Goal: Task Accomplishment & Management: Manage account settings

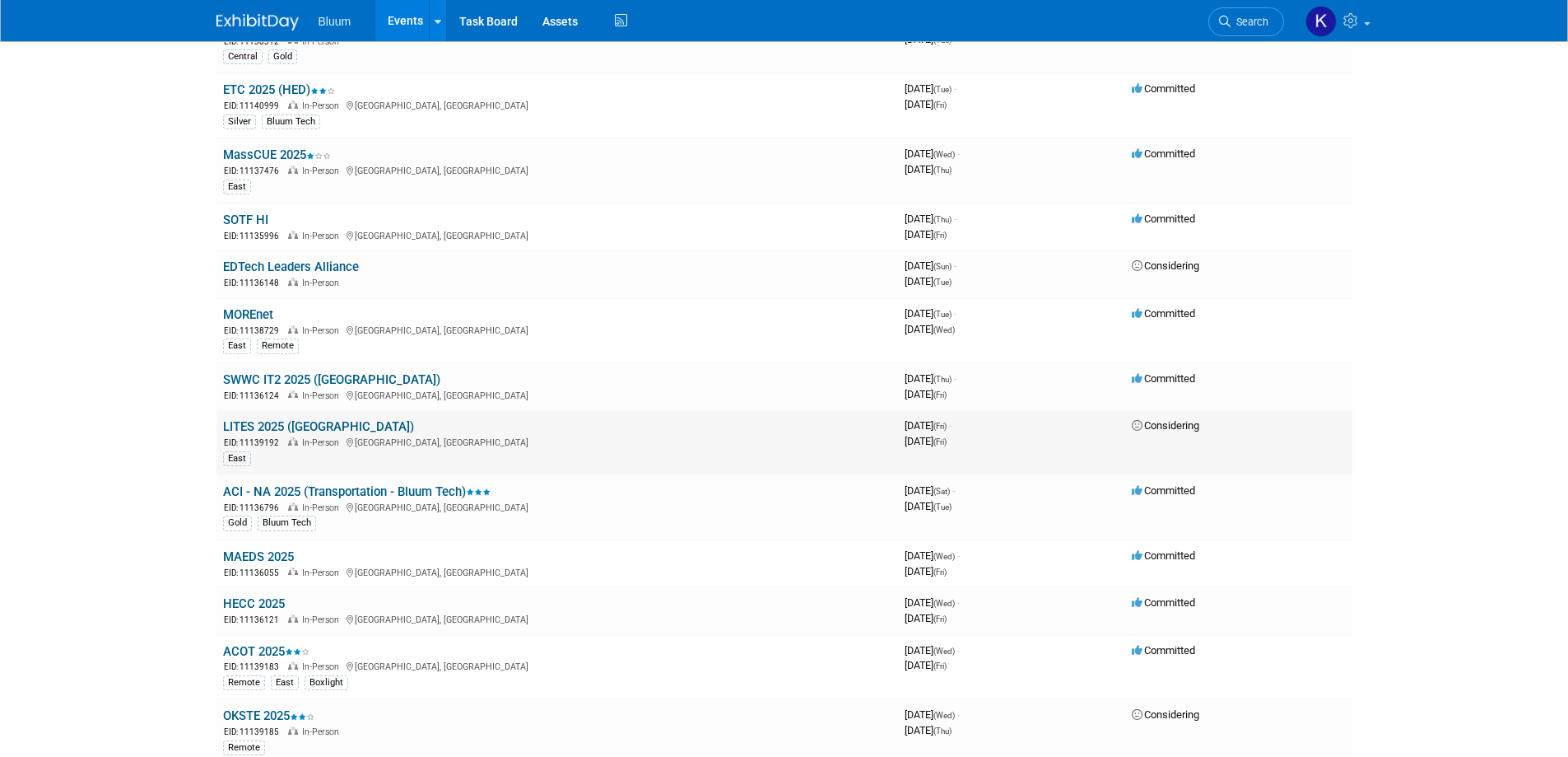
click at [262, 426] on link "LITES 2025 ([GEOGRAPHIC_DATA])" at bounding box center [318, 426] width 191 height 15
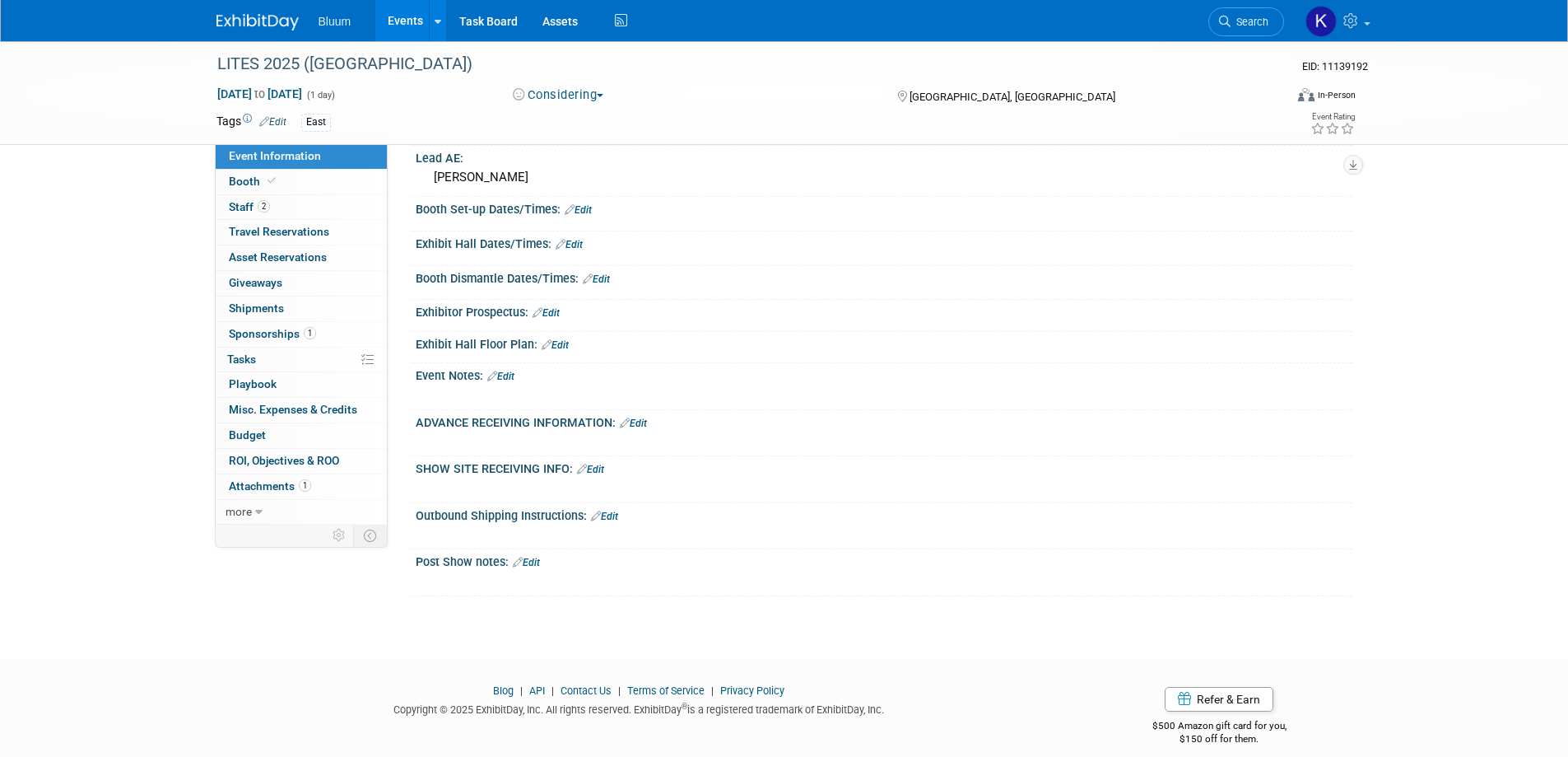
scroll to position [405, 0]
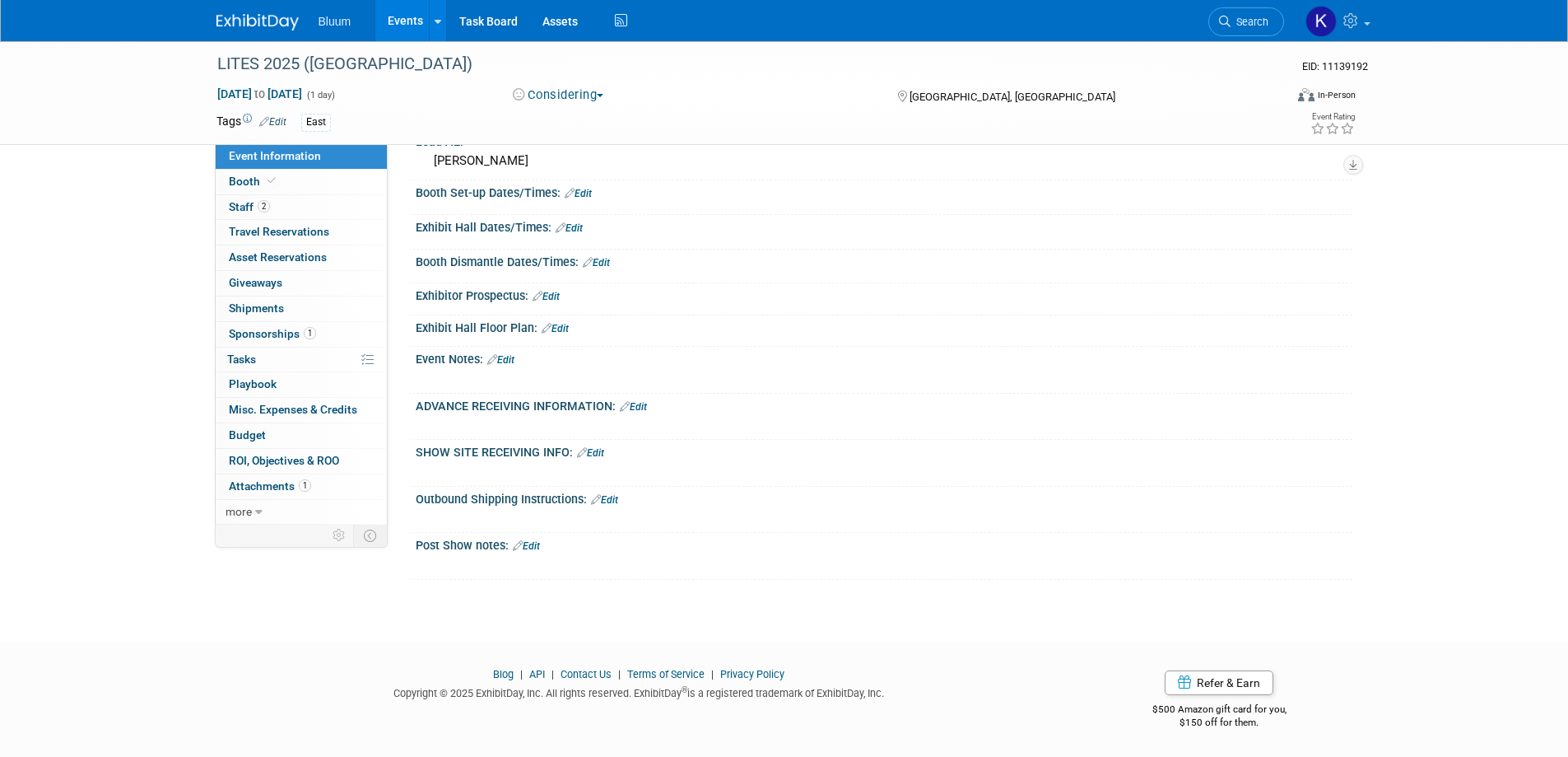
click at [643, 407] on link "Edit" at bounding box center [633, 406] width 27 height 12
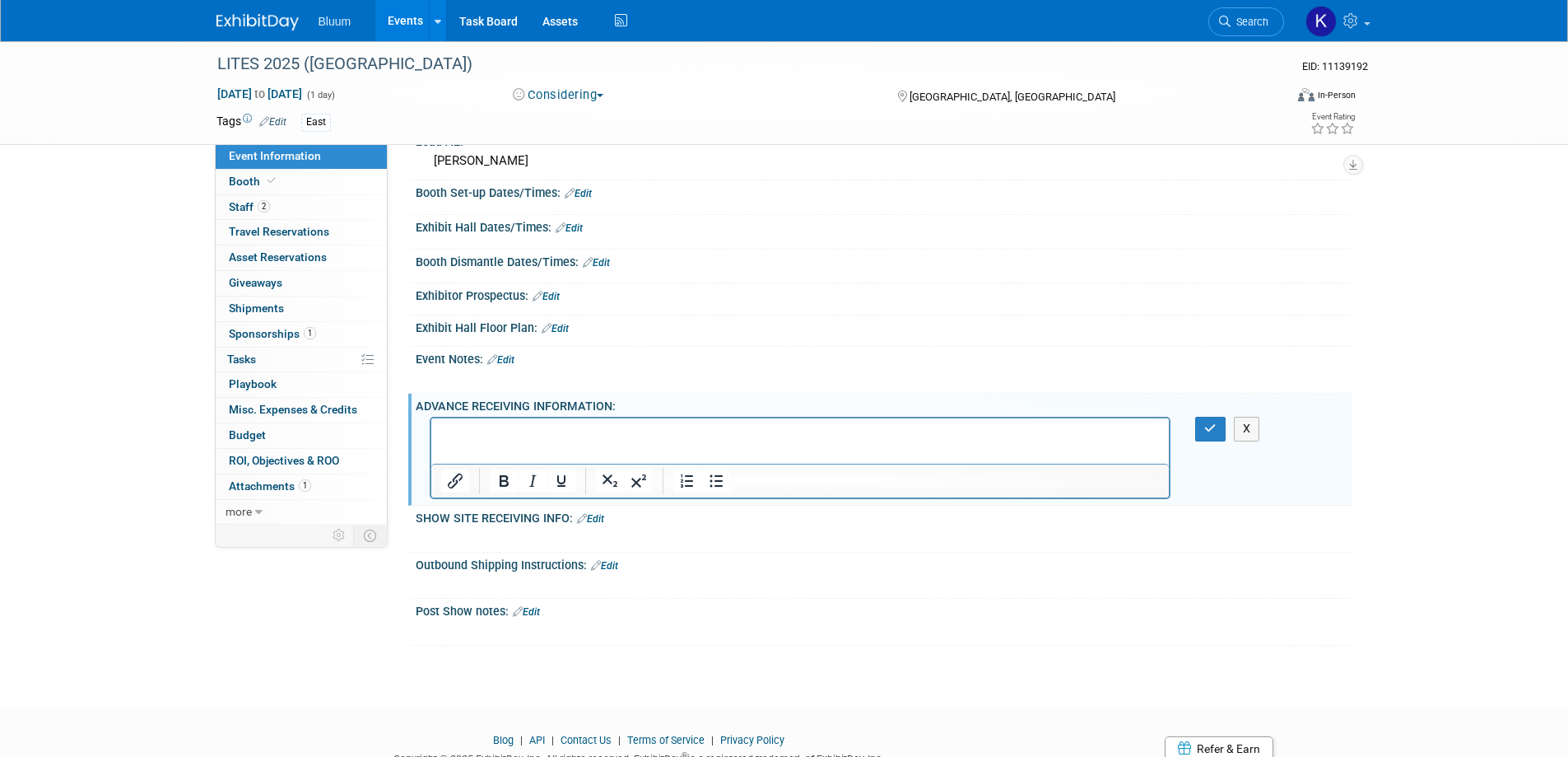
scroll to position [0, 0]
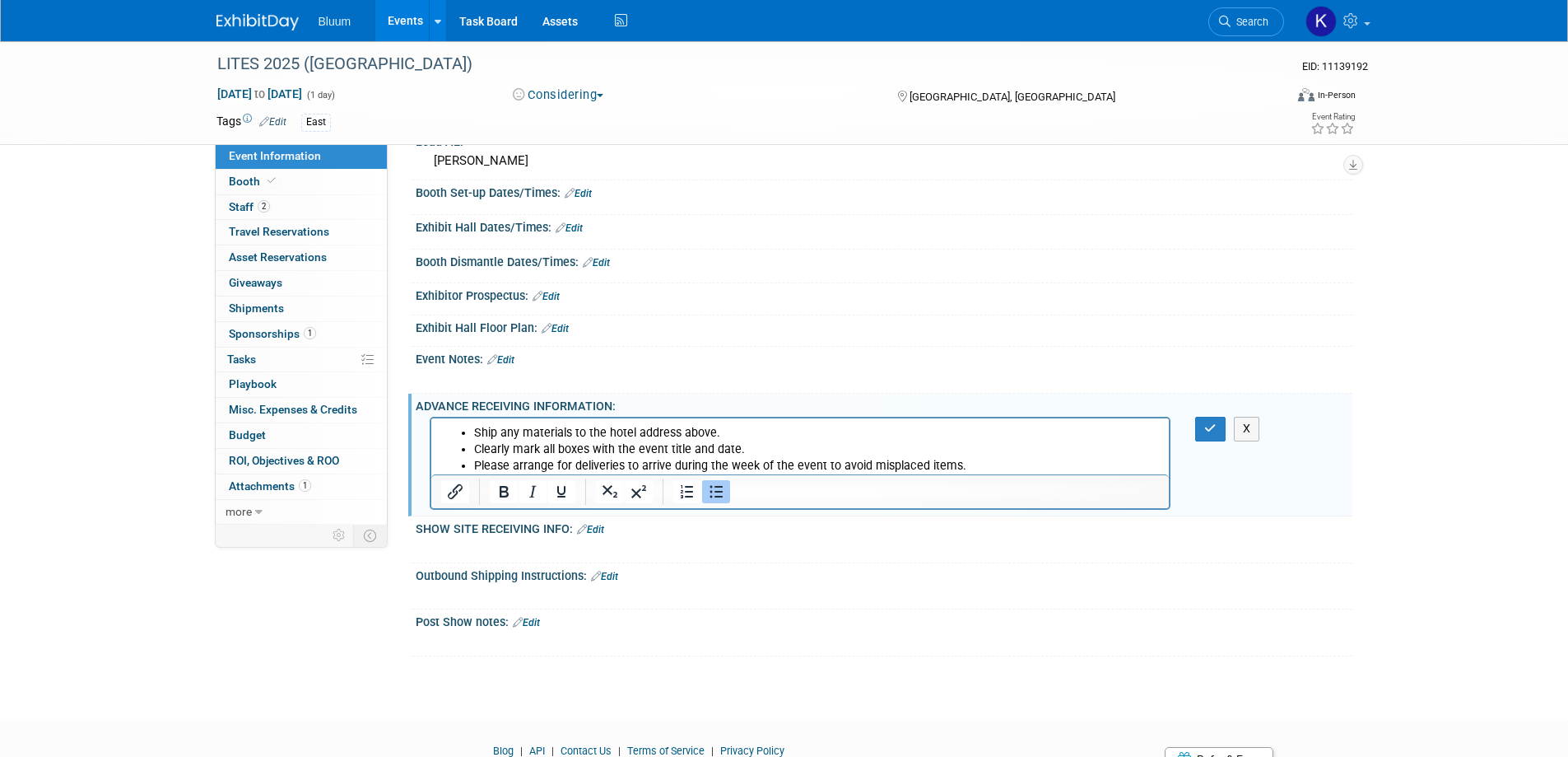
click at [976, 458] on li "Please arrange for deliveries to arrive during the week of the event to avoid m…" at bounding box center [817, 466] width 686 height 16
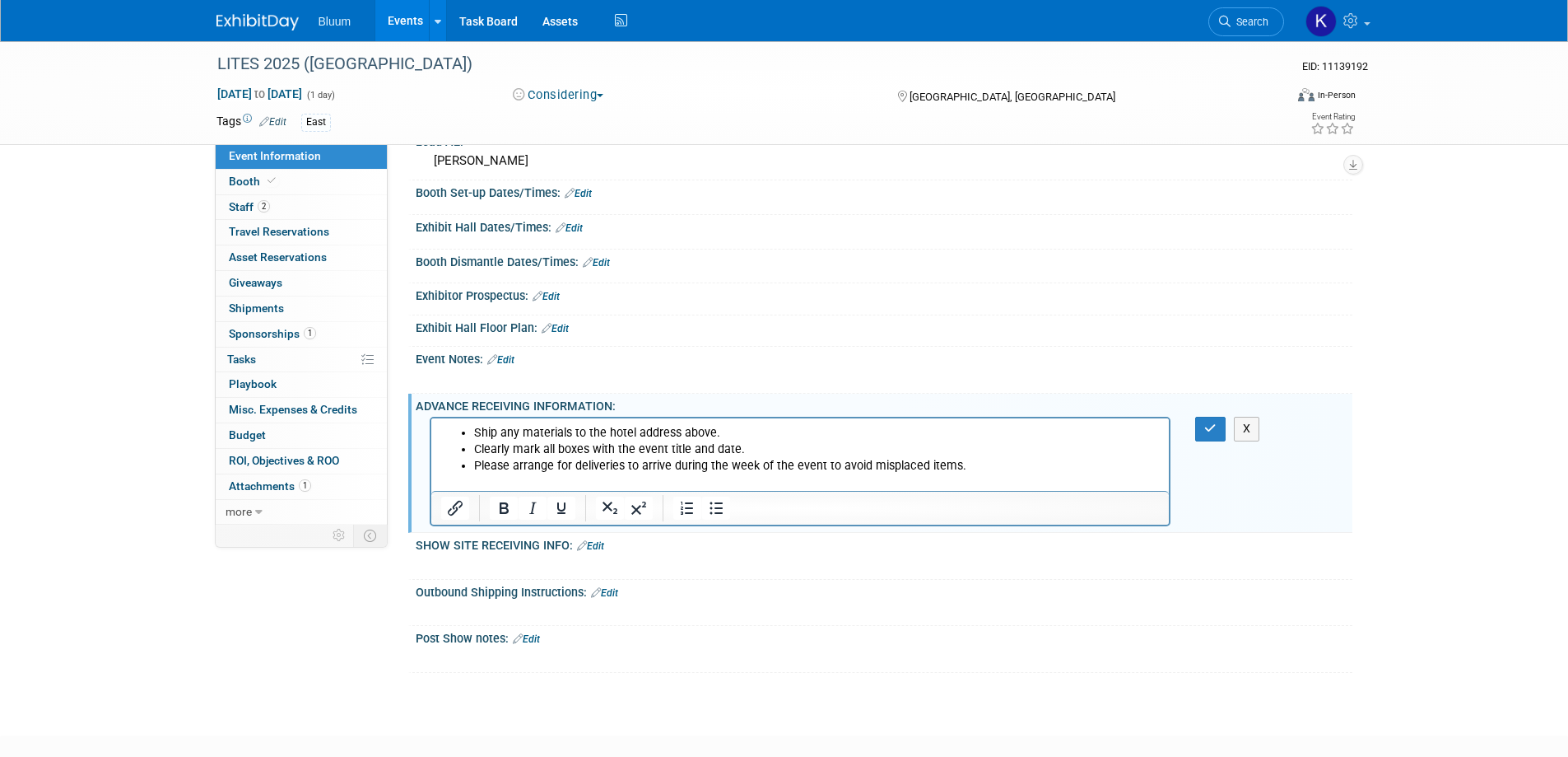
click at [475, 433] on li "Ship any materials to the hotel address above." at bounding box center [817, 433] width 686 height 16
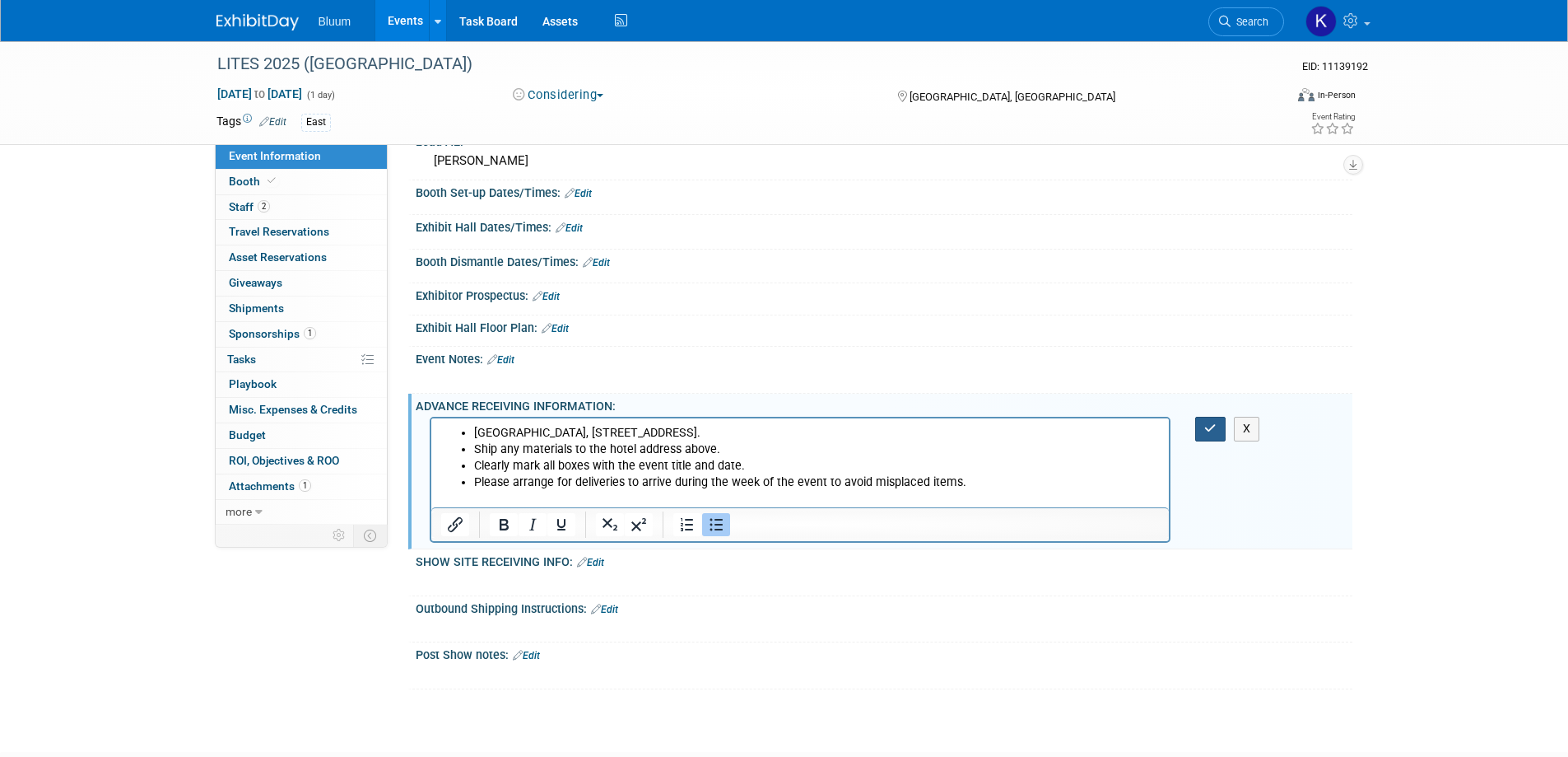
drag, startPoint x: 1206, startPoint y: 427, endPoint x: 1221, endPoint y: 426, distance: 15.0
click at [1207, 427] on icon "button" at bounding box center [1210, 428] width 13 height 12
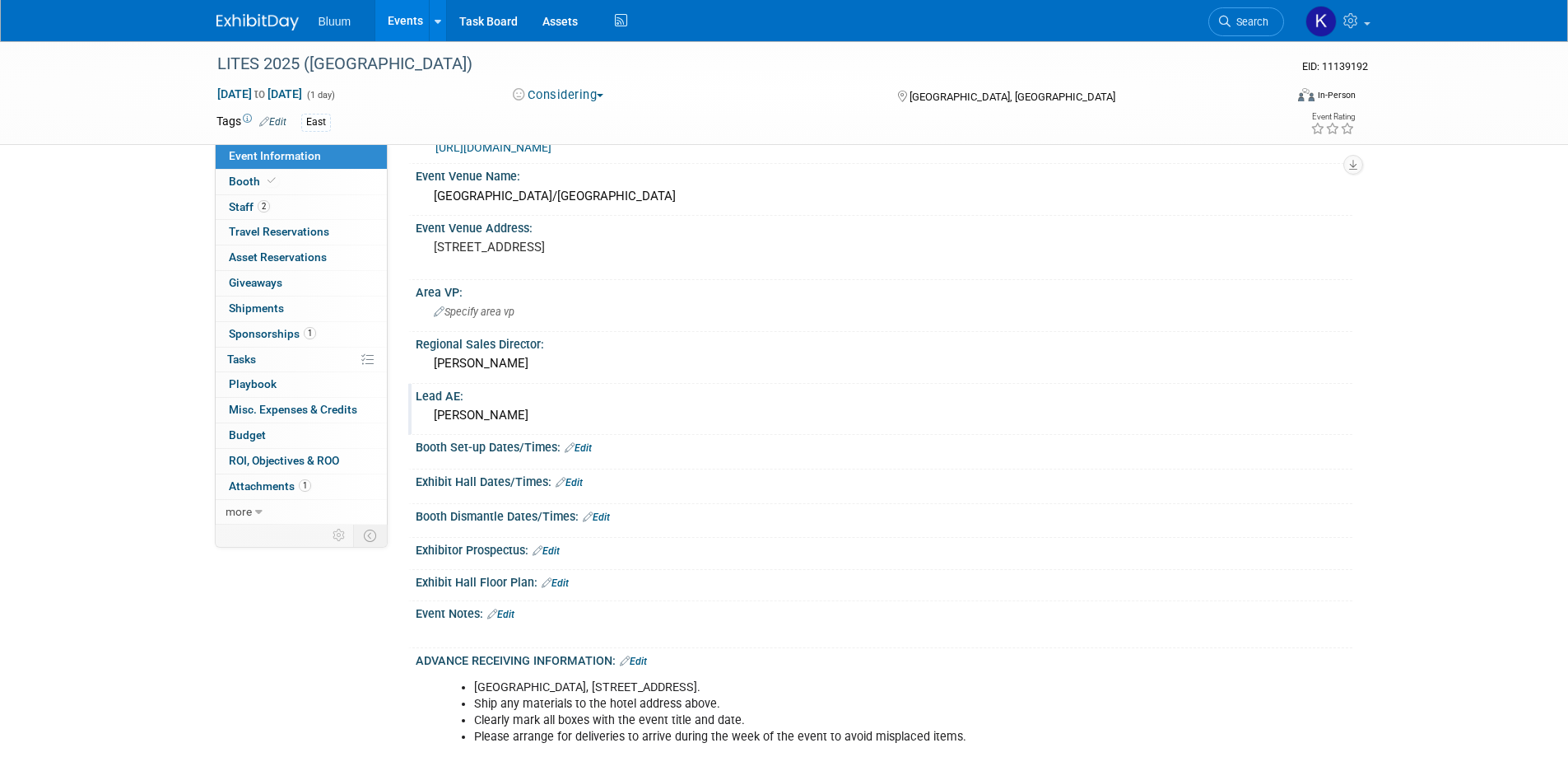
scroll to position [164, 0]
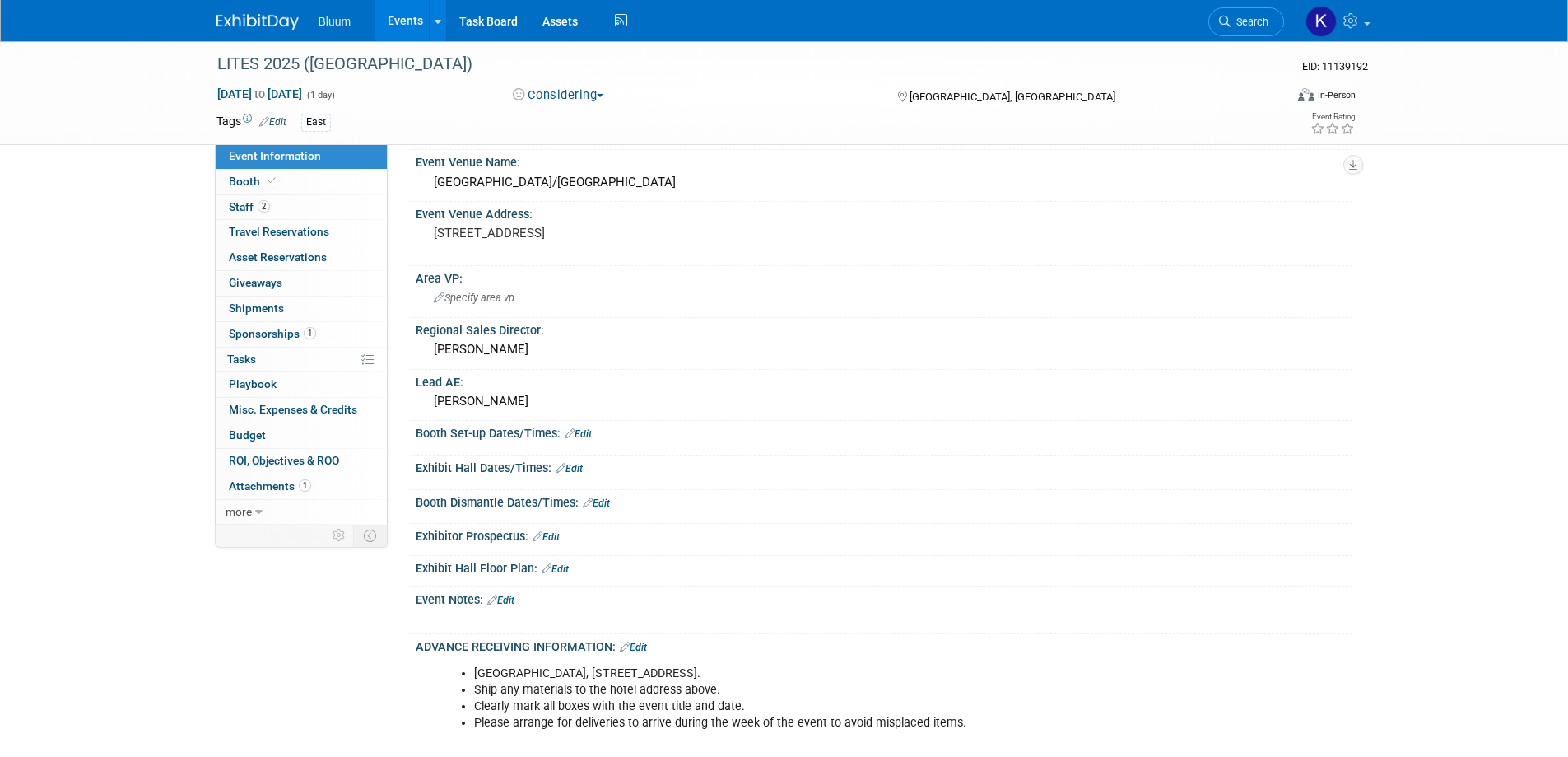
click at [582, 432] on link "Edit" at bounding box center [579, 434] width 27 height 12
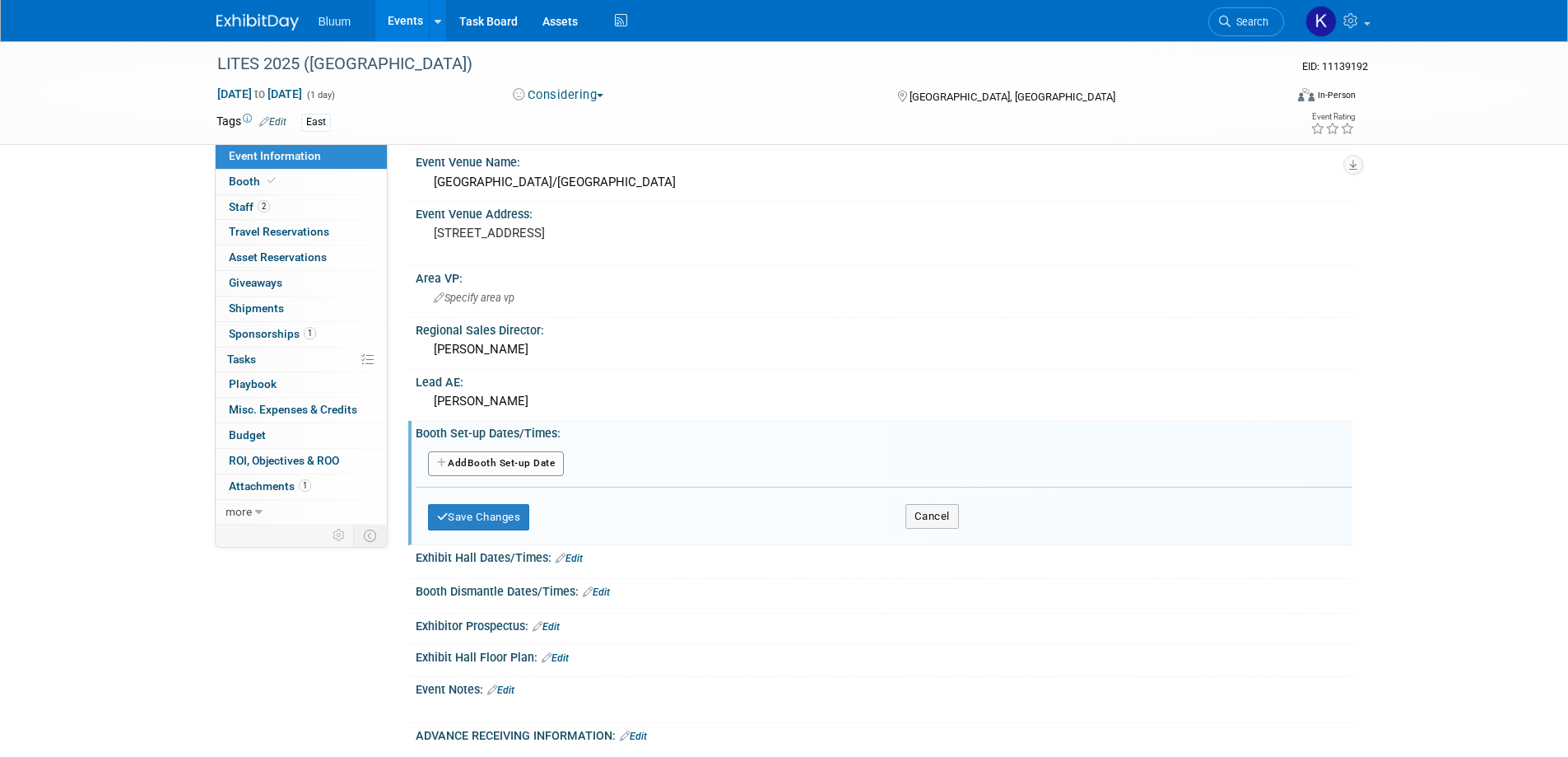
click at [523, 457] on button "Add Another Booth Set-up Date" at bounding box center [497, 463] width 137 height 25
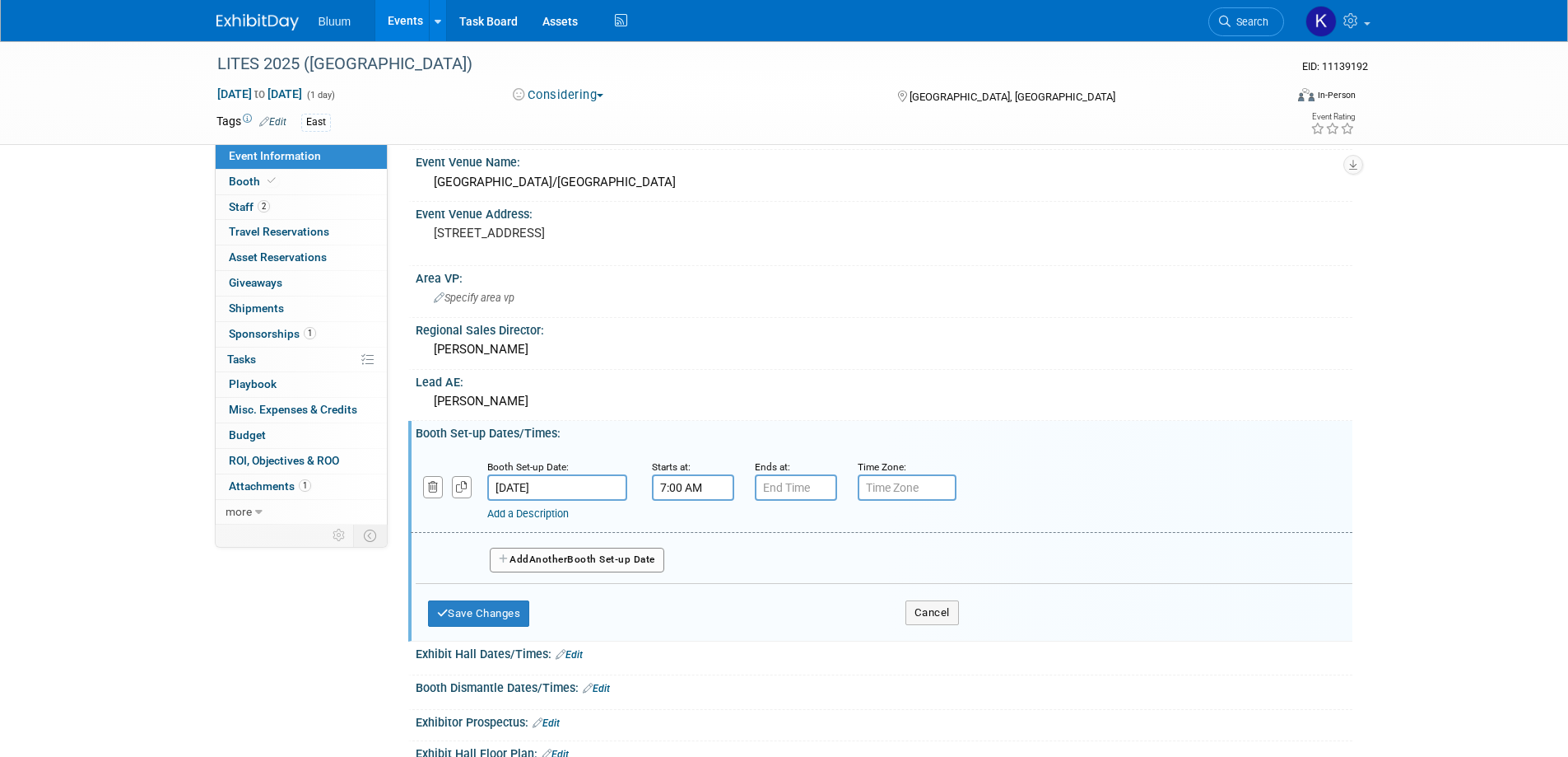
click at [714, 490] on input "7:00 AM" at bounding box center [693, 487] width 82 height 26
click at [691, 563] on span "07" at bounding box center [690, 563] width 31 height 29
click at [793, 570] on td "06" at bounding box center [788, 573] width 53 height 45
click at [772, 565] on span "00" at bounding box center [767, 563] width 31 height 29
click at [800, 569] on td "30" at bounding box center [788, 573] width 53 height 45
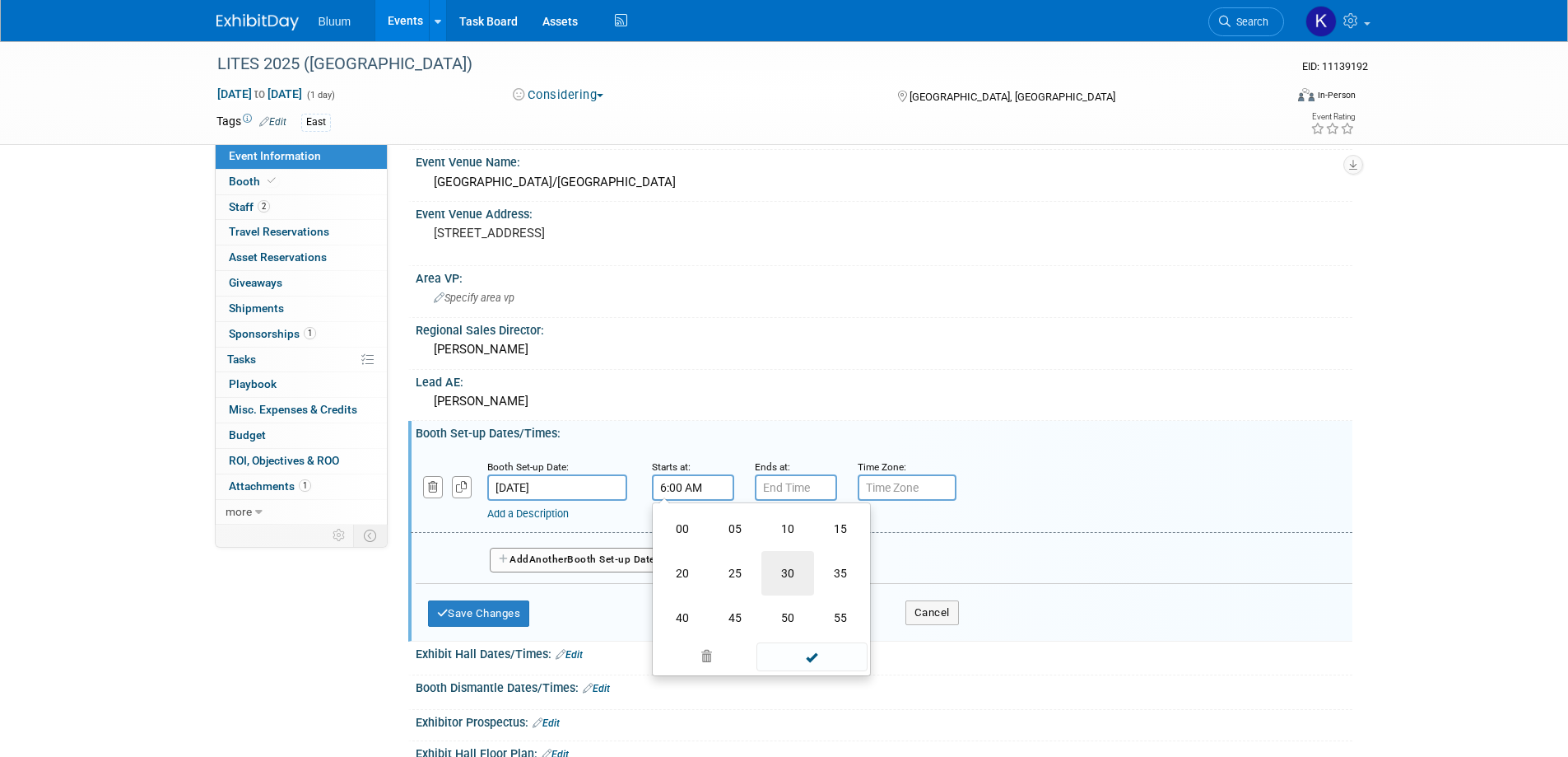
type input "6:30 AM"
click at [804, 641] on span at bounding box center [812, 637] width 111 height 29
type input "7:00 PM"
click at [784, 478] on input "7:00 PM" at bounding box center [796, 487] width 82 height 26
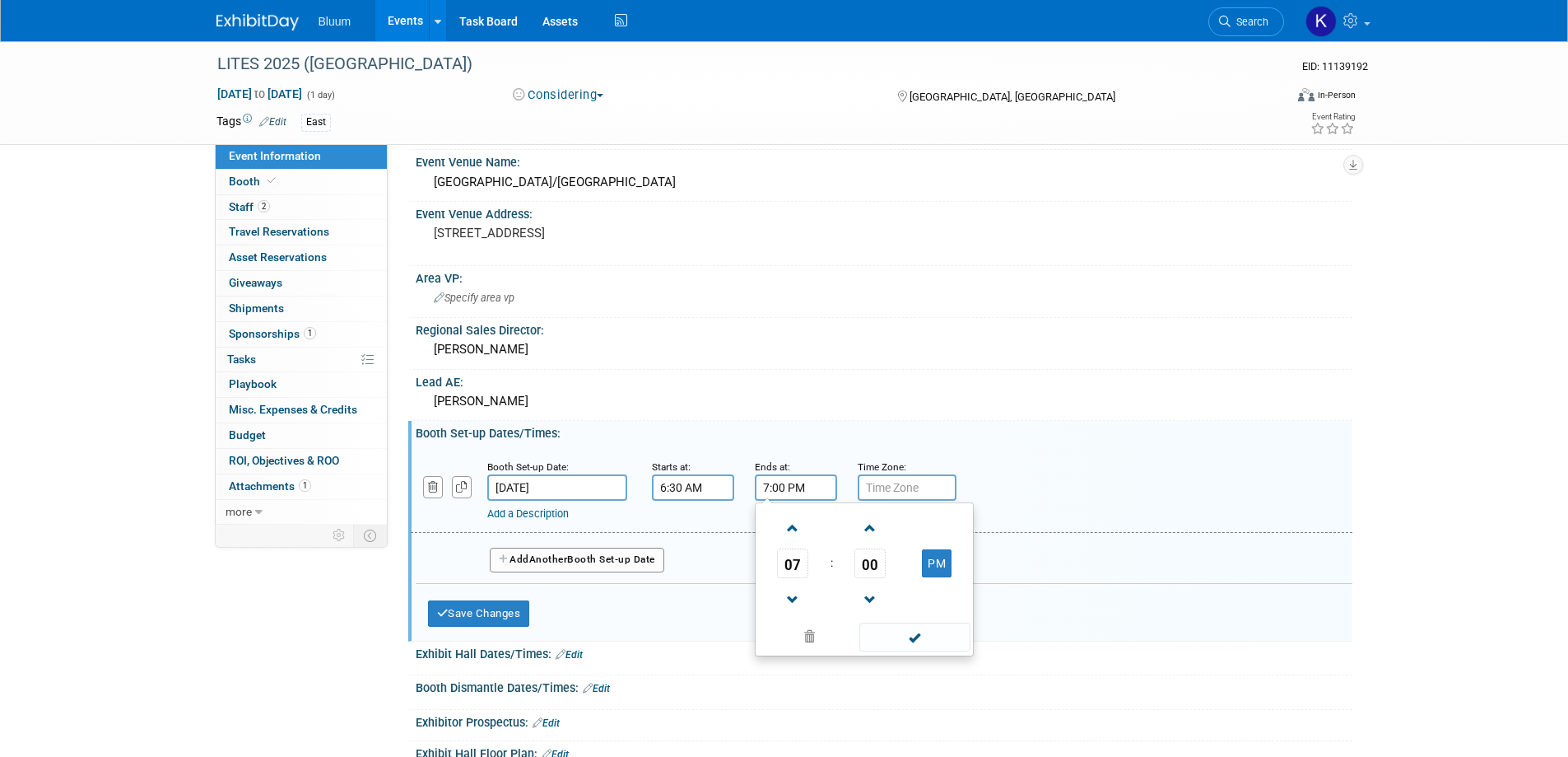
drag, startPoint x: 813, startPoint y: 487, endPoint x: 723, endPoint y: 471, distance: 91.4
click at [721, 486] on div "Booth Set-up Date: [DATE] Starts at: 6:30 AM Ends at: 7:00 PM 07 : 00 PM 12 01 …" at bounding box center [882, 490] width 942 height 84
click at [564, 561] on span "Another" at bounding box center [549, 559] width 38 height 12
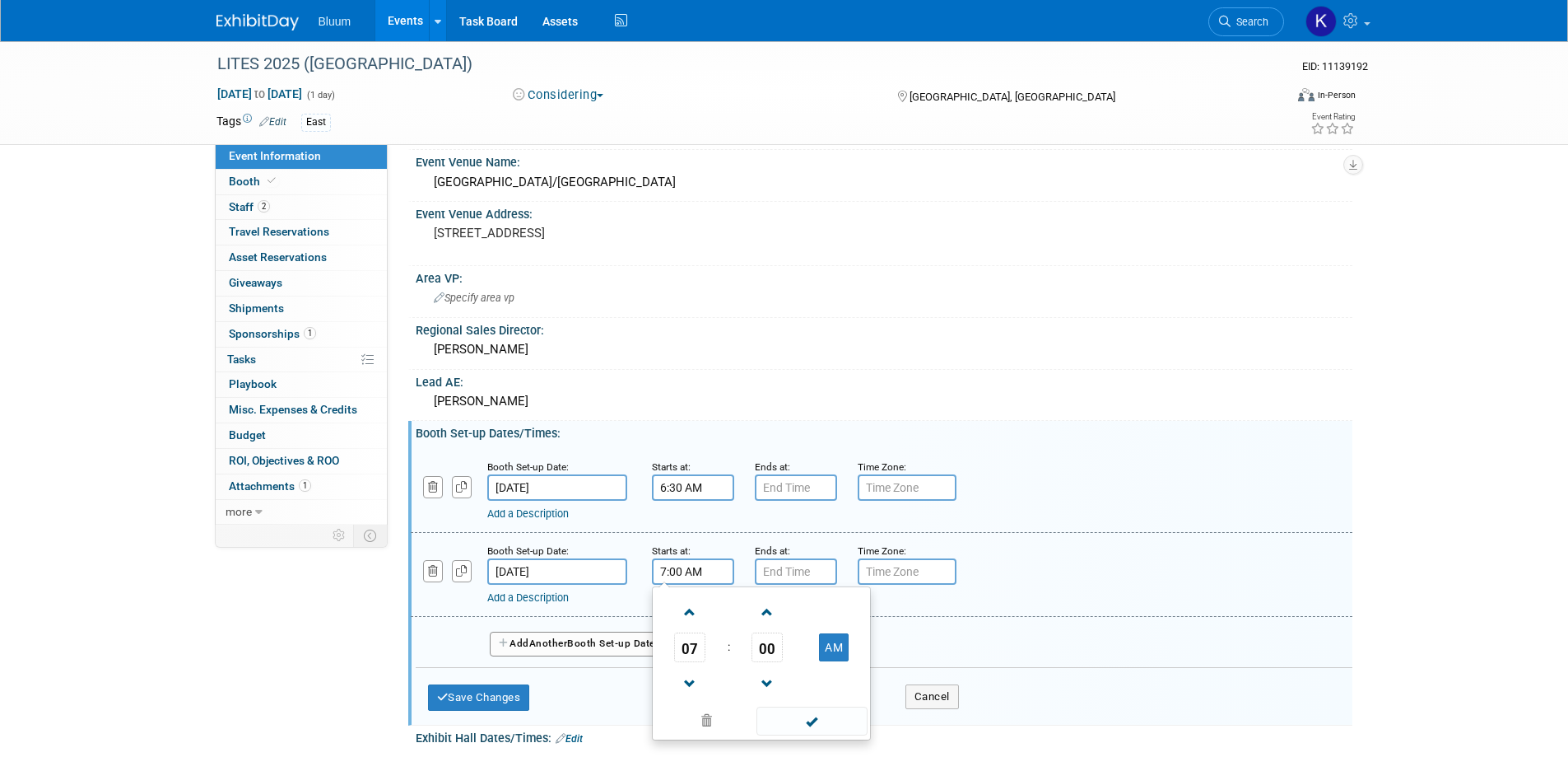
click at [685, 569] on input "7:00 AM" at bounding box center [693, 571] width 82 height 26
click at [690, 647] on span "07" at bounding box center [690, 647] width 31 height 29
click at [789, 654] on td "06" at bounding box center [788, 657] width 53 height 45
click at [763, 653] on span "00" at bounding box center [767, 647] width 31 height 29
click at [786, 653] on td "30" at bounding box center [788, 657] width 53 height 45
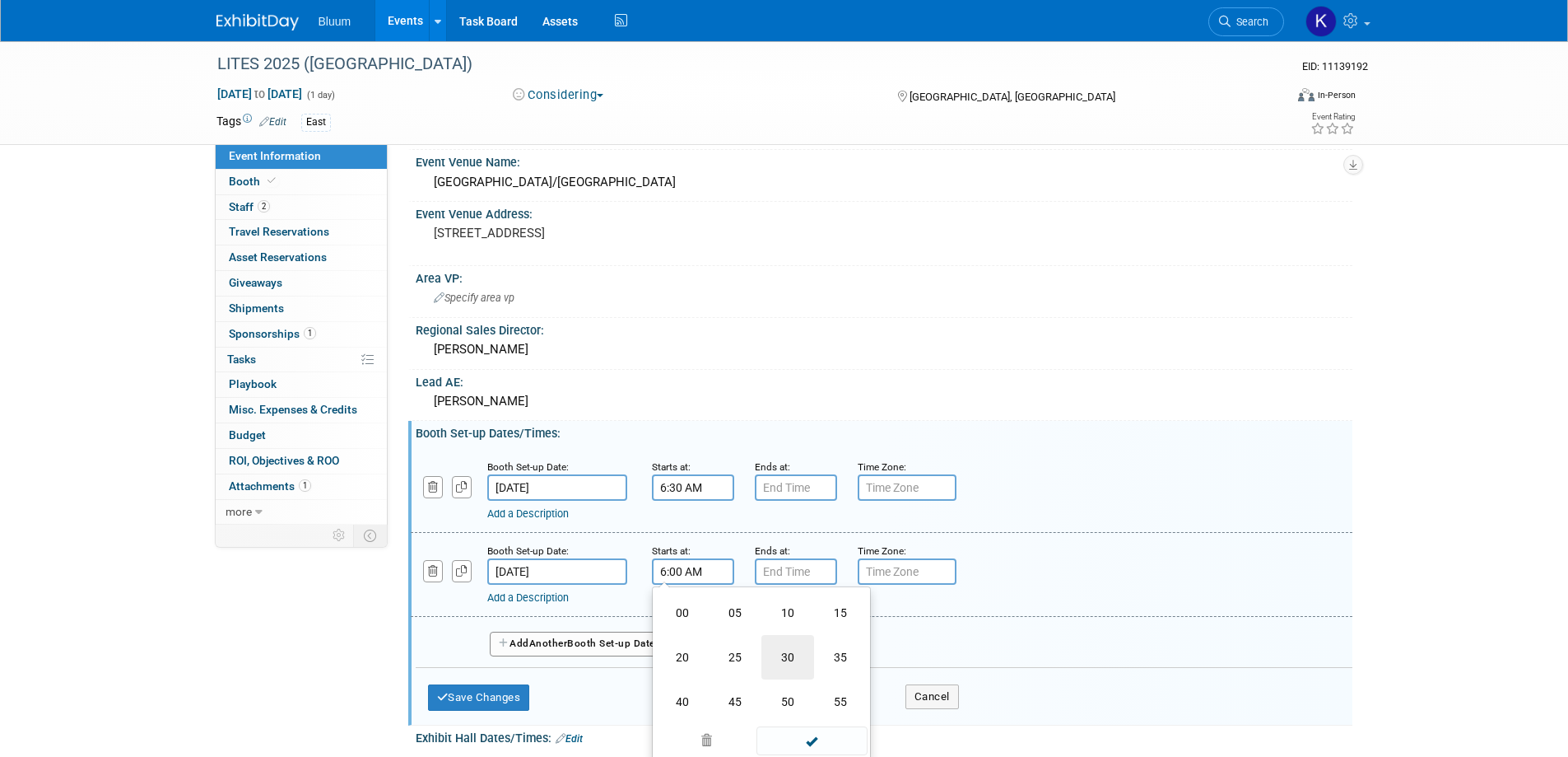
type input "6:30 AM"
click at [794, 573] on input "7:00 PM" at bounding box center [796, 571] width 82 height 26
click at [796, 571] on input "7:00 PM" at bounding box center [796, 571] width 82 height 26
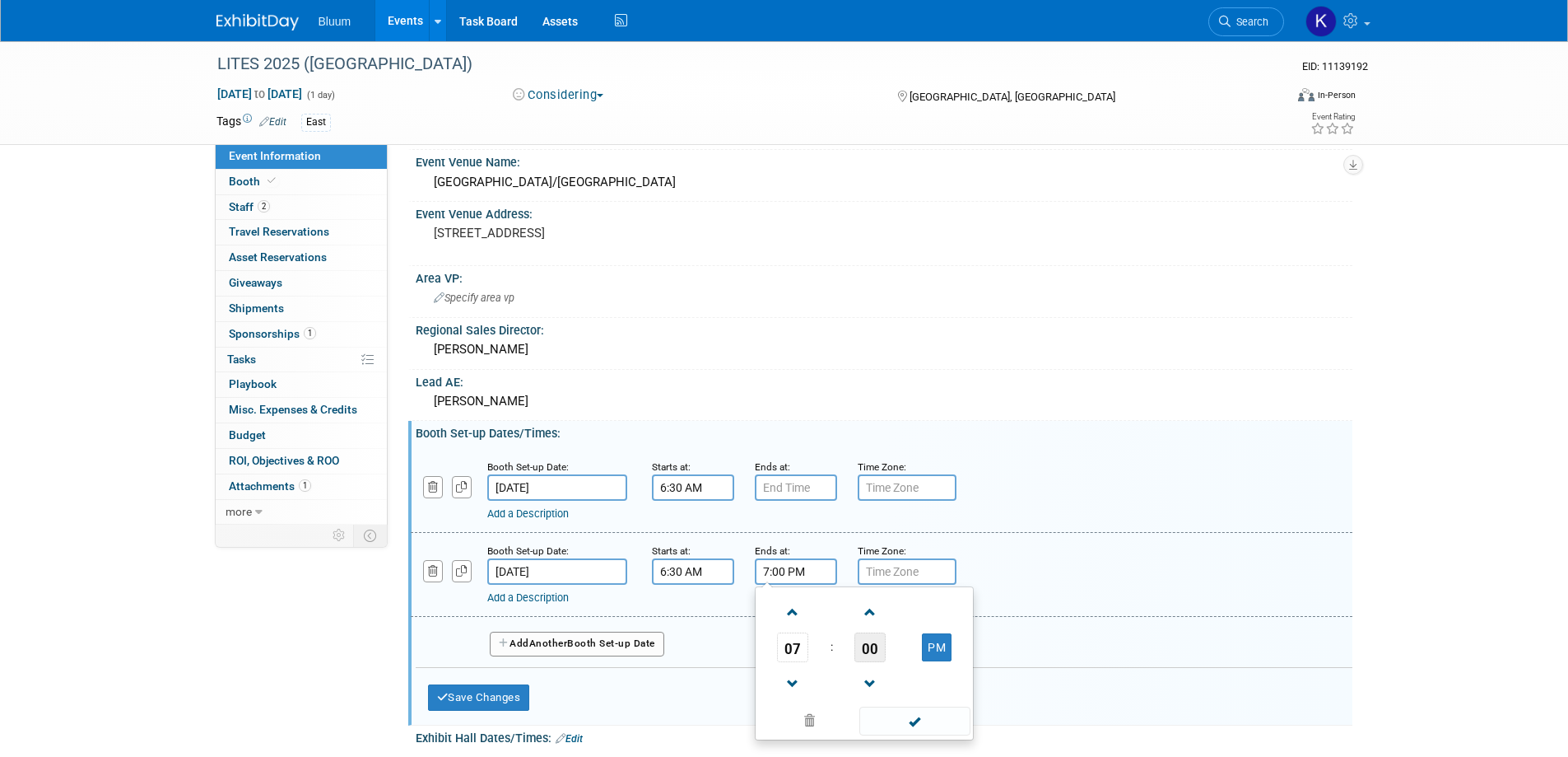
click at [875, 641] on span "00" at bounding box center [870, 647] width 31 height 29
click at [894, 652] on td "30" at bounding box center [891, 657] width 53 height 45
type input "7:30 PM"
click at [895, 720] on span at bounding box center [915, 721] width 111 height 29
click at [509, 591] on div "Add a Description" at bounding box center [839, 598] width 704 height 15
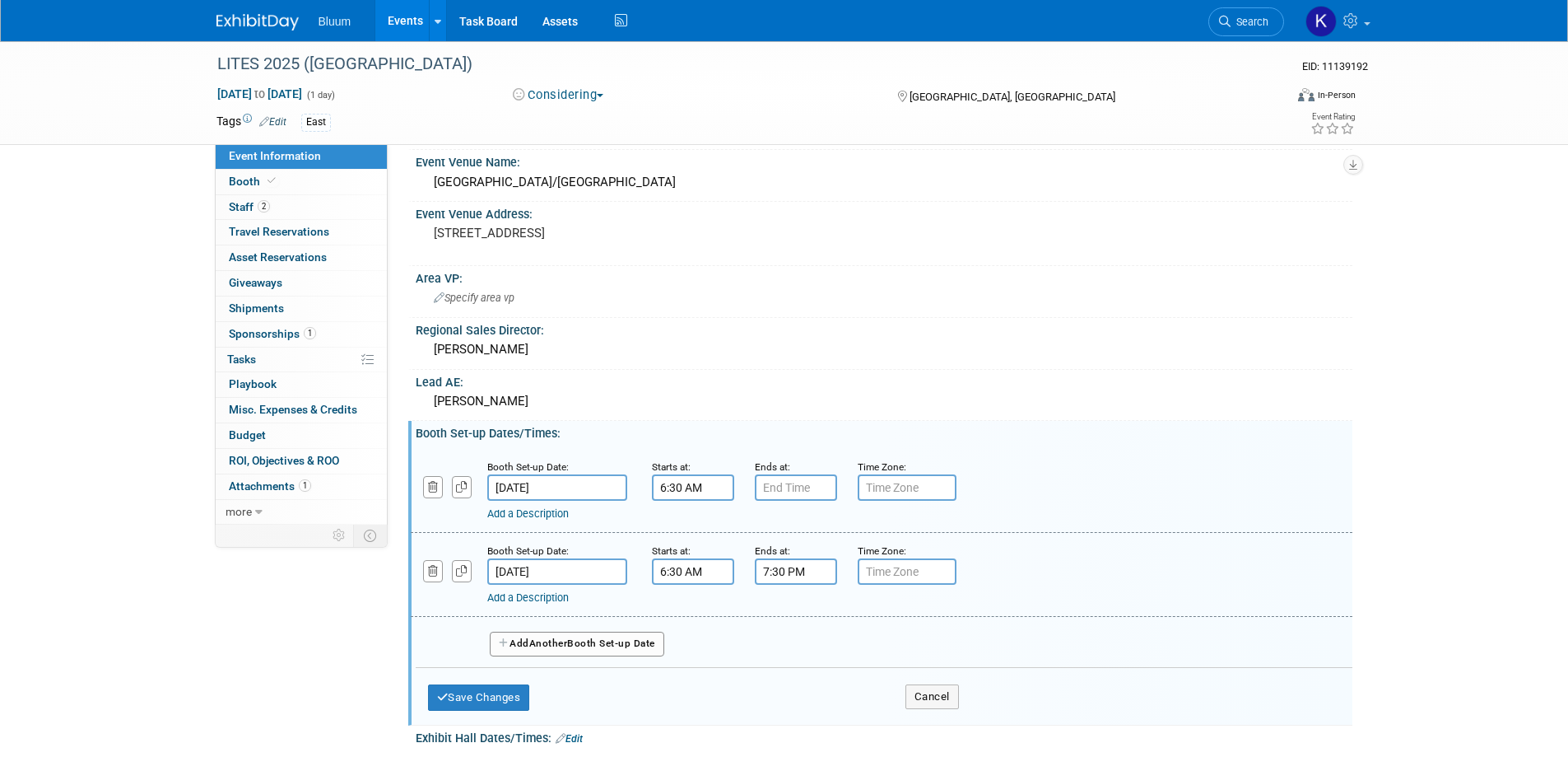
click at [568, 593] on div "Add a Description" at bounding box center [839, 598] width 704 height 15
click at [554, 593] on link "Add a Description" at bounding box center [528, 597] width 81 height 13
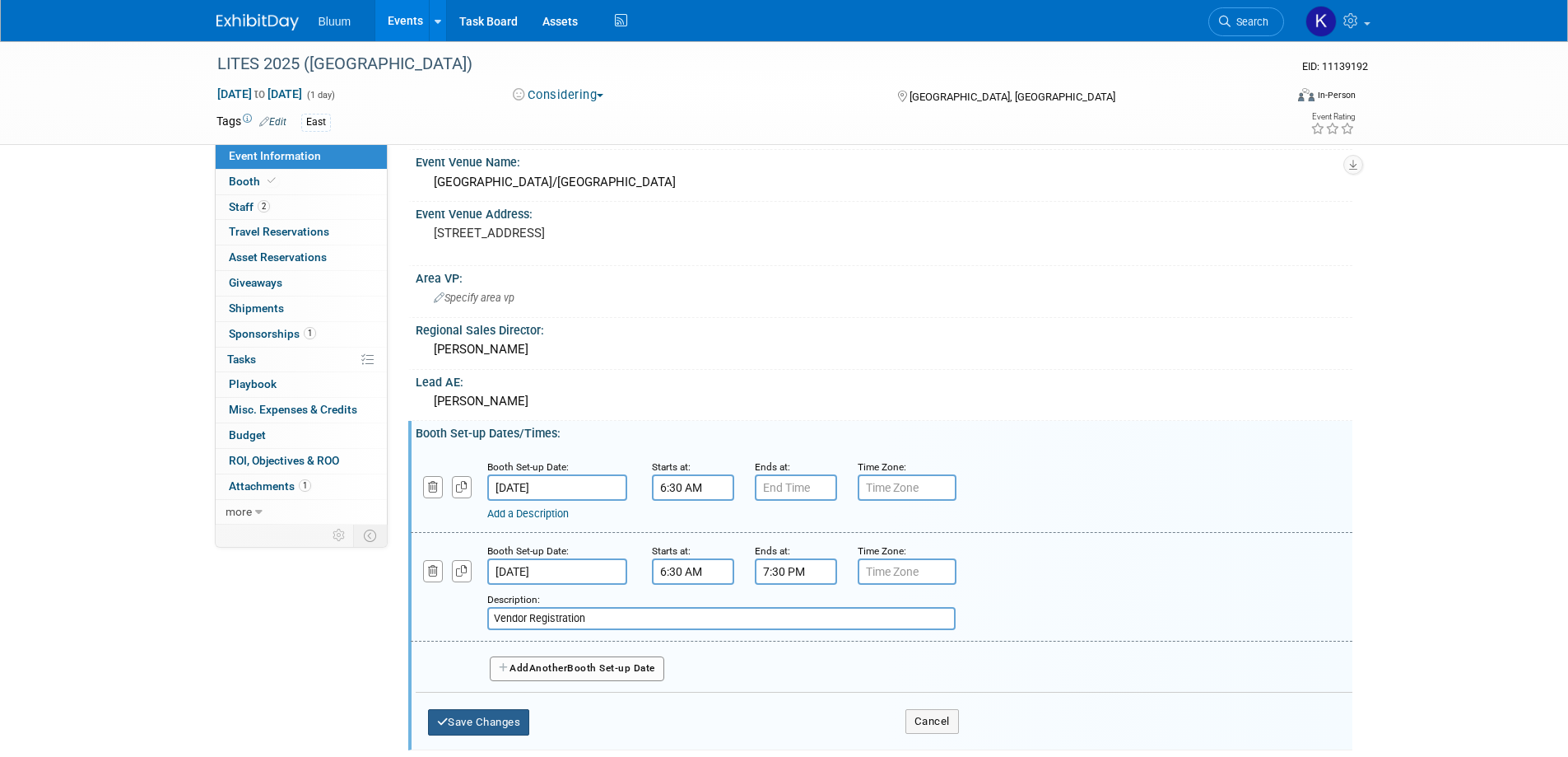
type input "Vendor Registration"
click at [463, 717] on button "Save Changes" at bounding box center [479, 721] width 102 height 26
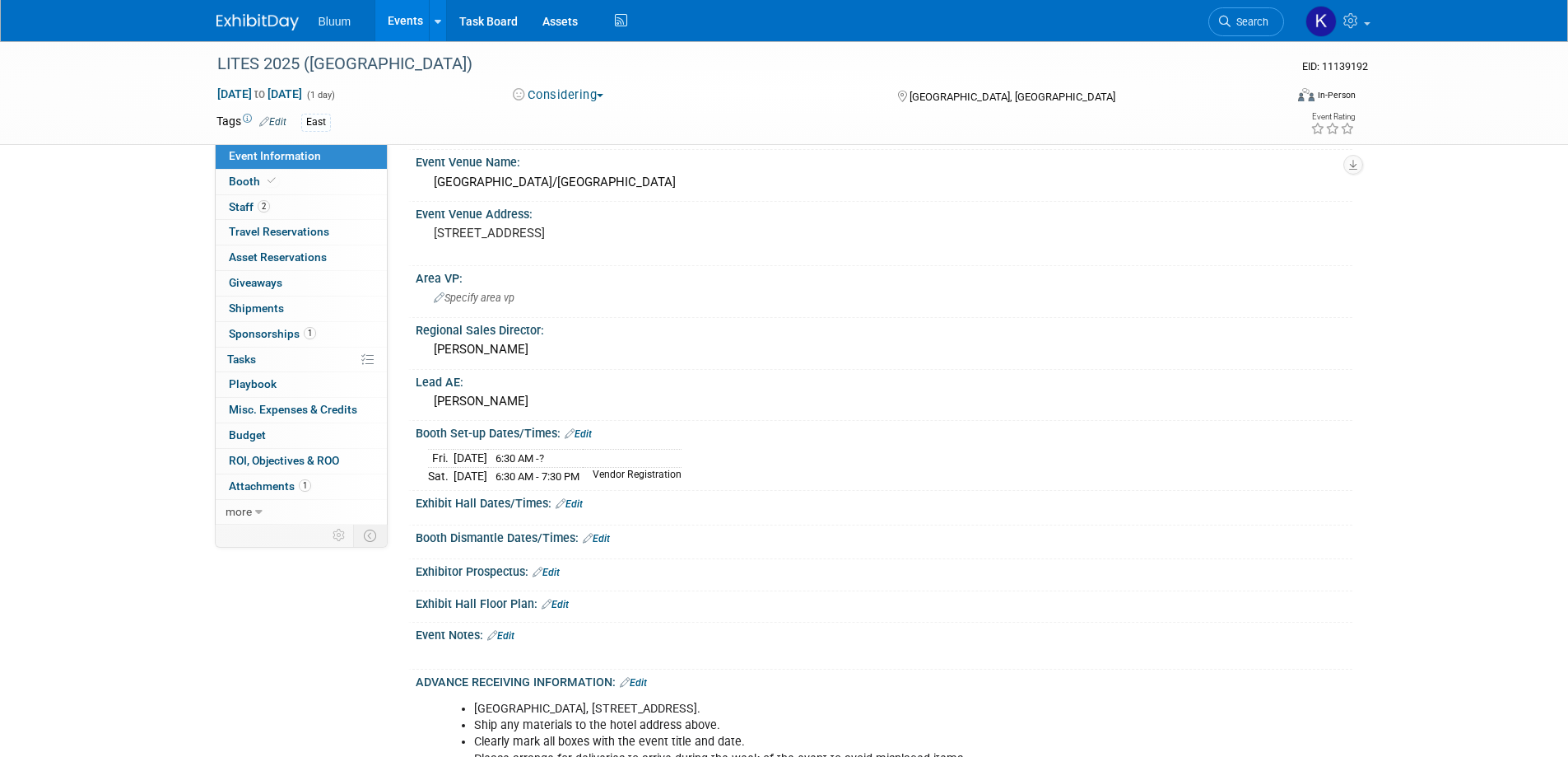
click at [570, 501] on link "Edit" at bounding box center [570, 504] width 27 height 12
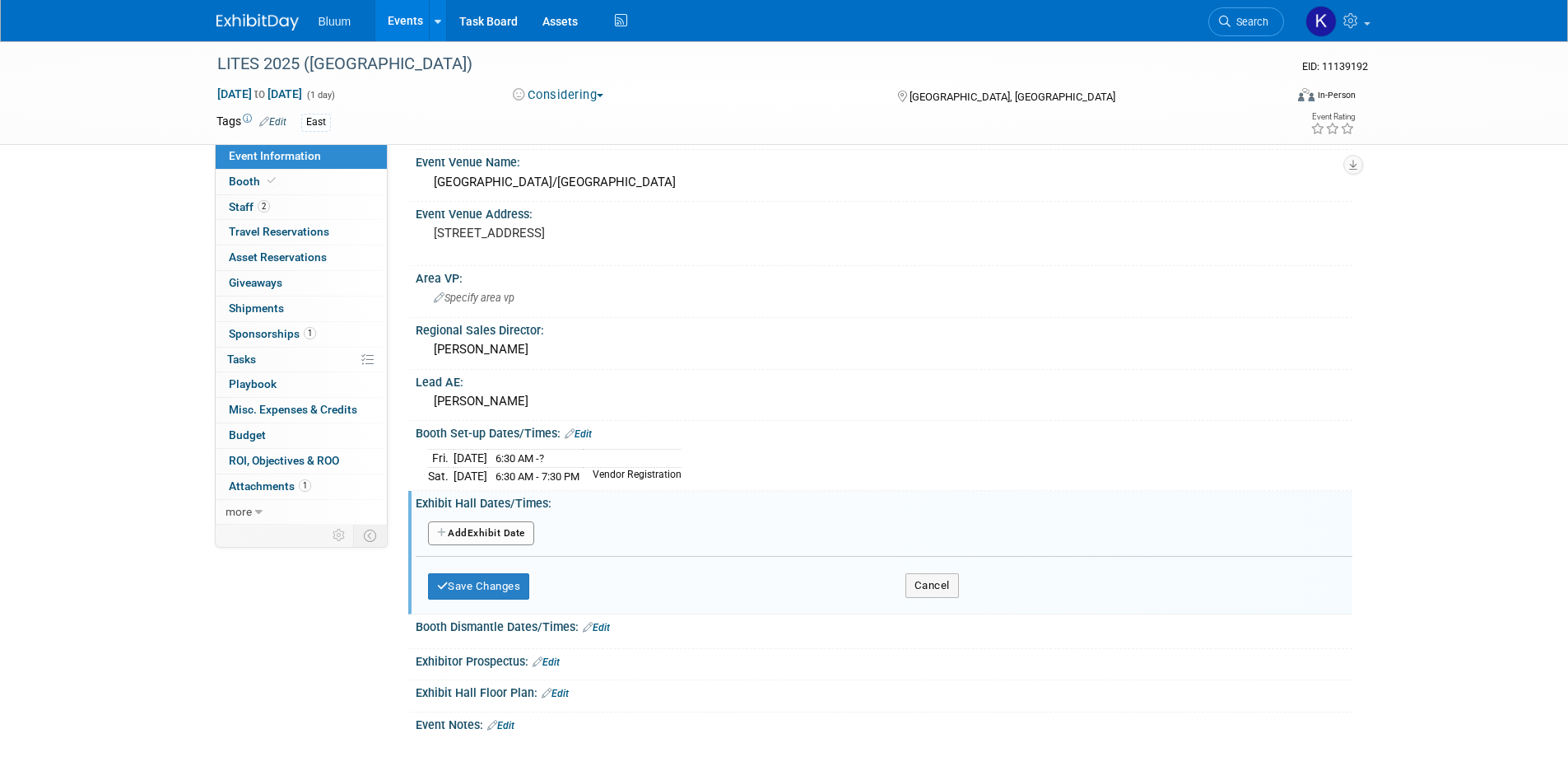
click at [482, 523] on button "Add Another Exhibit Date" at bounding box center [481, 533] width 106 height 25
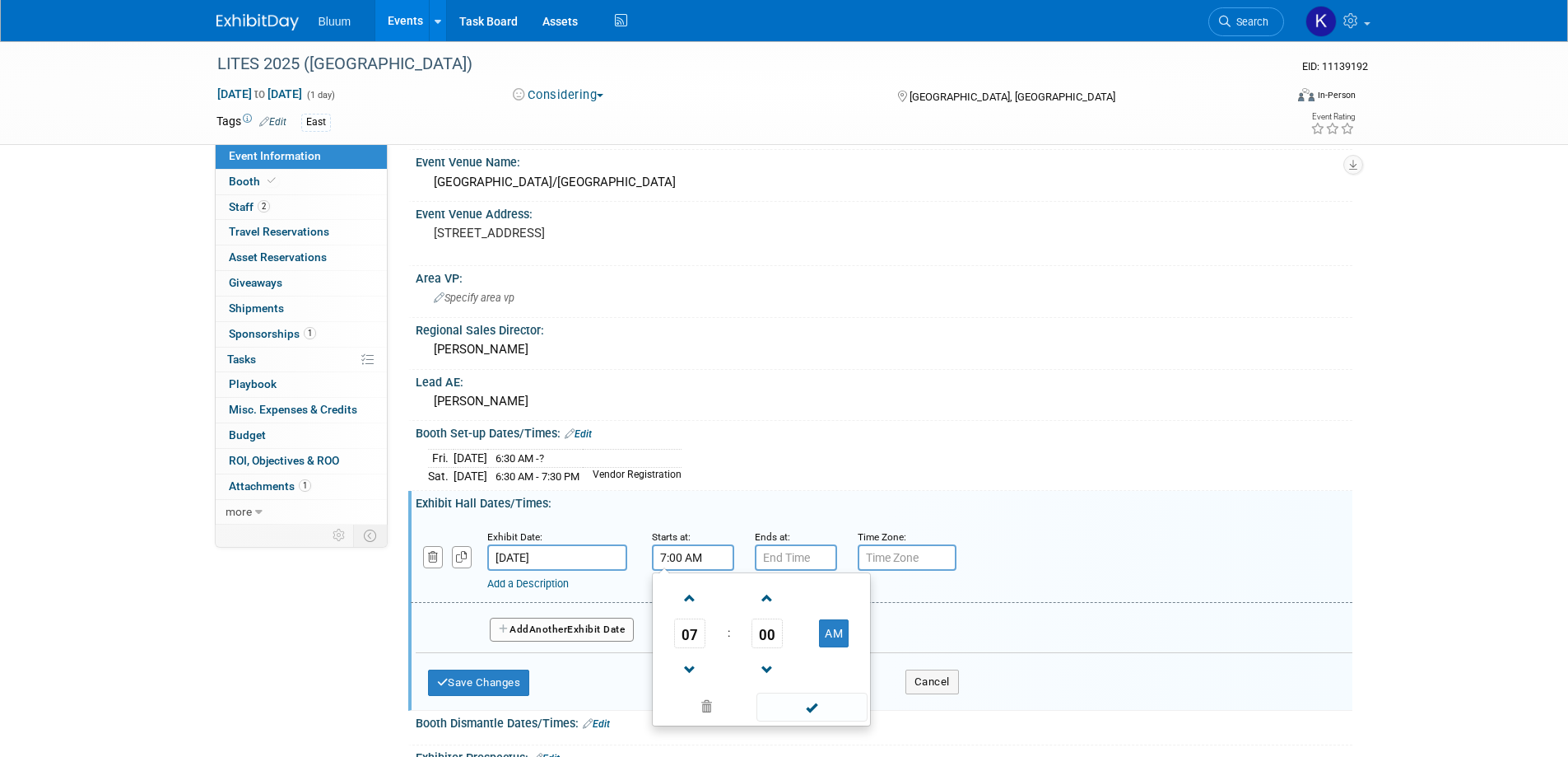
click at [687, 555] on input "7:00 AM" at bounding box center [693, 557] width 82 height 26
click at [774, 632] on span "00" at bounding box center [767, 633] width 31 height 29
click at [789, 641] on td "30" at bounding box center [788, 643] width 53 height 45
type input "7:30 AM"
click at [805, 700] on span at bounding box center [812, 707] width 111 height 29
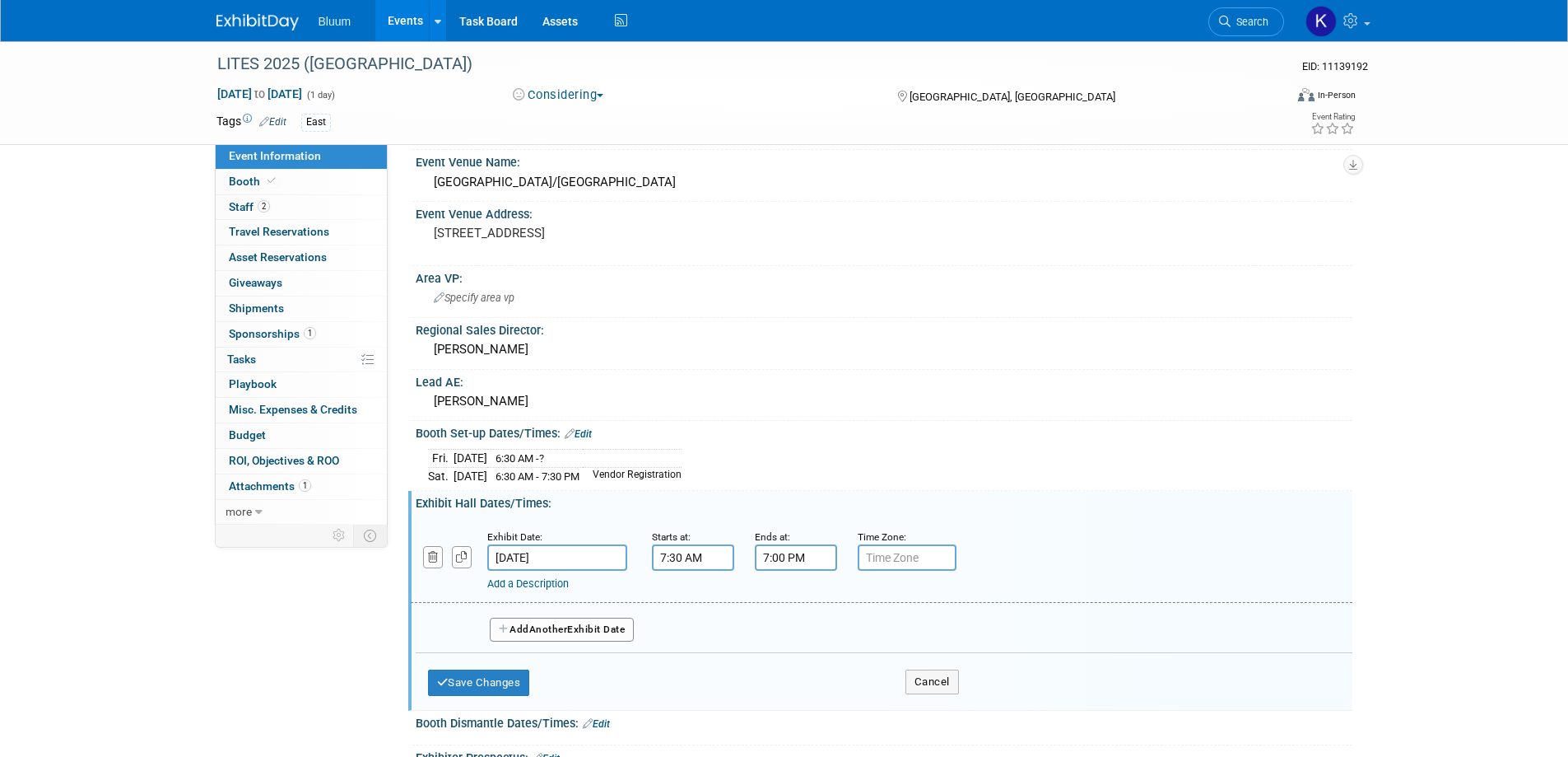
click at [779, 552] on input "7:00 PM" at bounding box center [796, 557] width 82 height 26
click at [783, 626] on span "07" at bounding box center [792, 633] width 31 height 29
click at [890, 603] on td "02" at bounding box center [891, 598] width 53 height 45
click at [866, 633] on span "00" at bounding box center [870, 633] width 31 height 29
click at [895, 635] on td "30" at bounding box center [891, 643] width 53 height 45
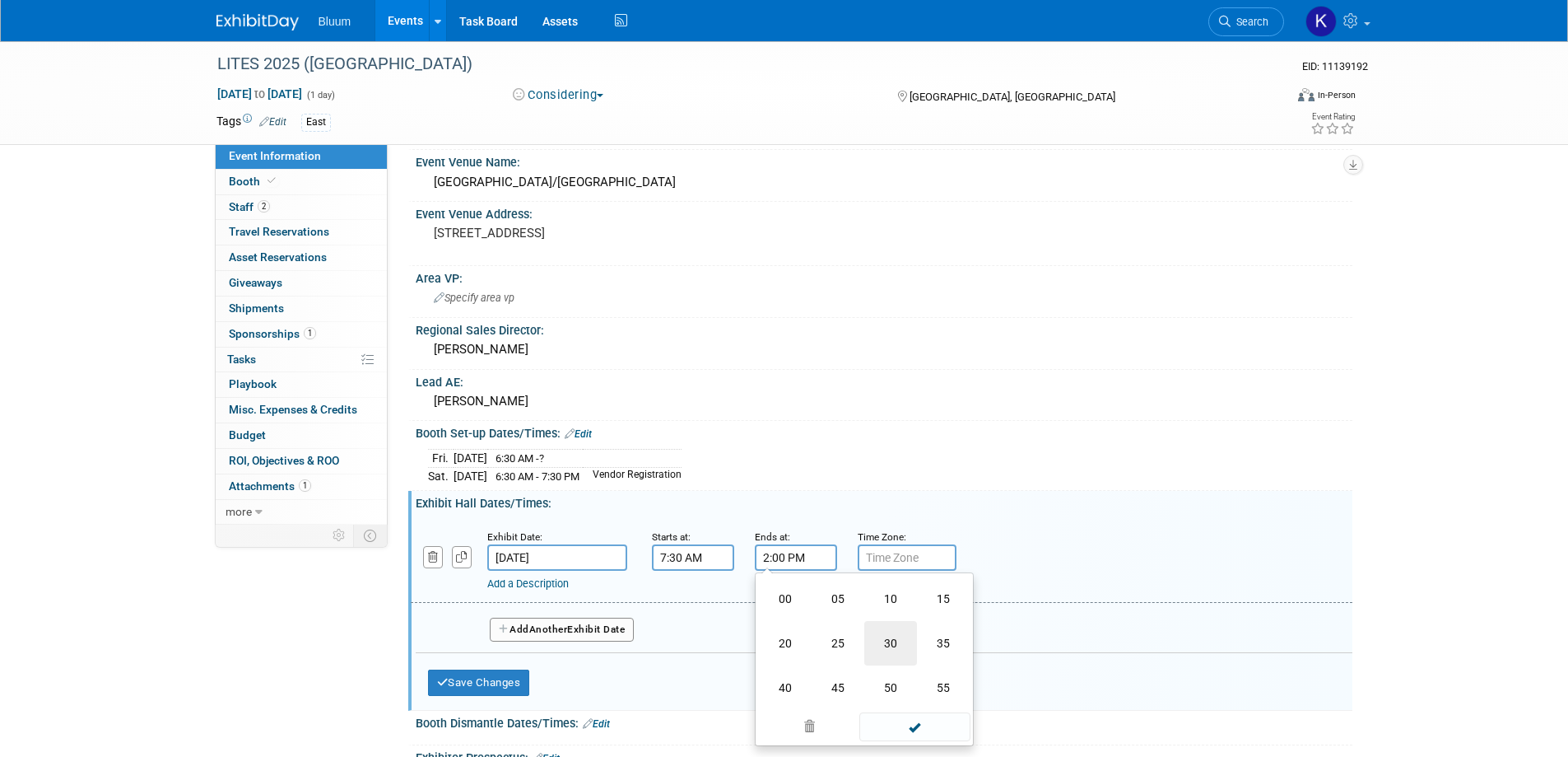
type input "2:30 PM"
click at [915, 697] on span at bounding box center [915, 707] width 111 height 29
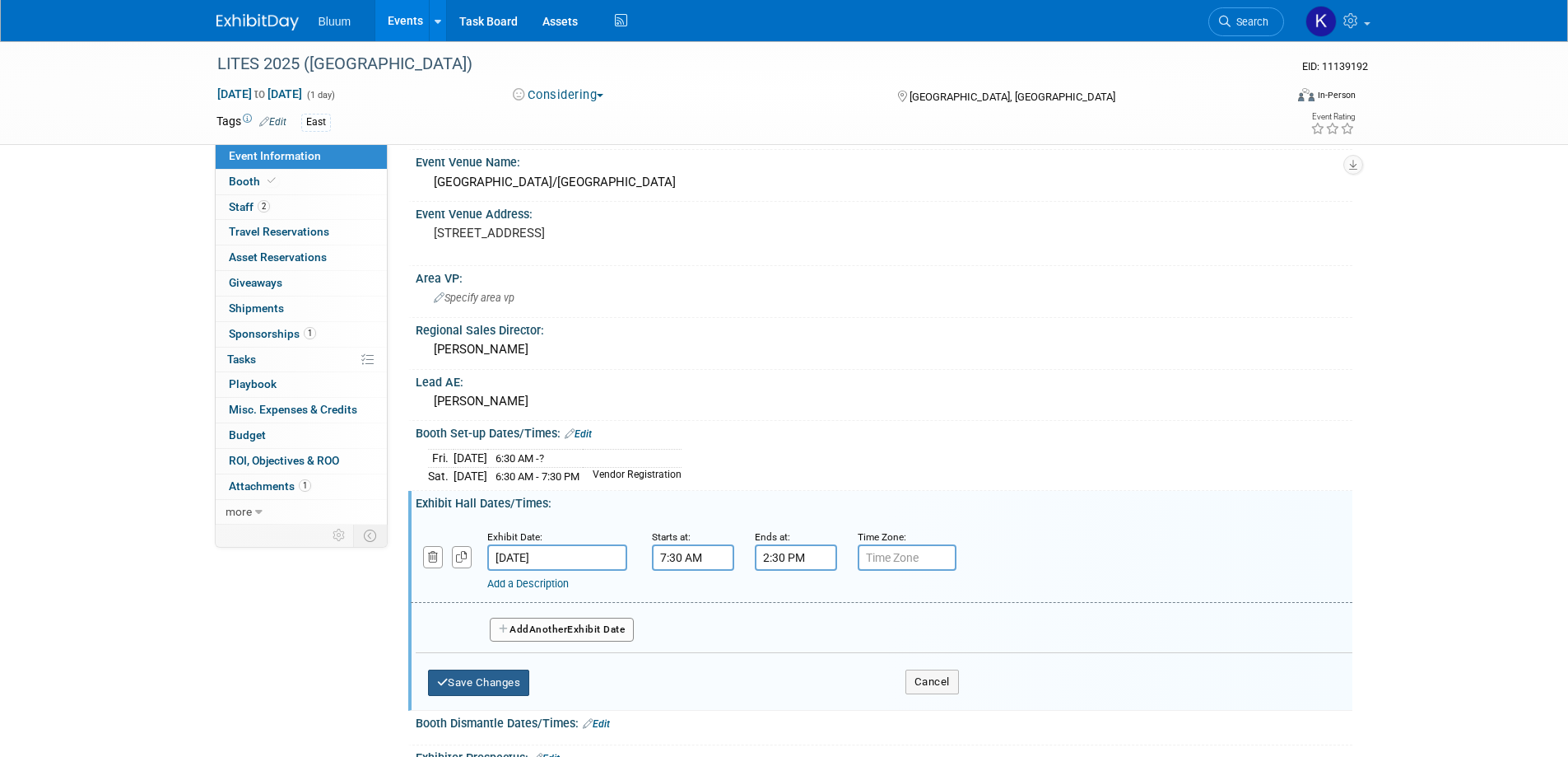
click at [504, 679] on button "Save Changes" at bounding box center [479, 682] width 102 height 26
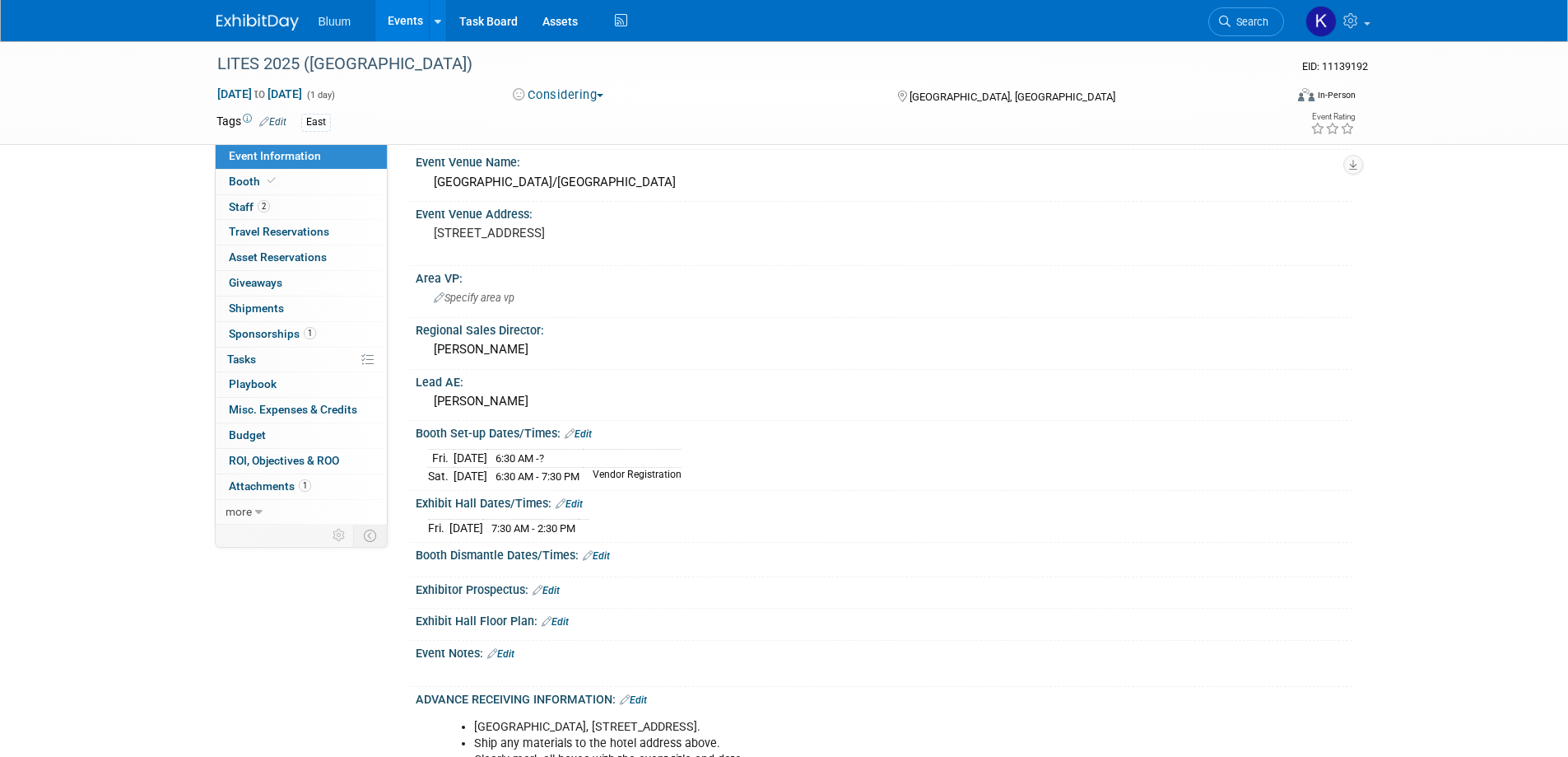
click at [508, 645] on div "Event Notes: Edit" at bounding box center [883, 651] width 936 height 21
click at [507, 648] on link "Edit" at bounding box center [501, 654] width 27 height 12
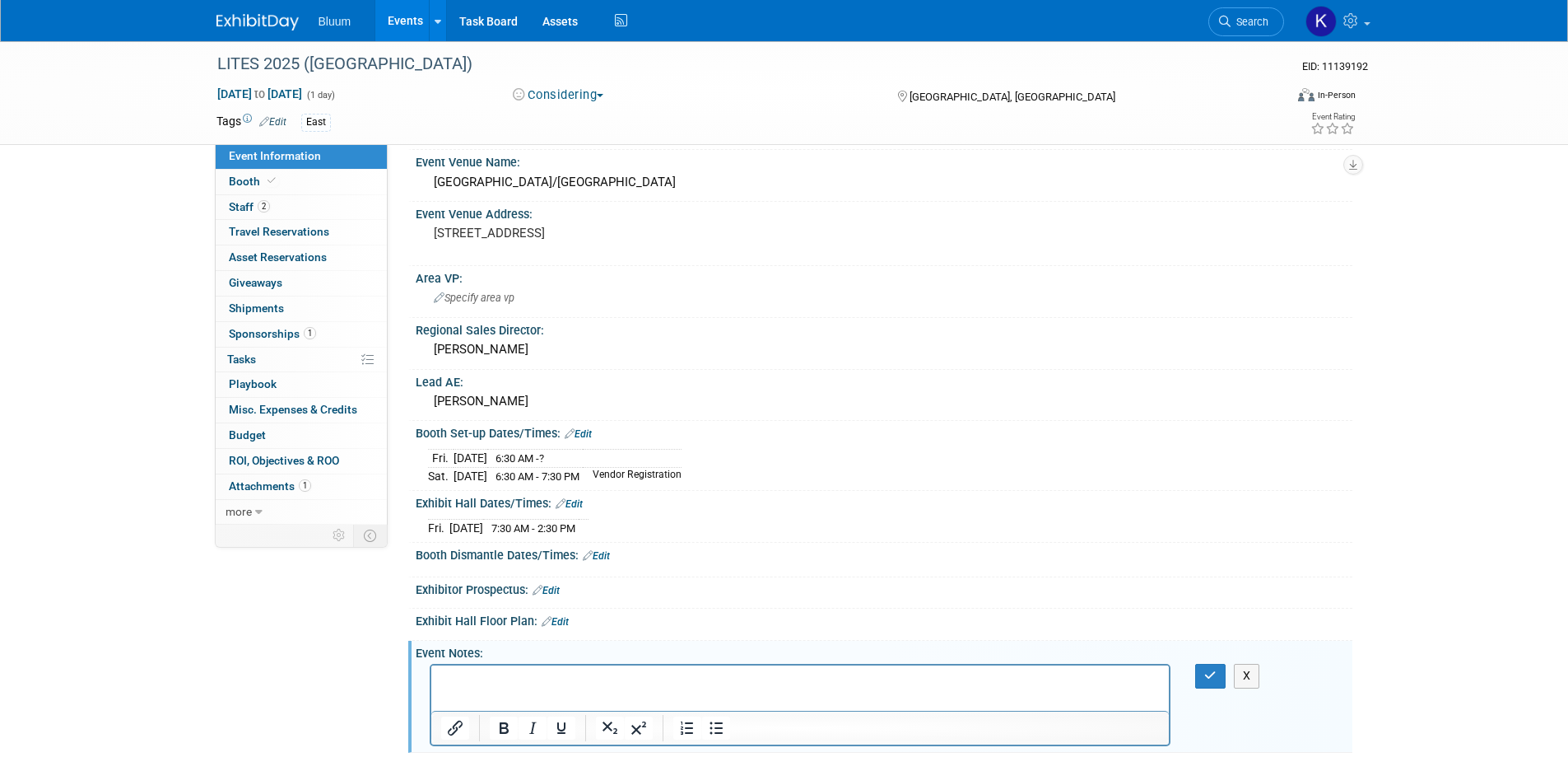
scroll to position [0, 0]
click at [1210, 675] on icon "button" at bounding box center [1210, 675] width 13 height 12
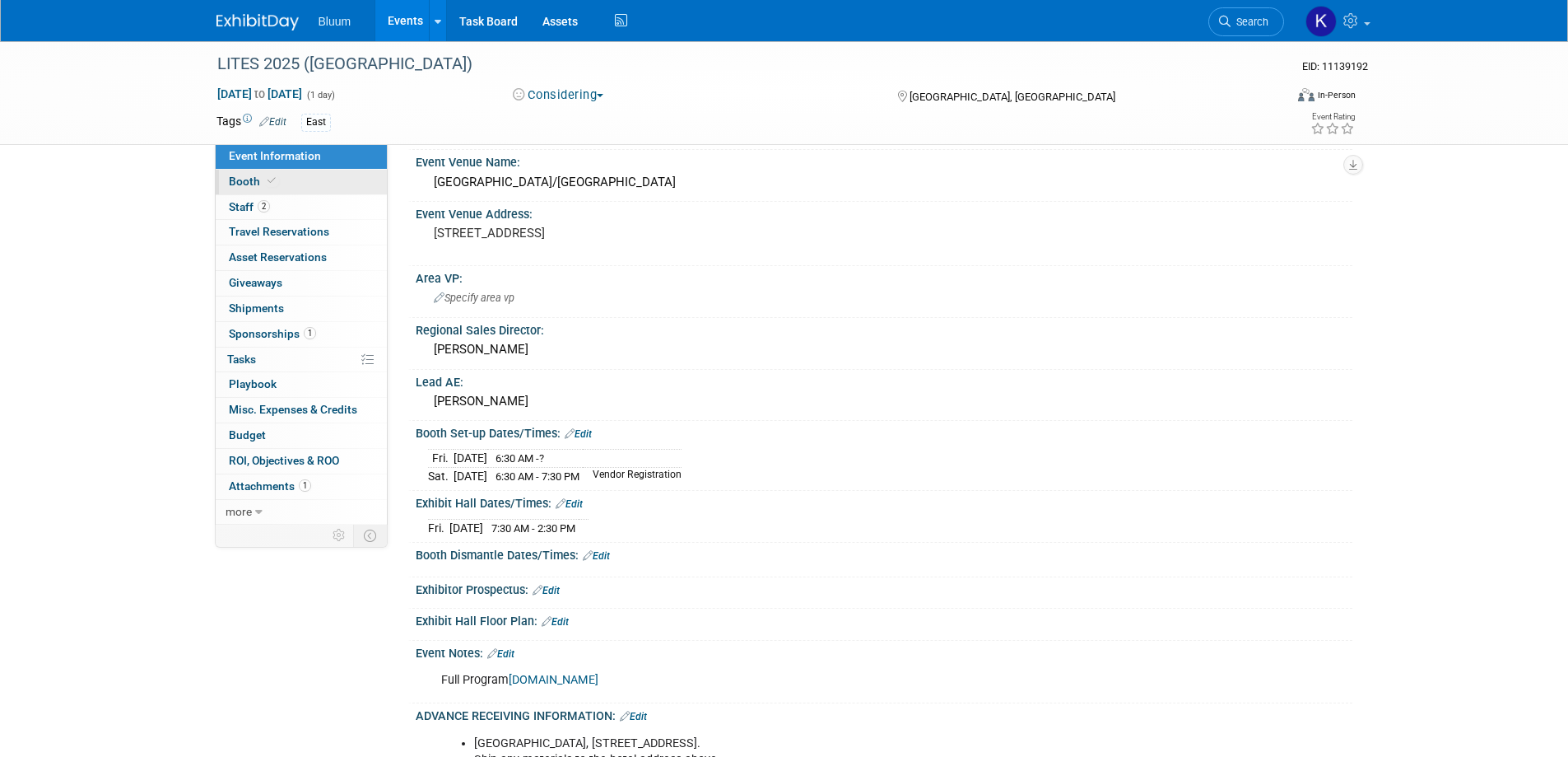
click at [236, 184] on span "Booth" at bounding box center [254, 181] width 50 height 13
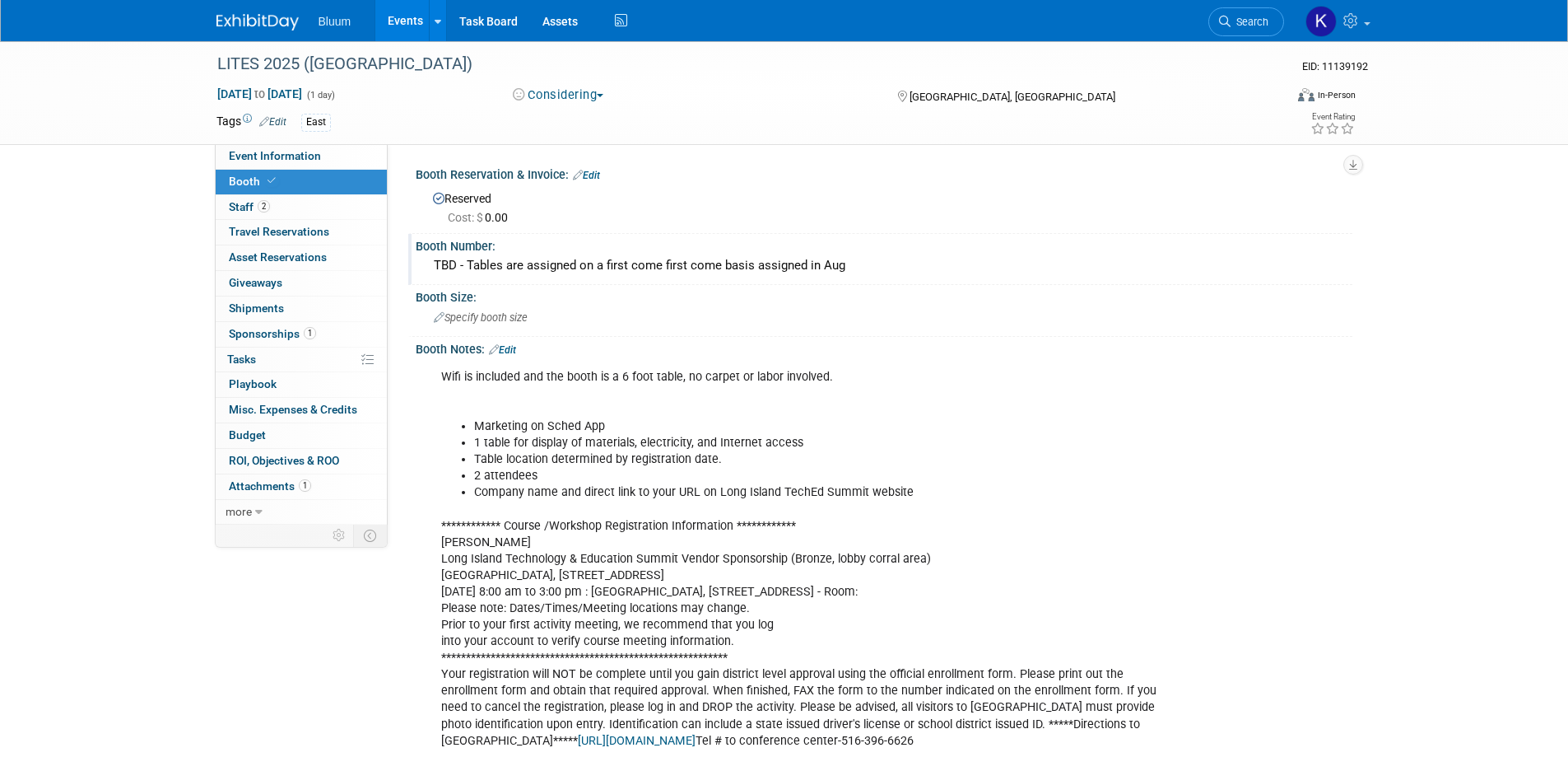
click at [550, 267] on div "TBD - Tables are assigned on a first come first come basis assigned in Aug" at bounding box center [883, 266] width 912 height 26
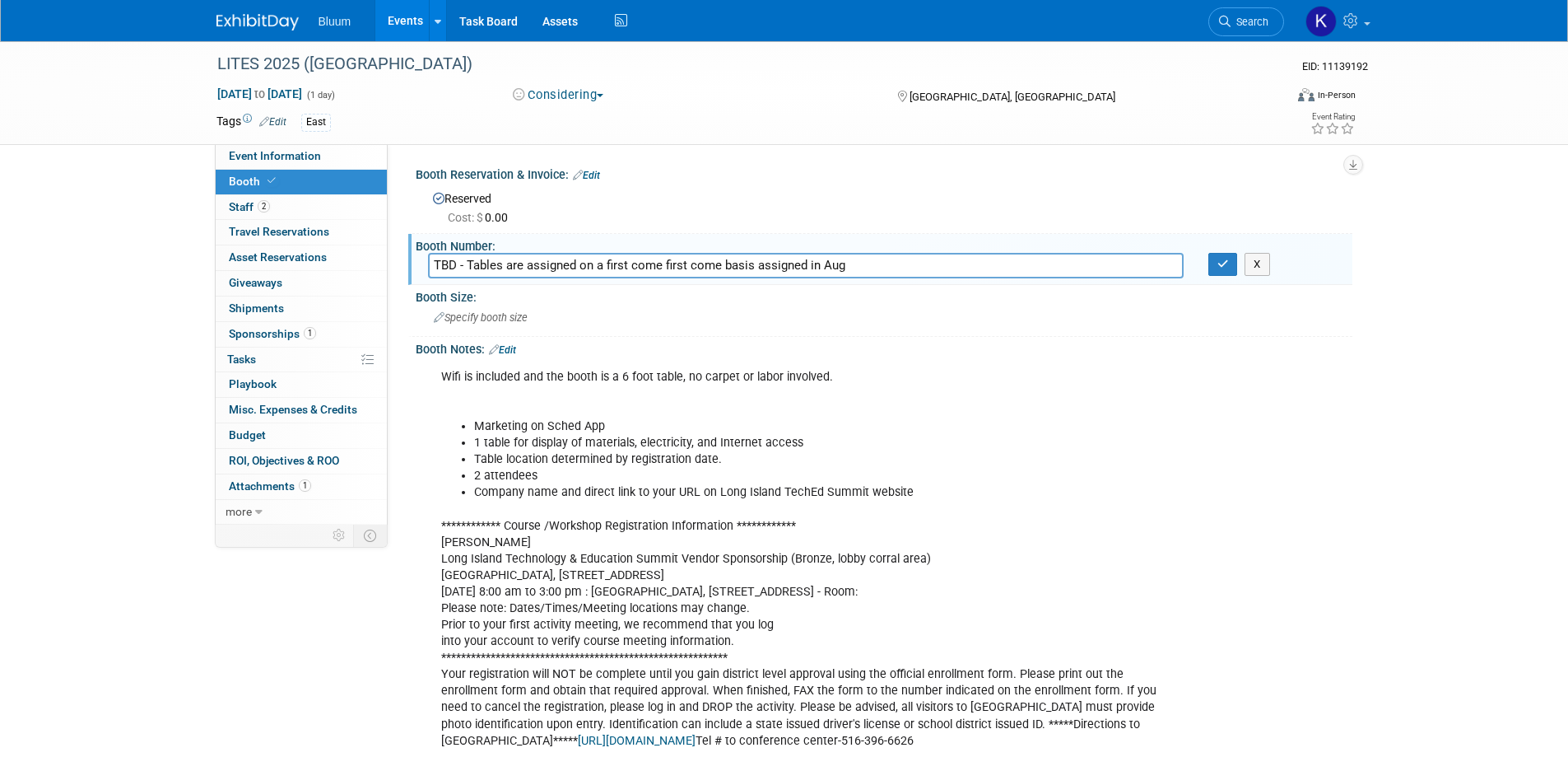
drag, startPoint x: 892, startPoint y: 255, endPoint x: 3, endPoint y: 247, distance: 889.0
click at [0, 255] on div "LITES 2025 ([GEOGRAPHIC_DATA]) EID: 11139192 [DATE] to [DATE] (1 day) [DATE] to…" at bounding box center [784, 471] width 1568 height 861
type input "6' Table"
click at [1218, 261] on icon "button" at bounding box center [1223, 264] width 12 height 11
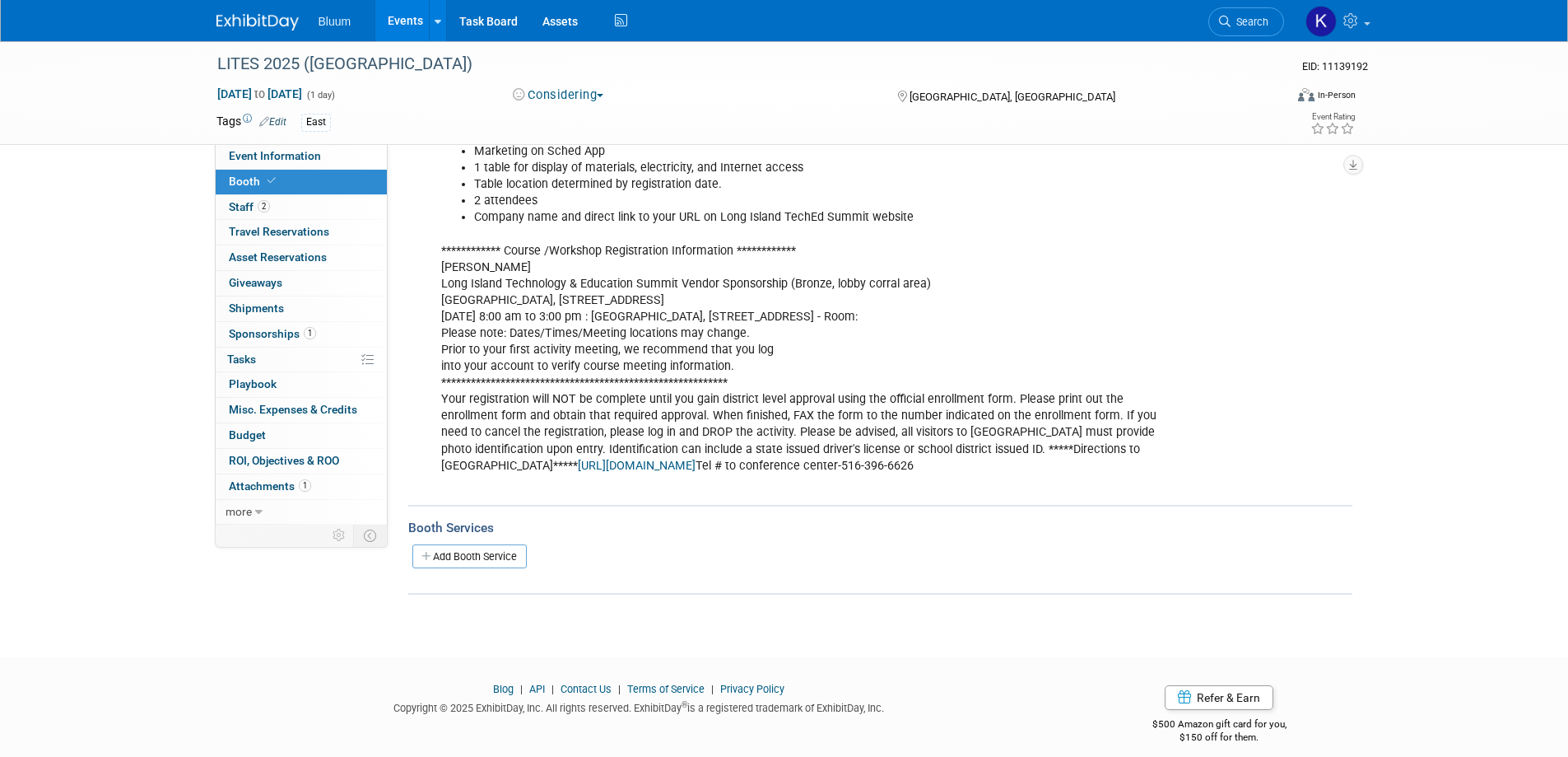
scroll to position [290, 0]
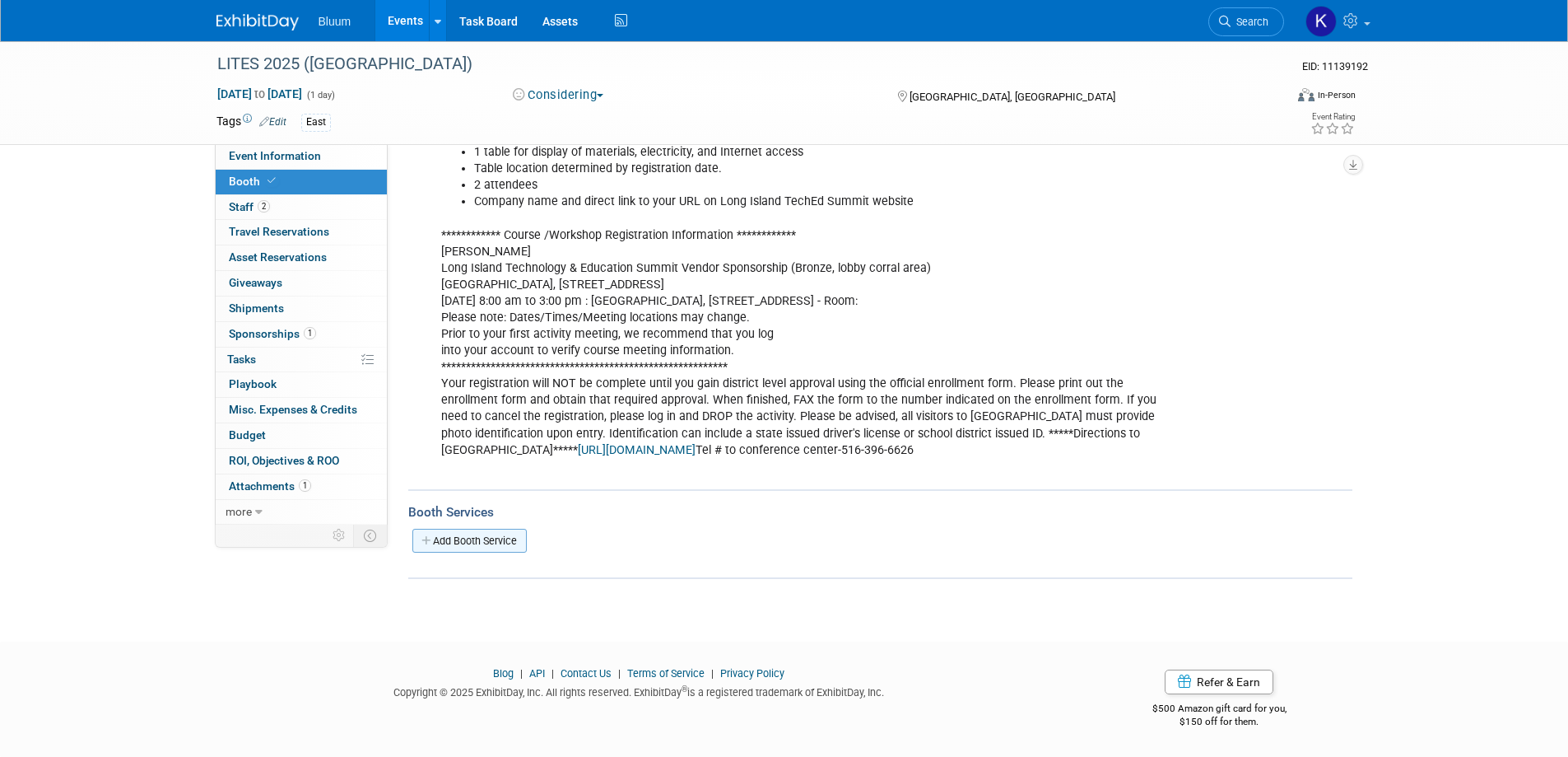
click at [498, 541] on link "Add Booth Service" at bounding box center [469, 541] width 114 height 24
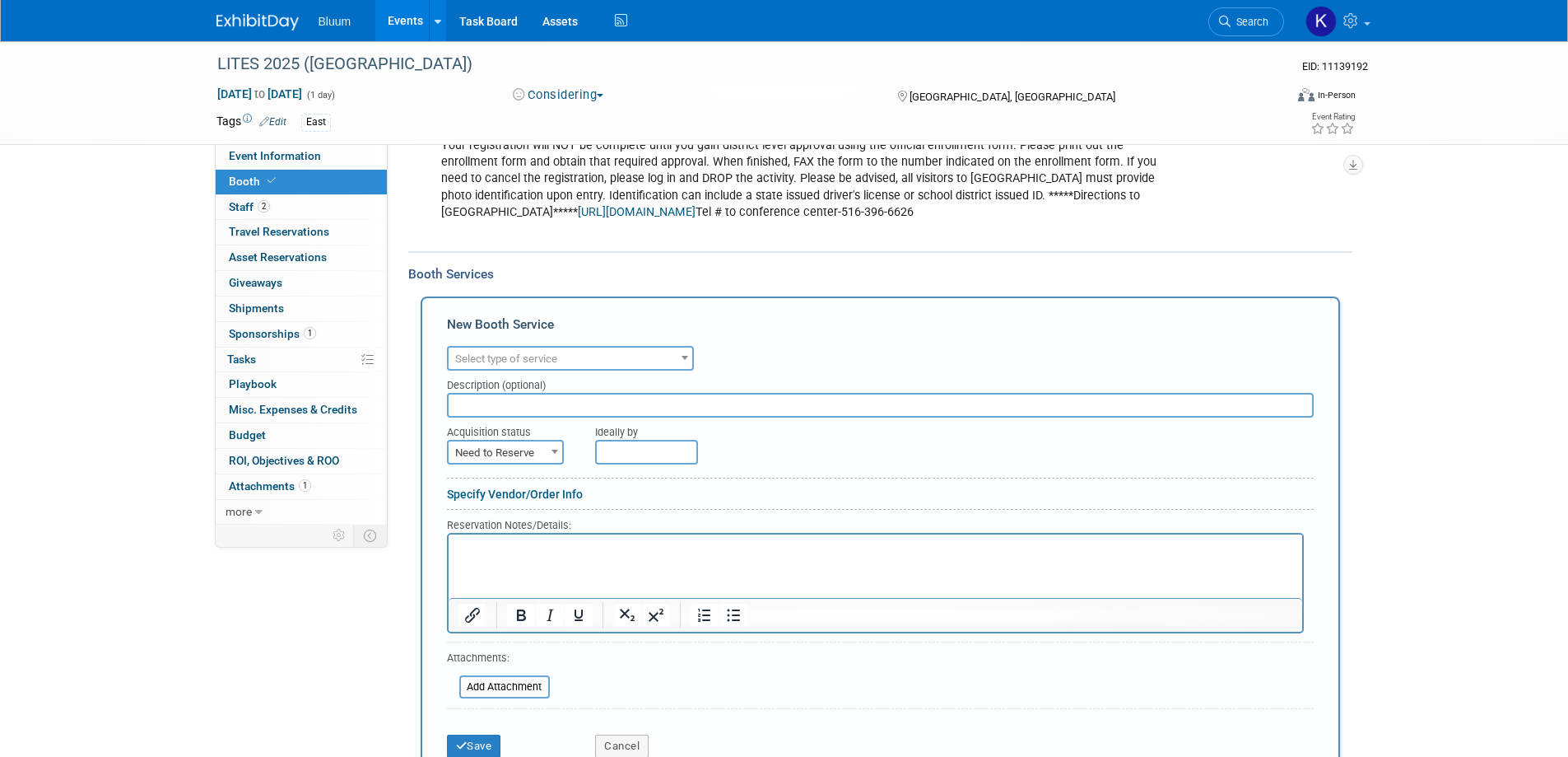
scroll to position [702, 0]
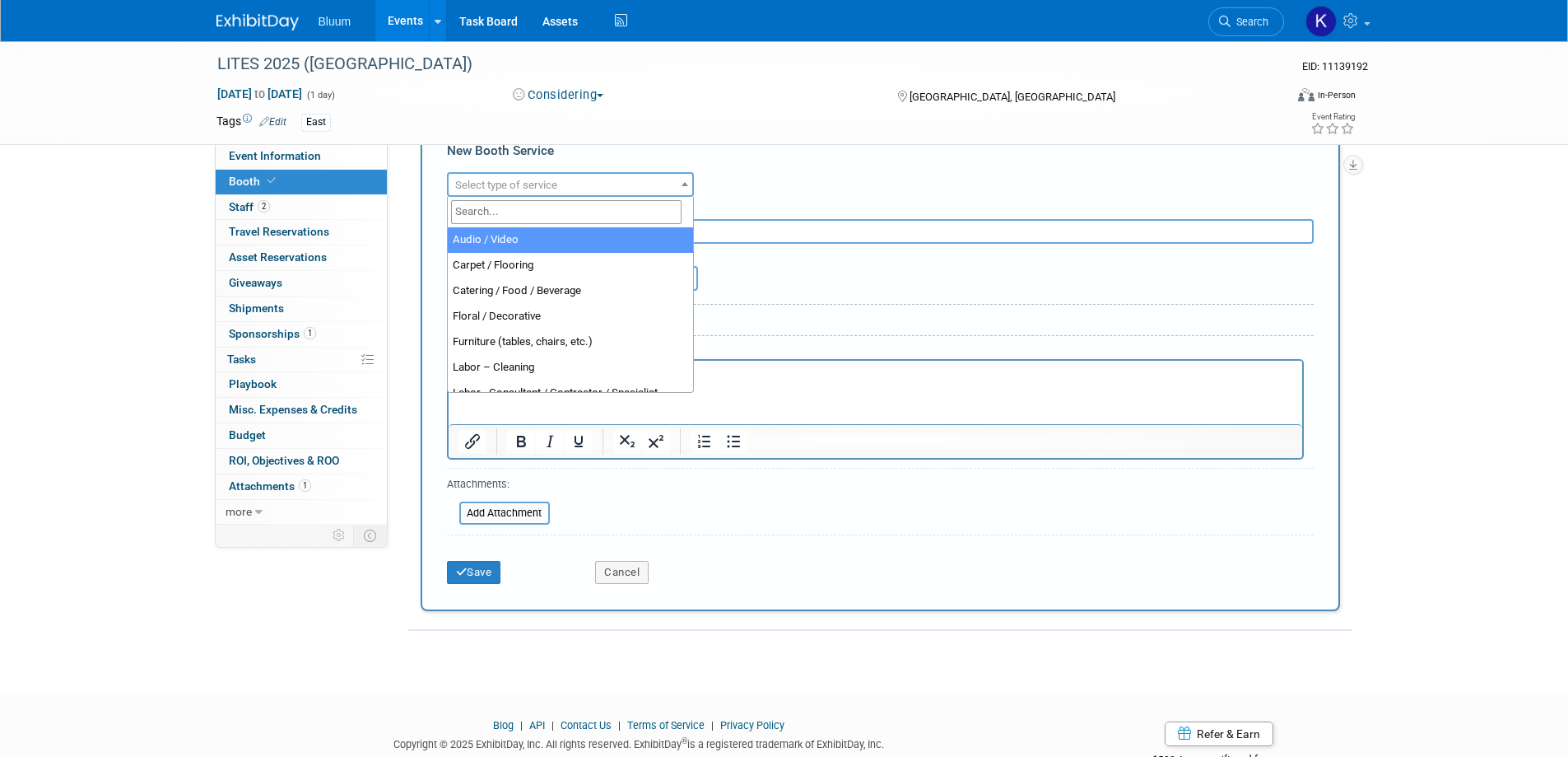
click at [622, 183] on span "Select type of service" at bounding box center [570, 184] width 244 height 23
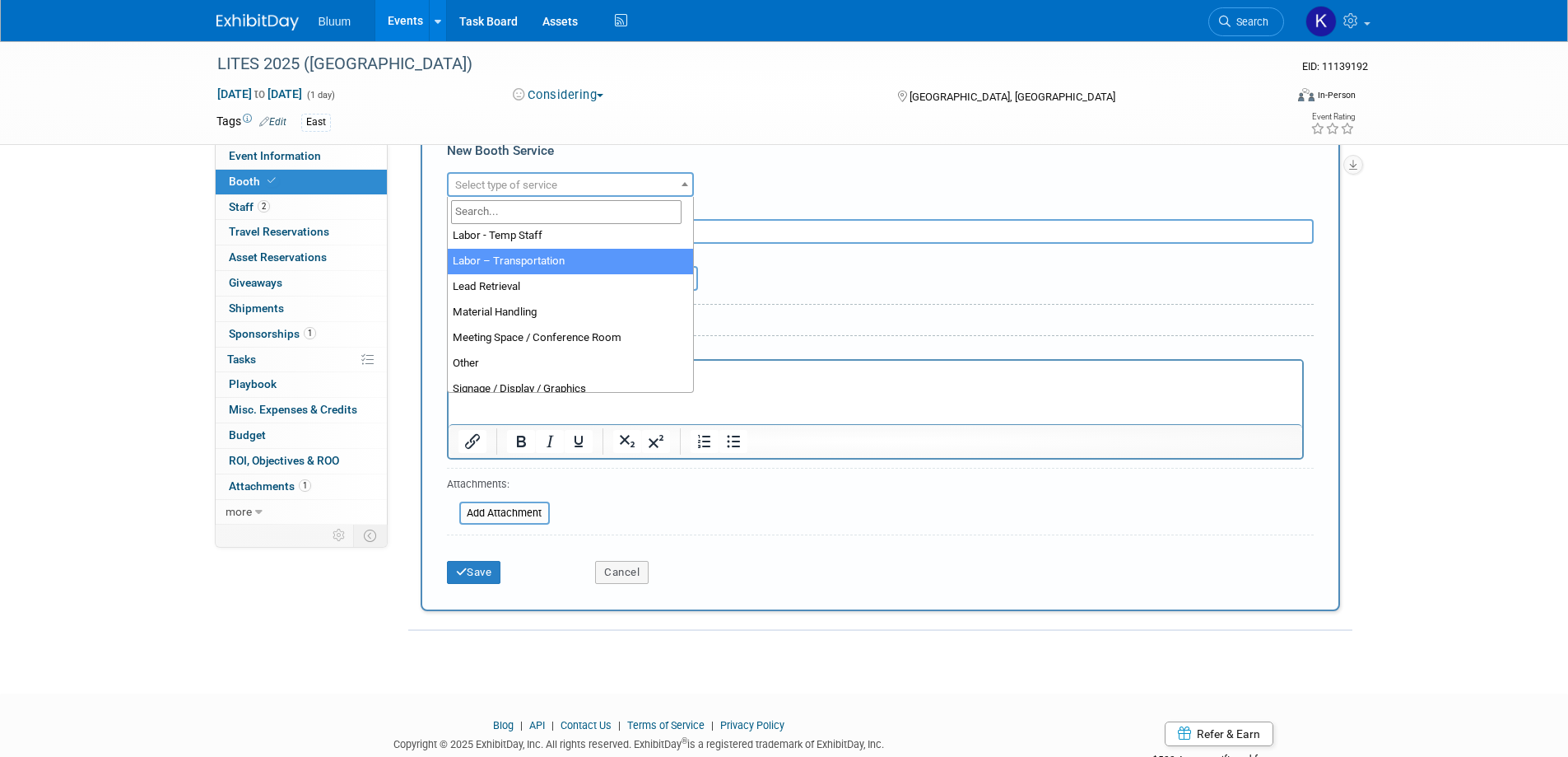
scroll to position [412, 0]
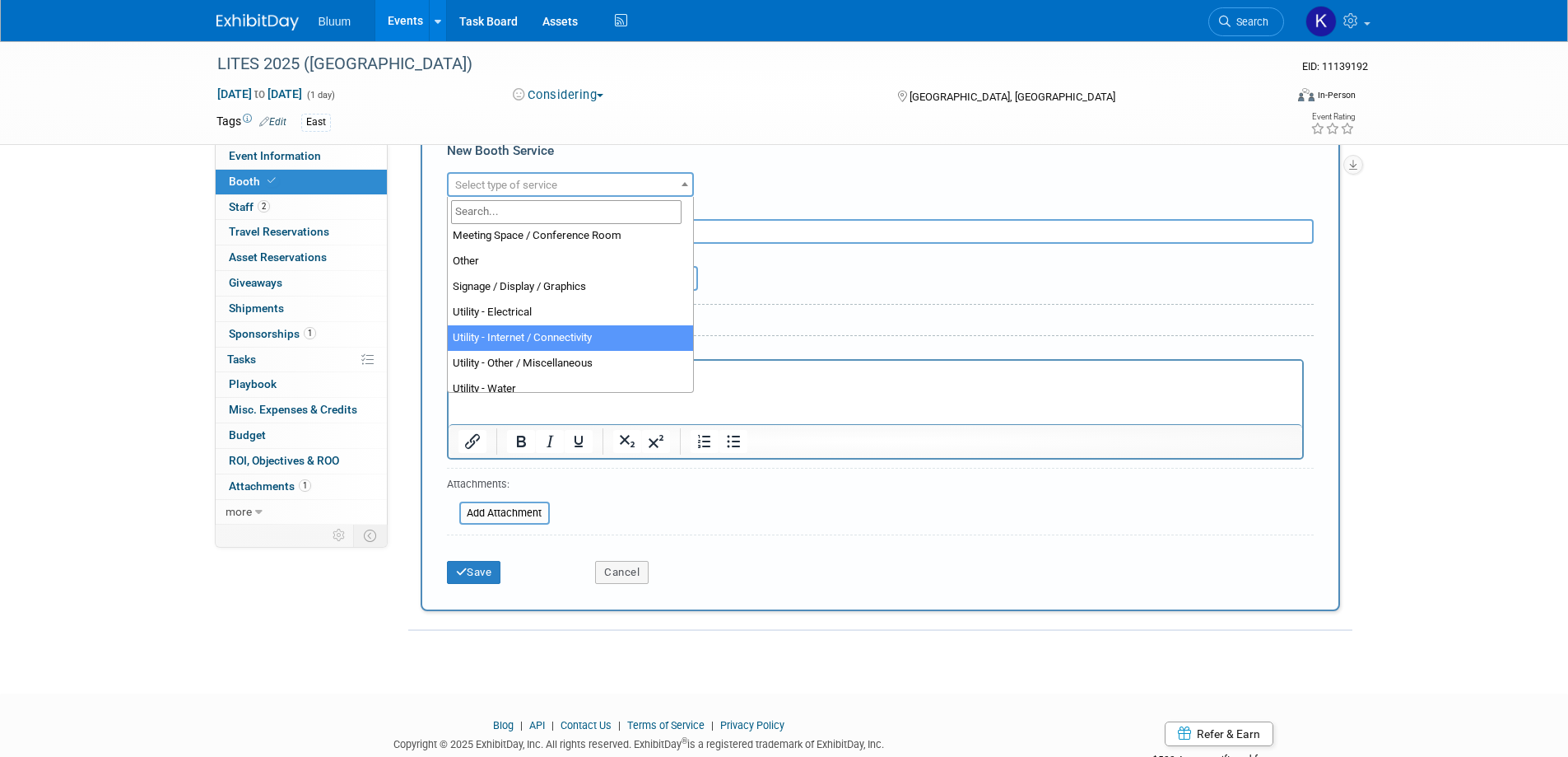
select select "18"
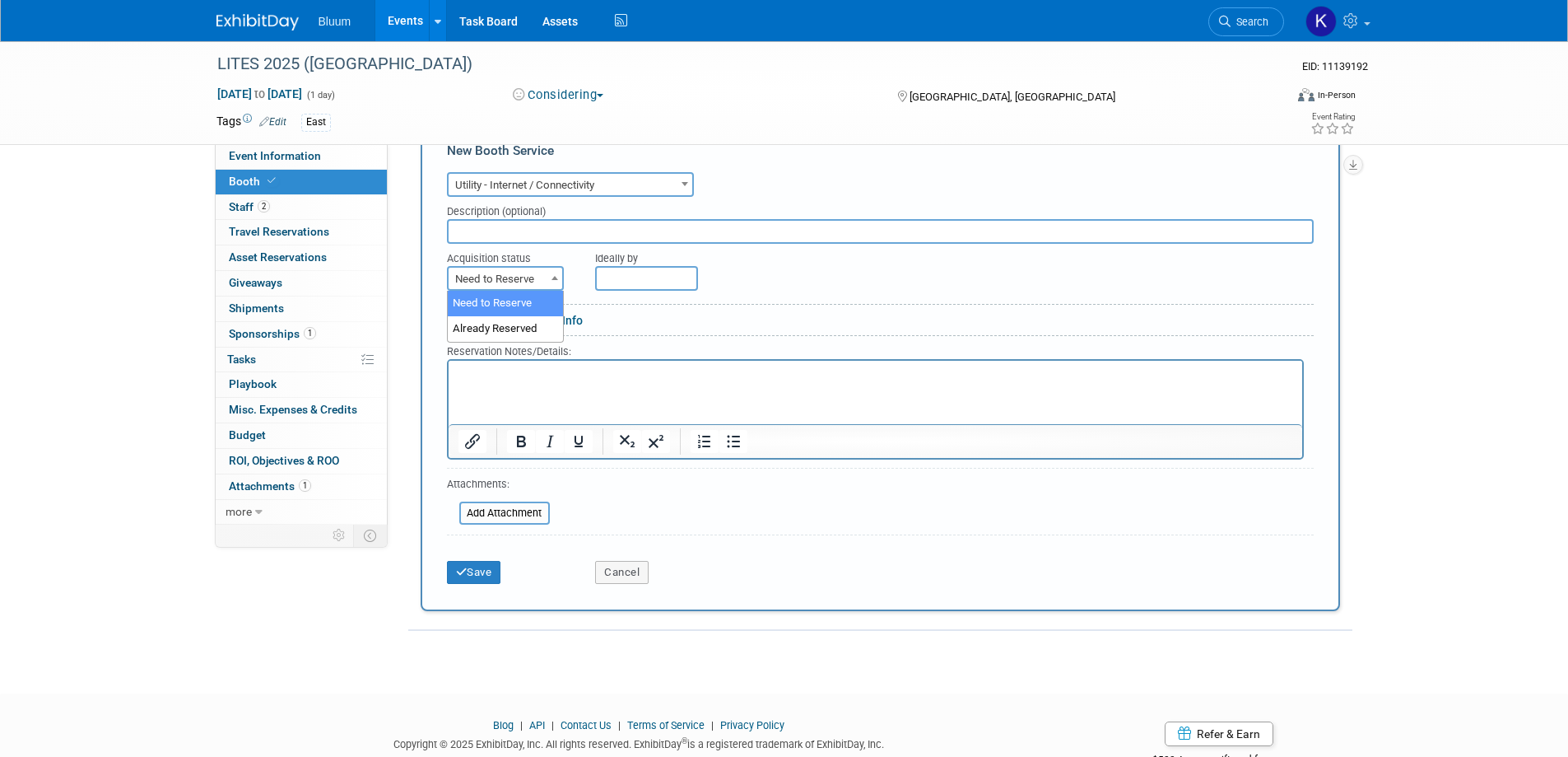
click at [554, 286] on span at bounding box center [555, 277] width 16 height 21
select select "2"
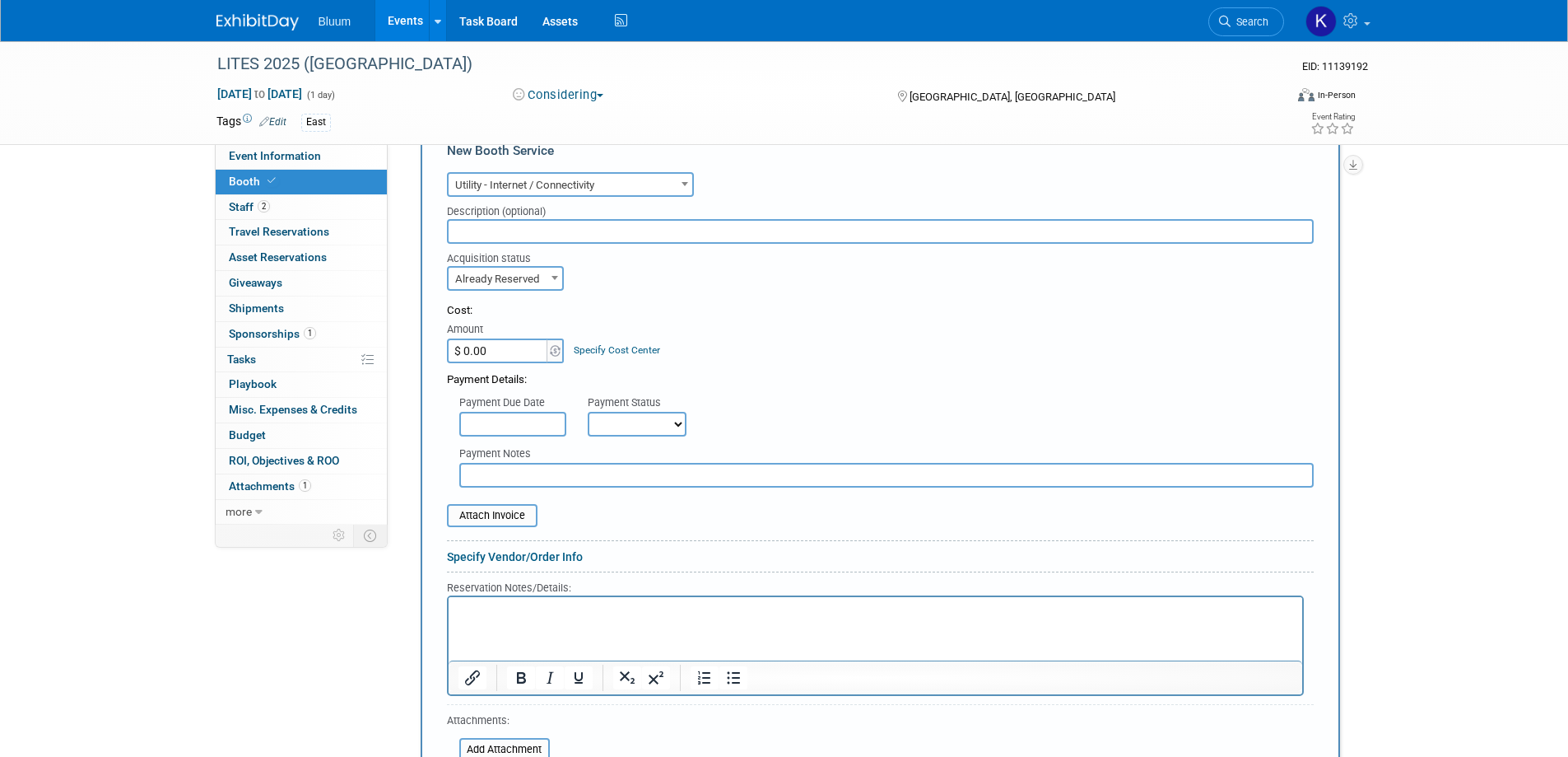
click at [515, 599] on html at bounding box center [874, 607] width 853 height 22
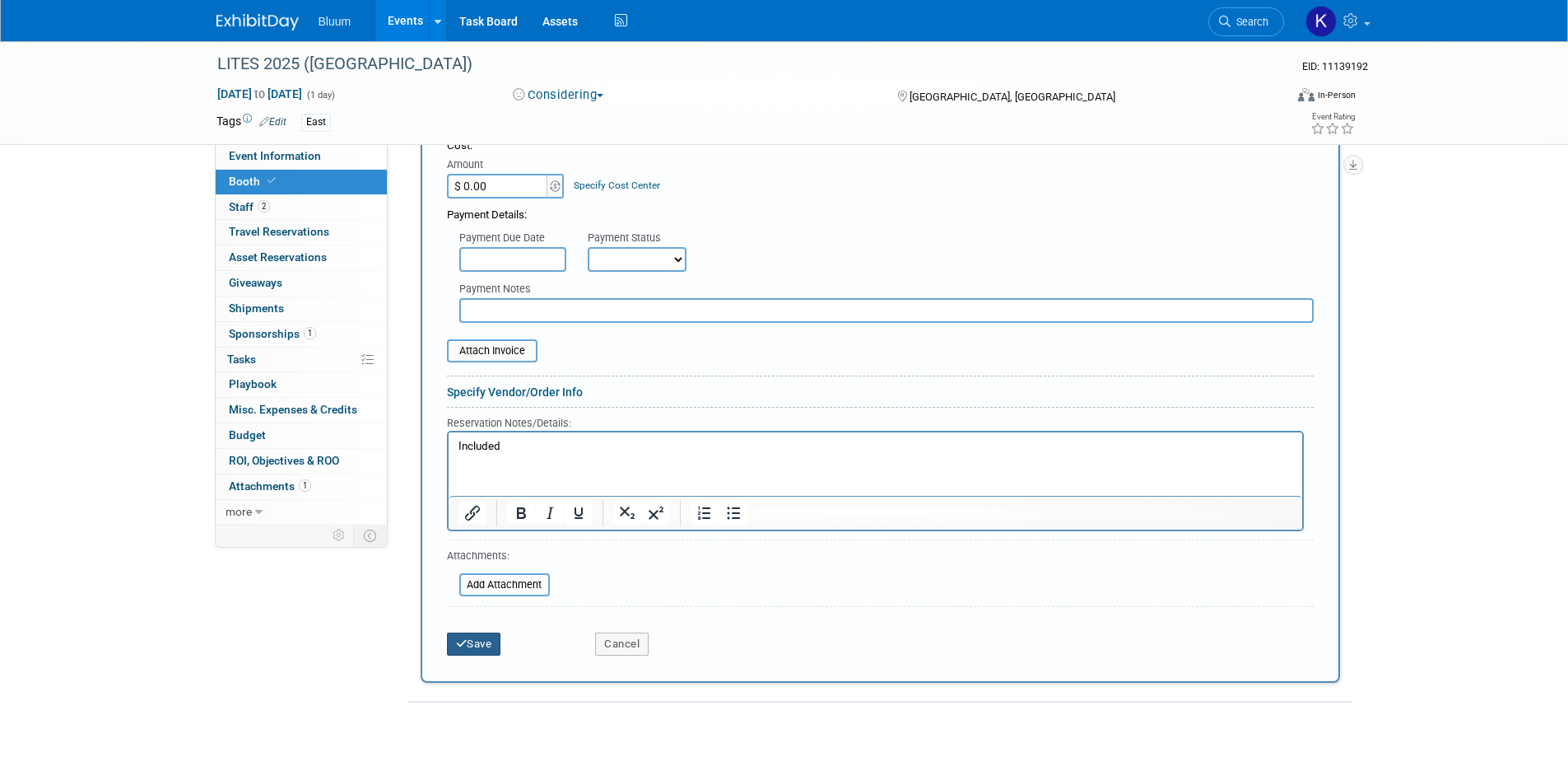
click at [490, 634] on button "Save" at bounding box center [475, 644] width 55 height 23
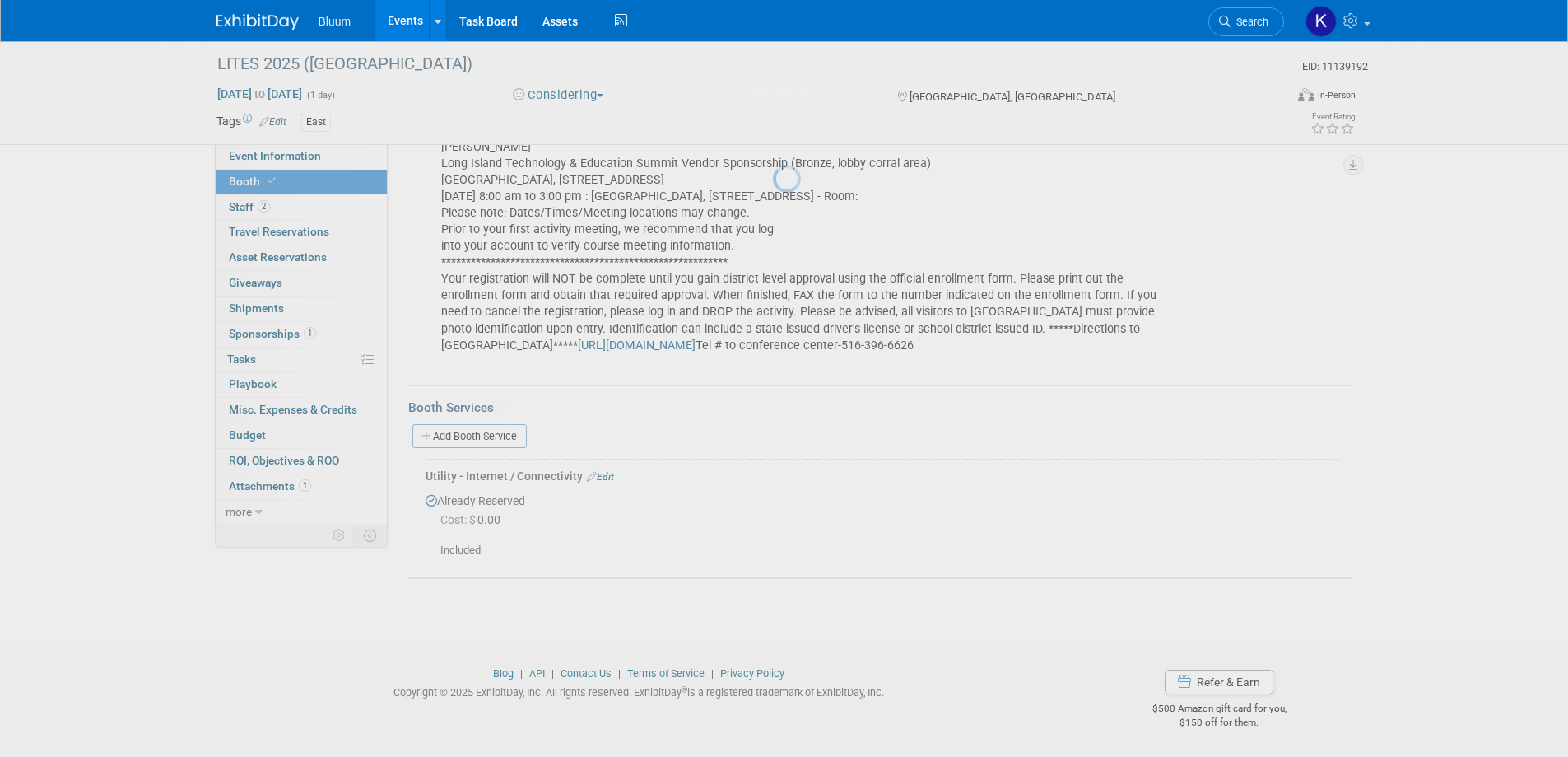
scroll to position [395, 0]
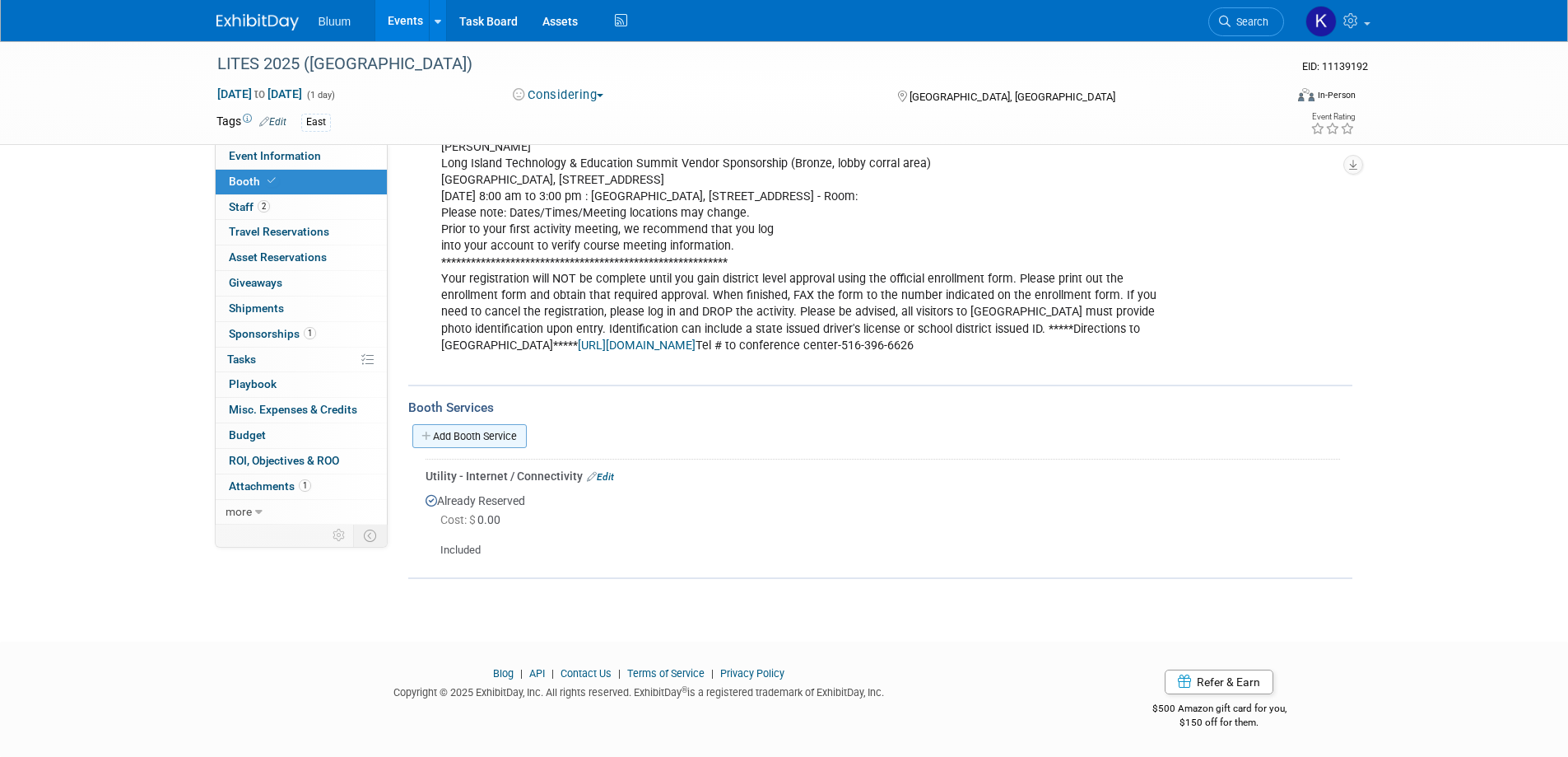
click at [490, 434] on link "Add Booth Service" at bounding box center [469, 436] width 114 height 24
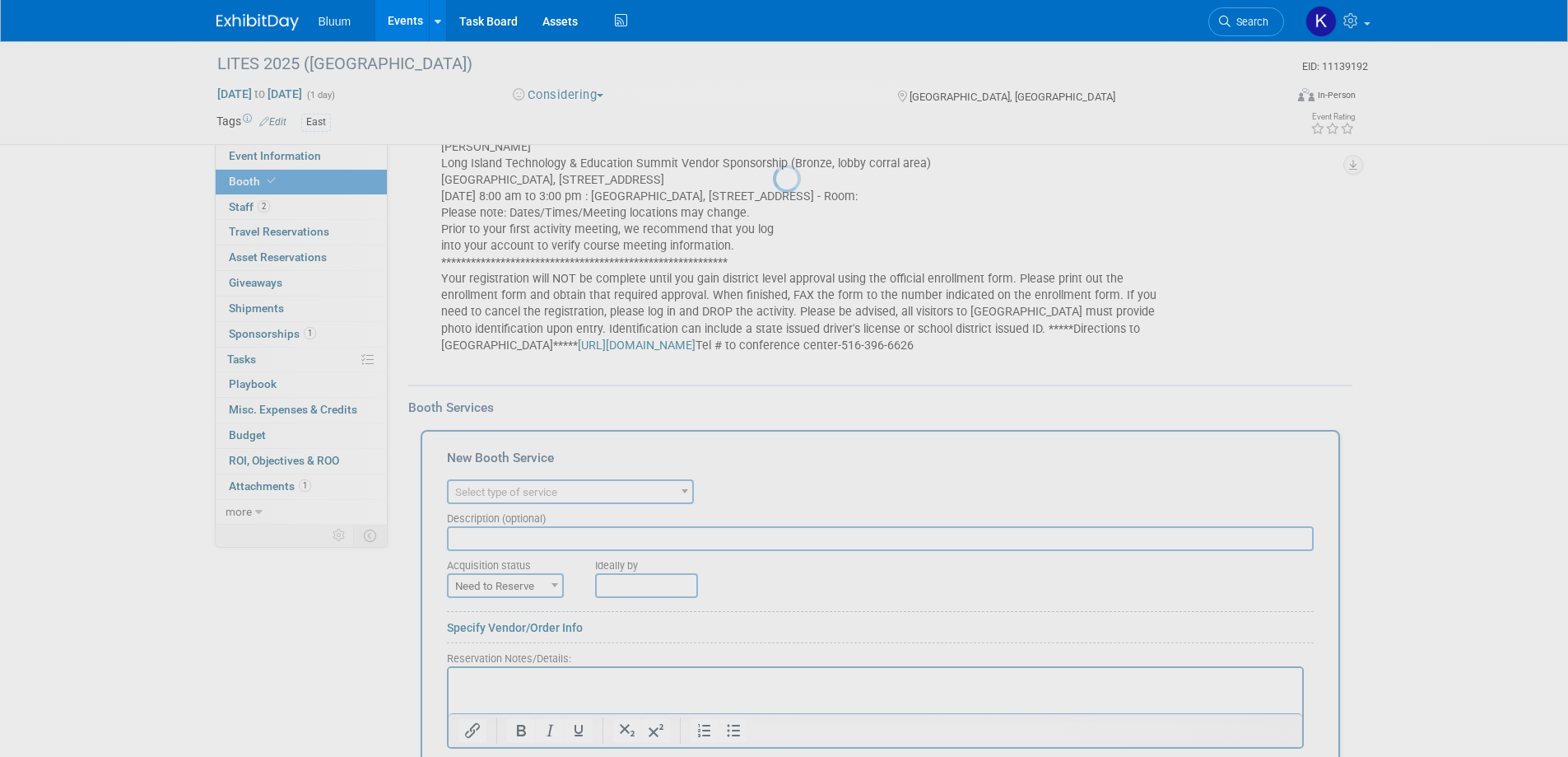
scroll to position [0, 0]
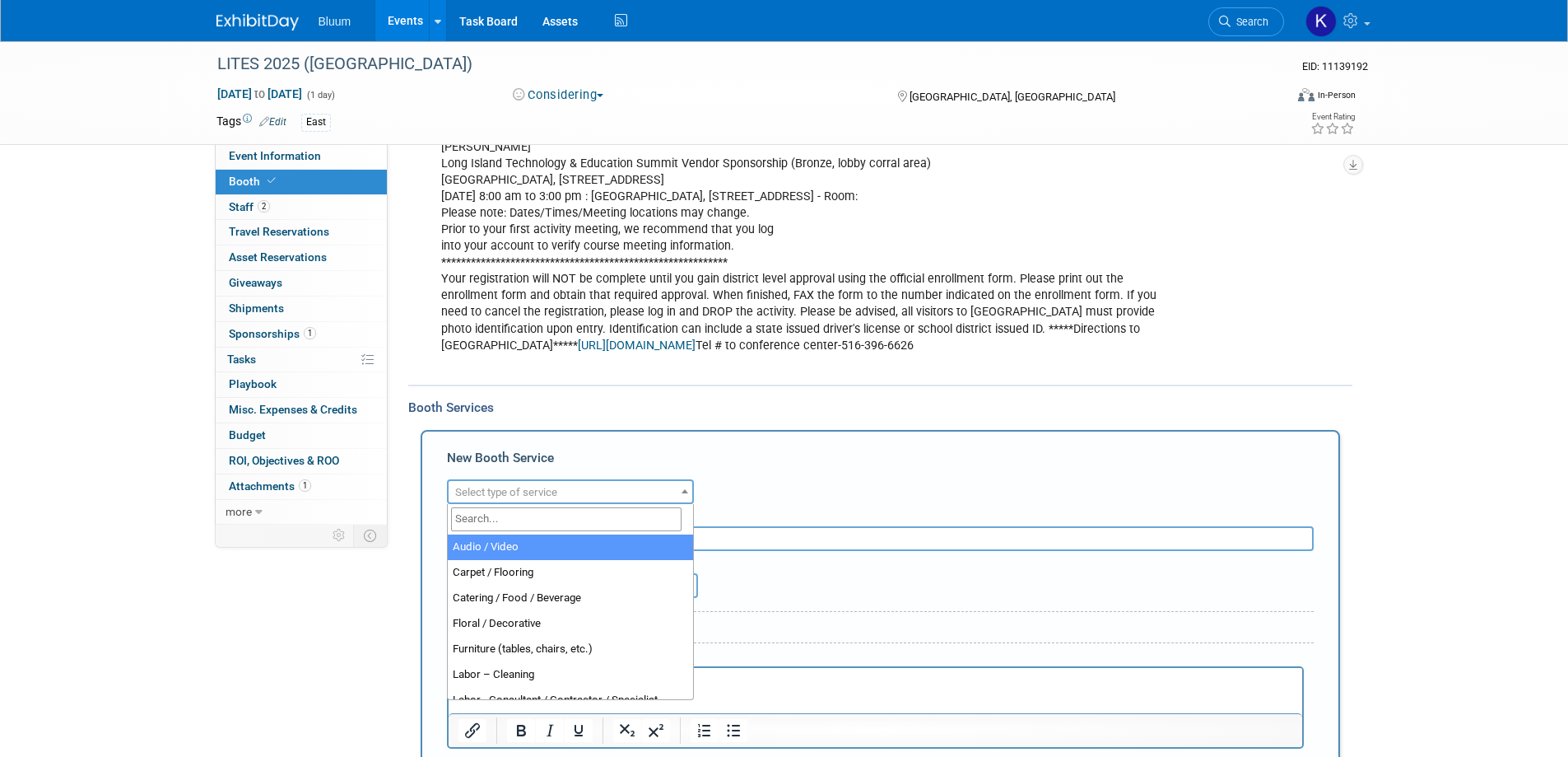
click at [532, 490] on span "Select type of service" at bounding box center [507, 492] width 102 height 13
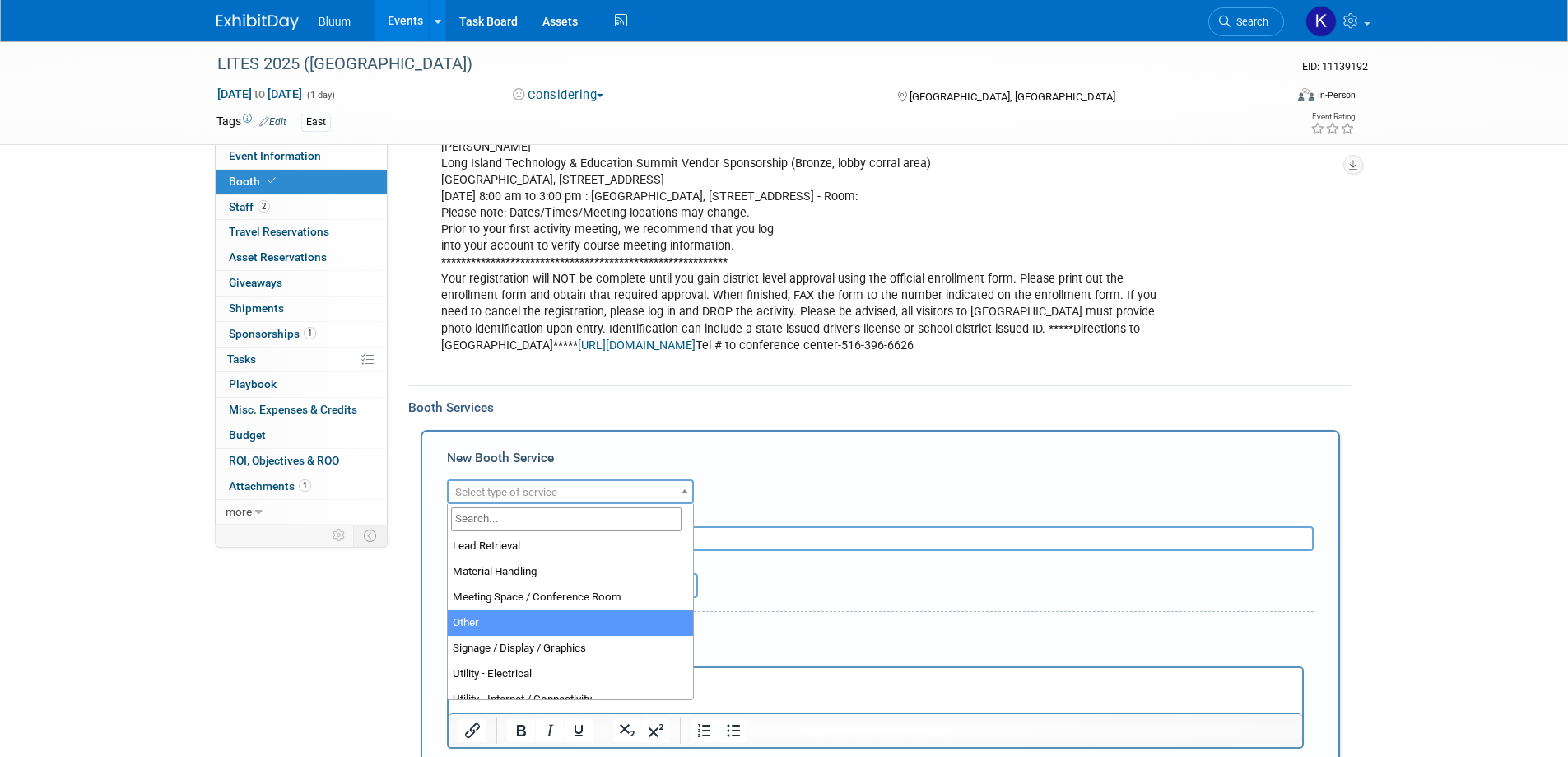
scroll to position [340, 0]
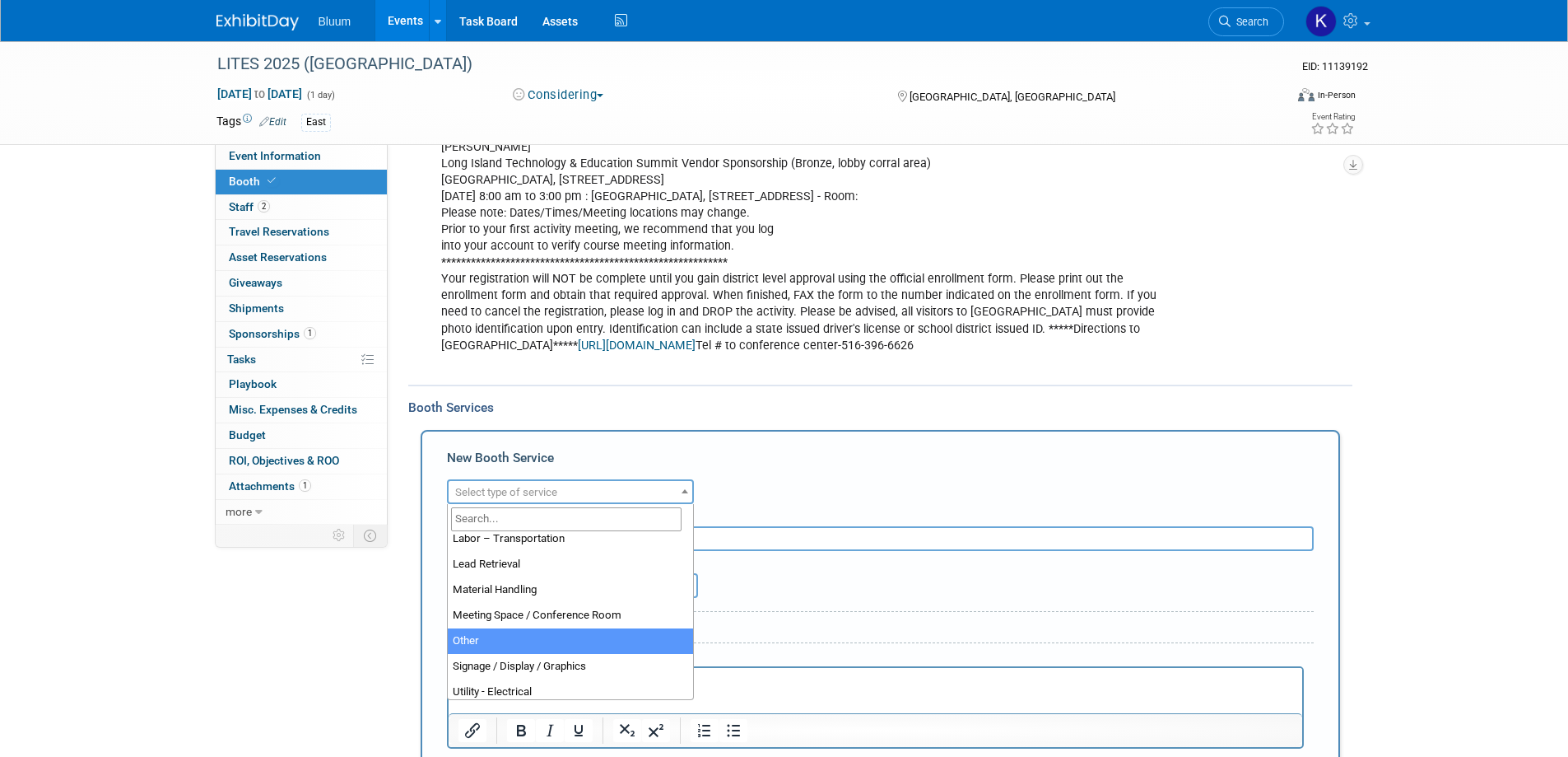
select select "1"
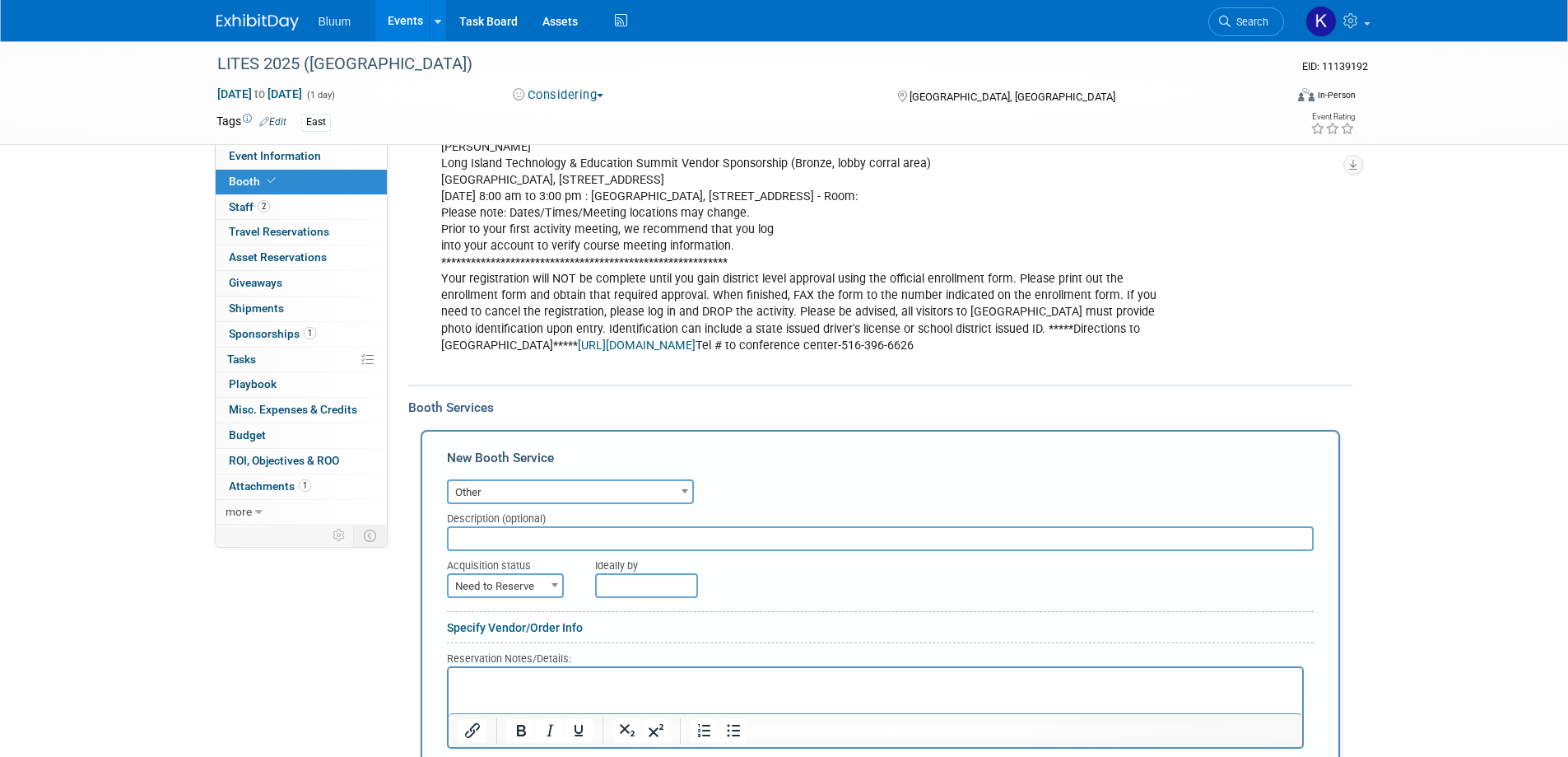
scroll to position [642, 0]
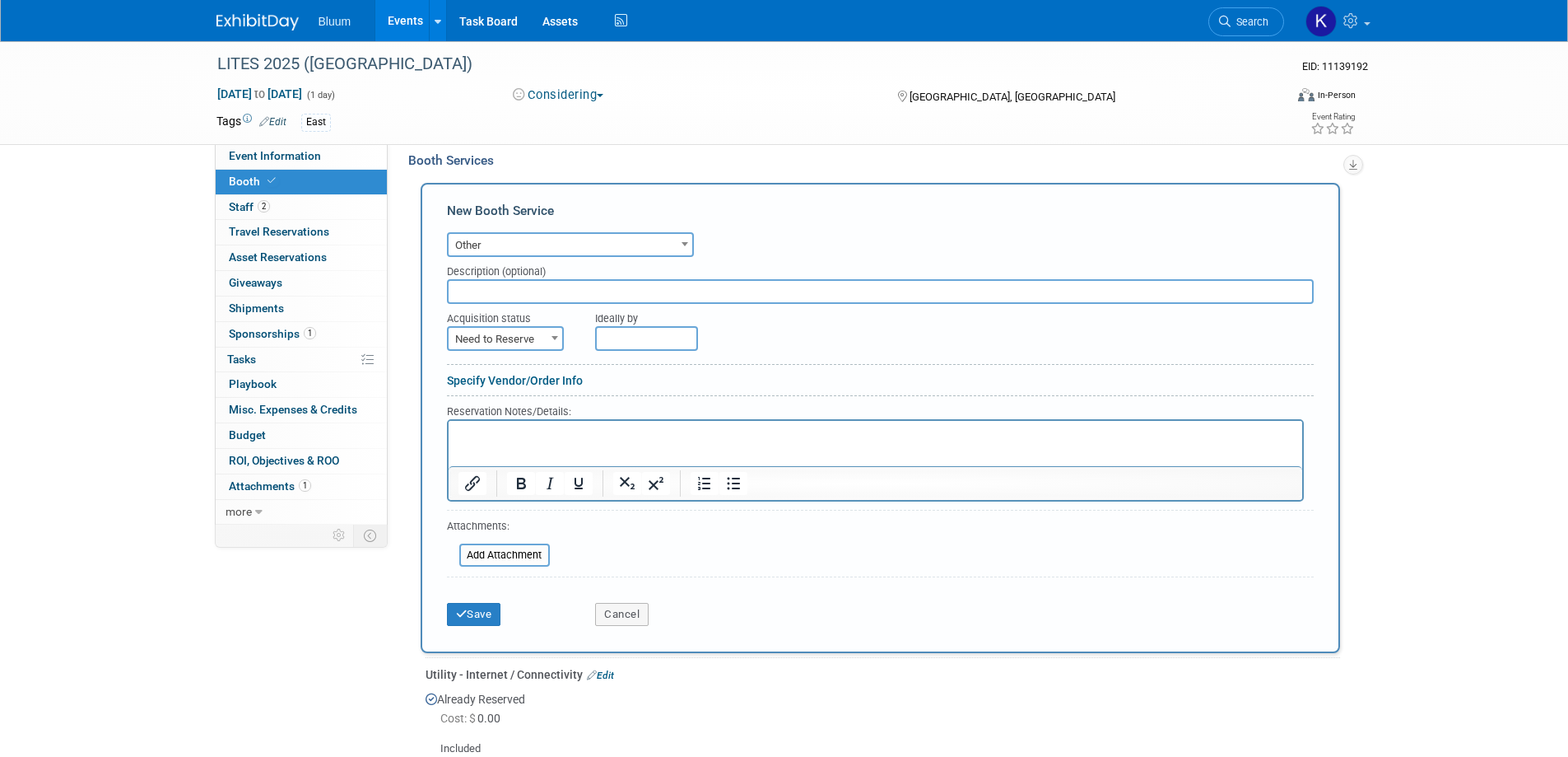
click at [476, 420] on html at bounding box center [874, 431] width 853 height 22
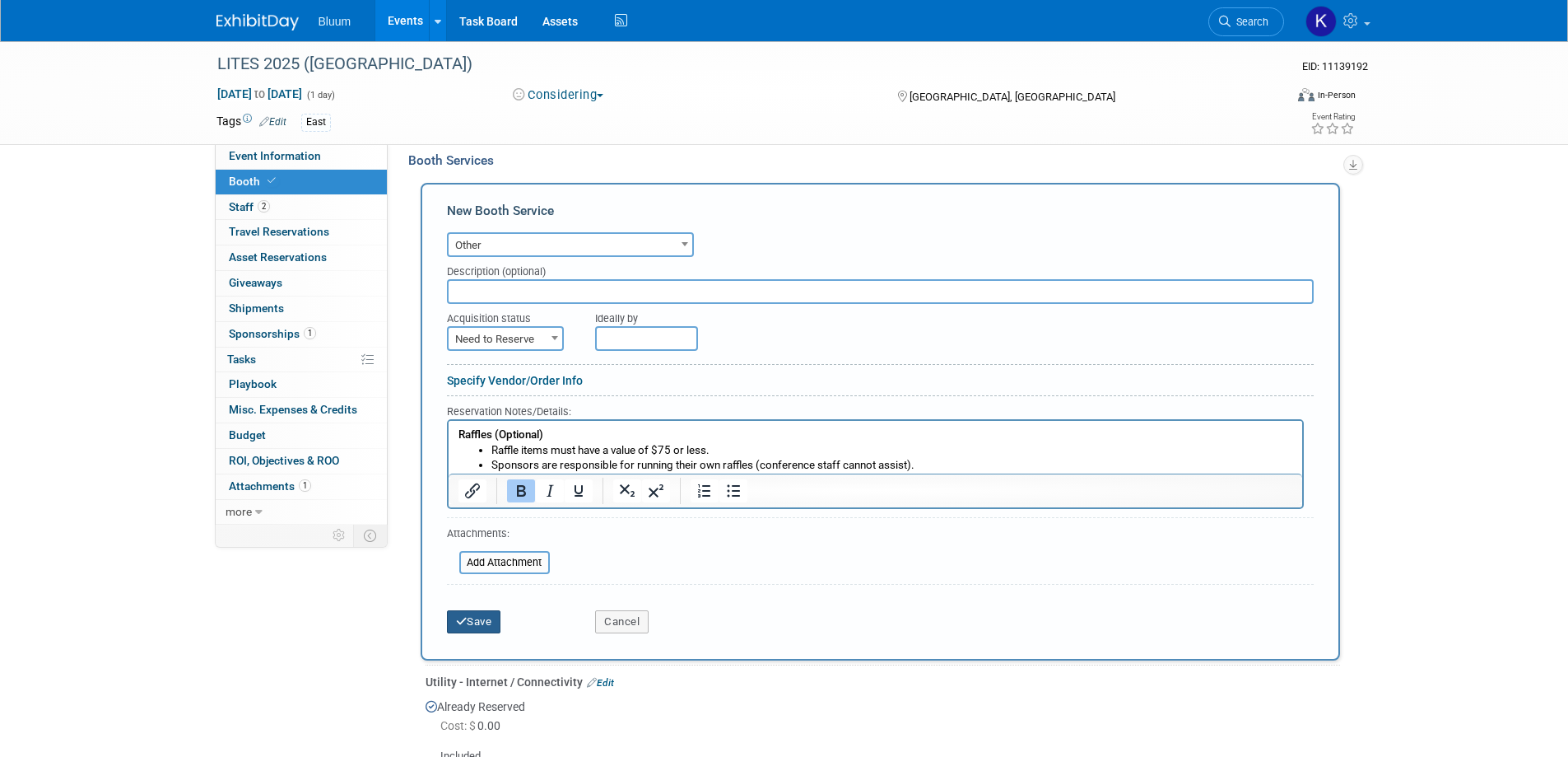
click at [492, 625] on button "Save" at bounding box center [475, 621] width 55 height 23
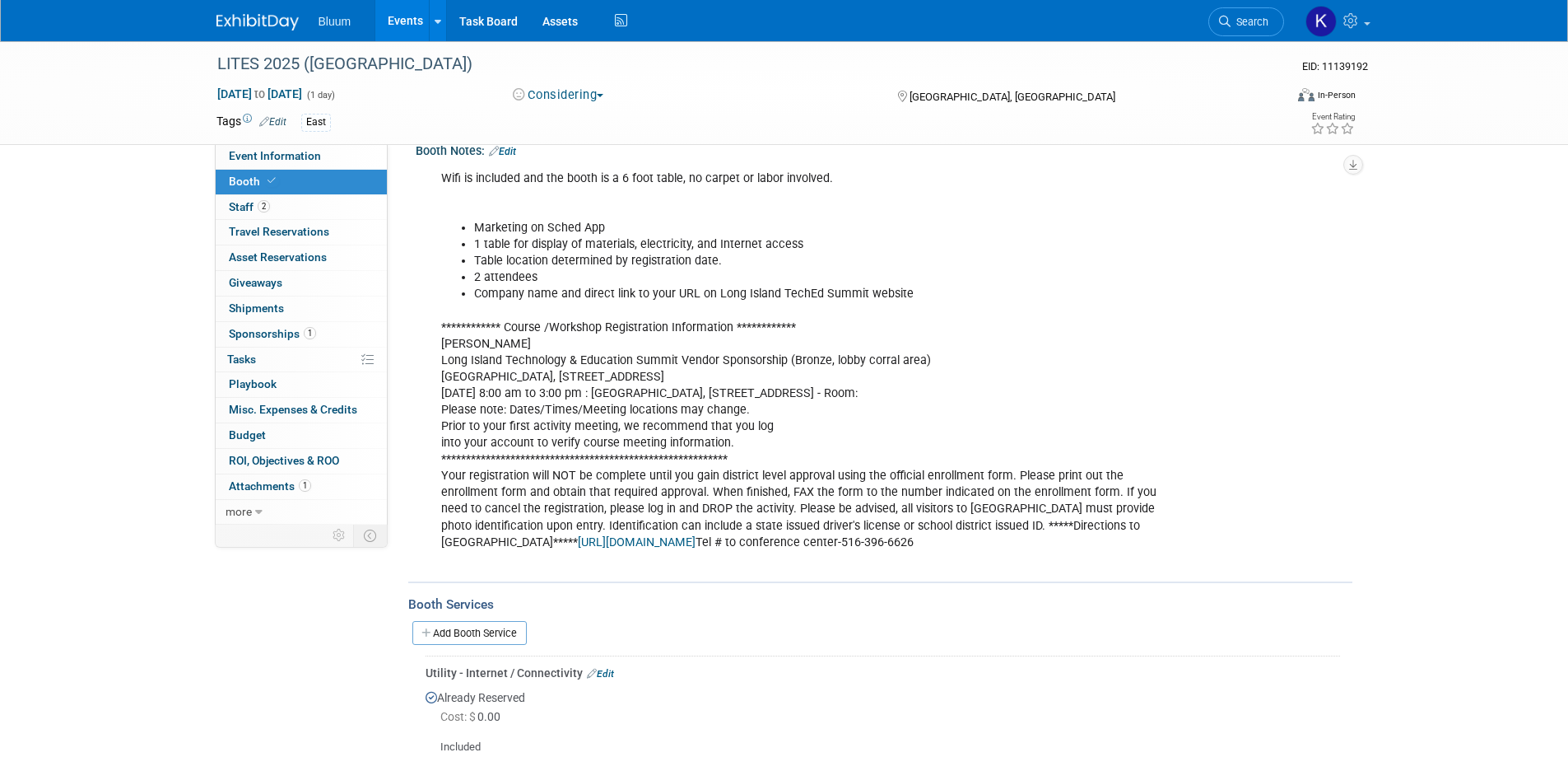
scroll to position [0, 0]
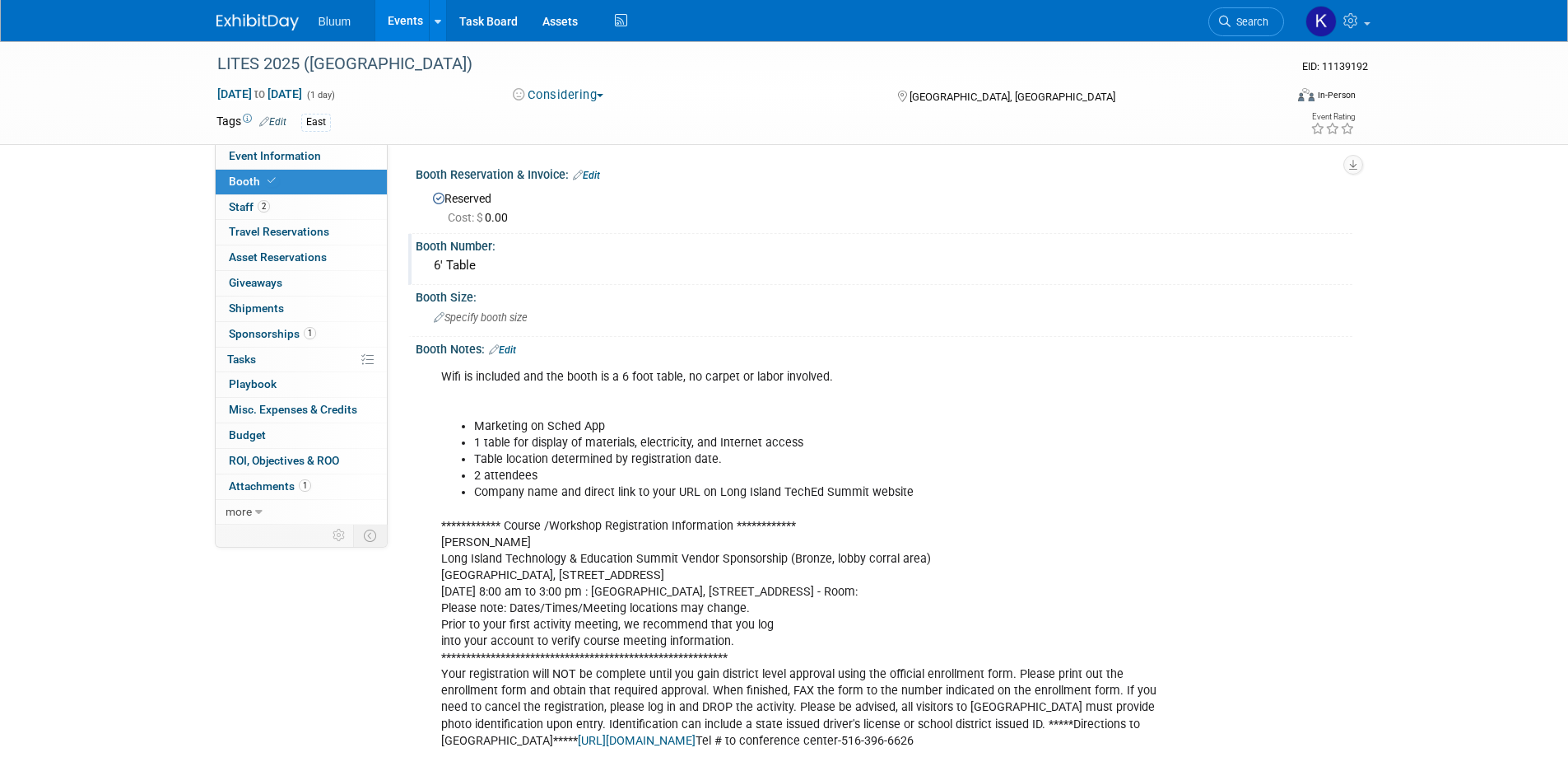
click at [451, 268] on div "6' Table" at bounding box center [883, 266] width 912 height 26
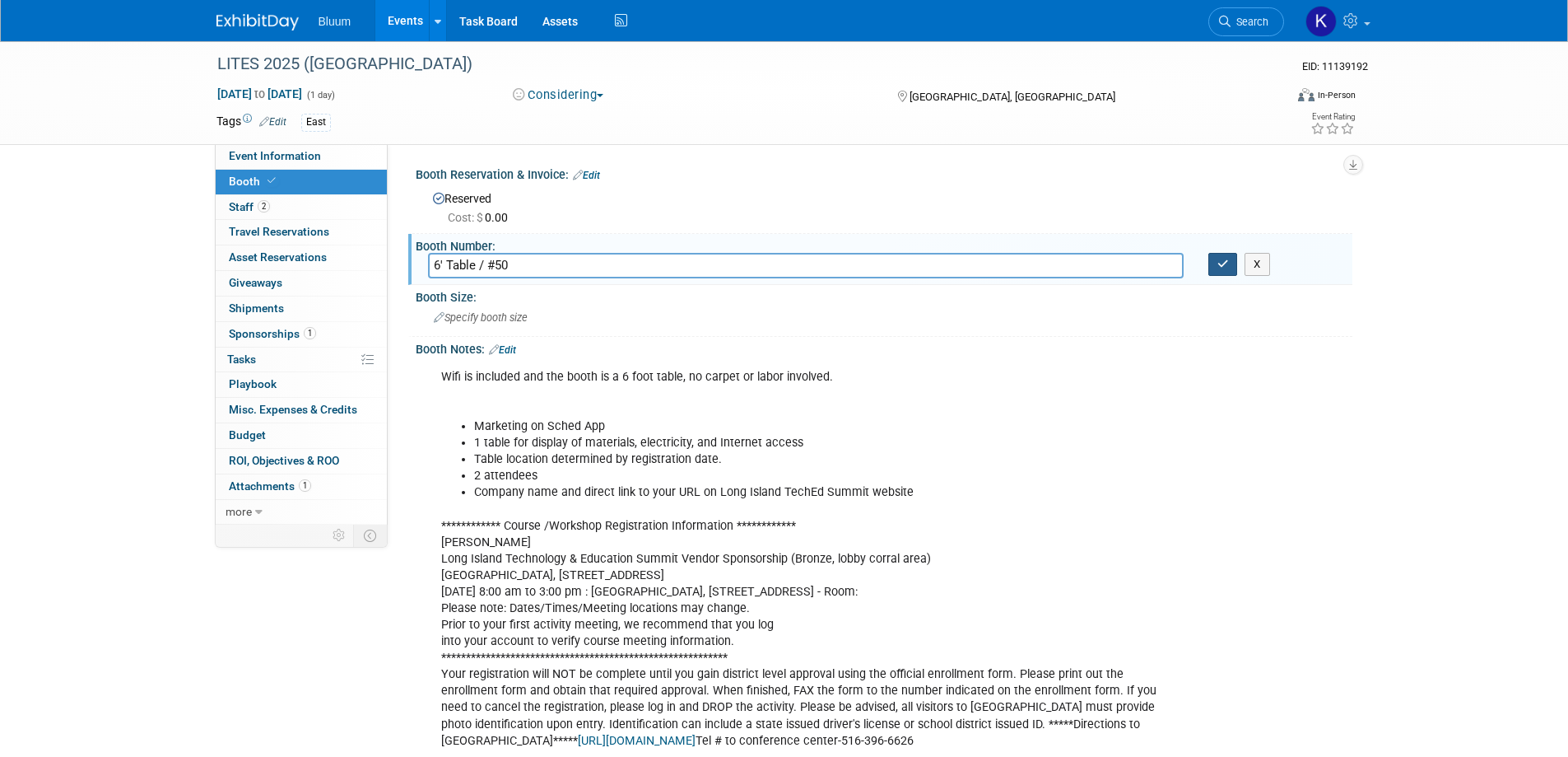
type input "6' Table / #50"
click at [1221, 261] on icon "button" at bounding box center [1223, 264] width 12 height 11
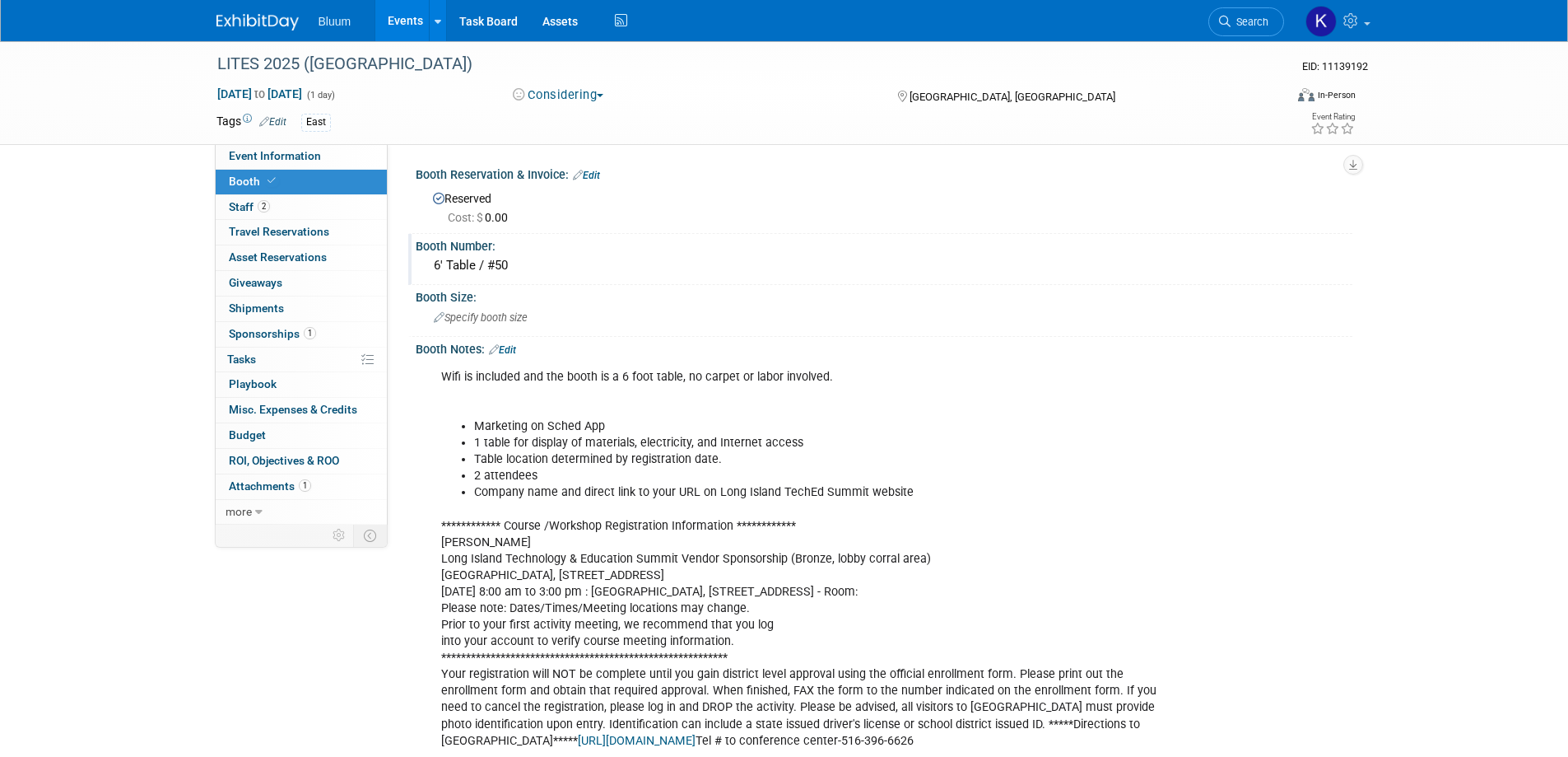
click at [509, 350] on link "Edit" at bounding box center [503, 350] width 27 height 12
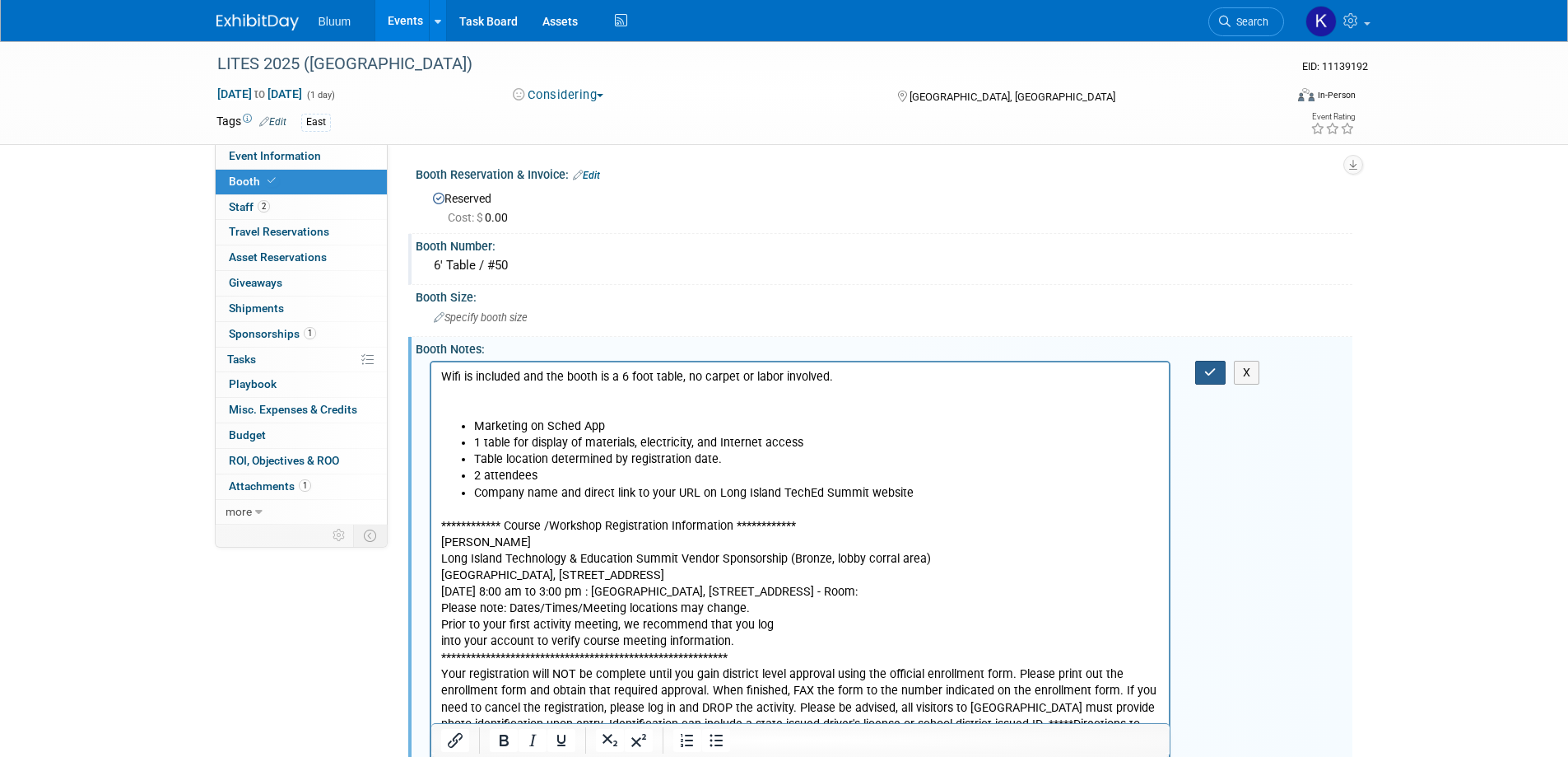
click at [1203, 379] on button "button" at bounding box center [1209, 373] width 30 height 24
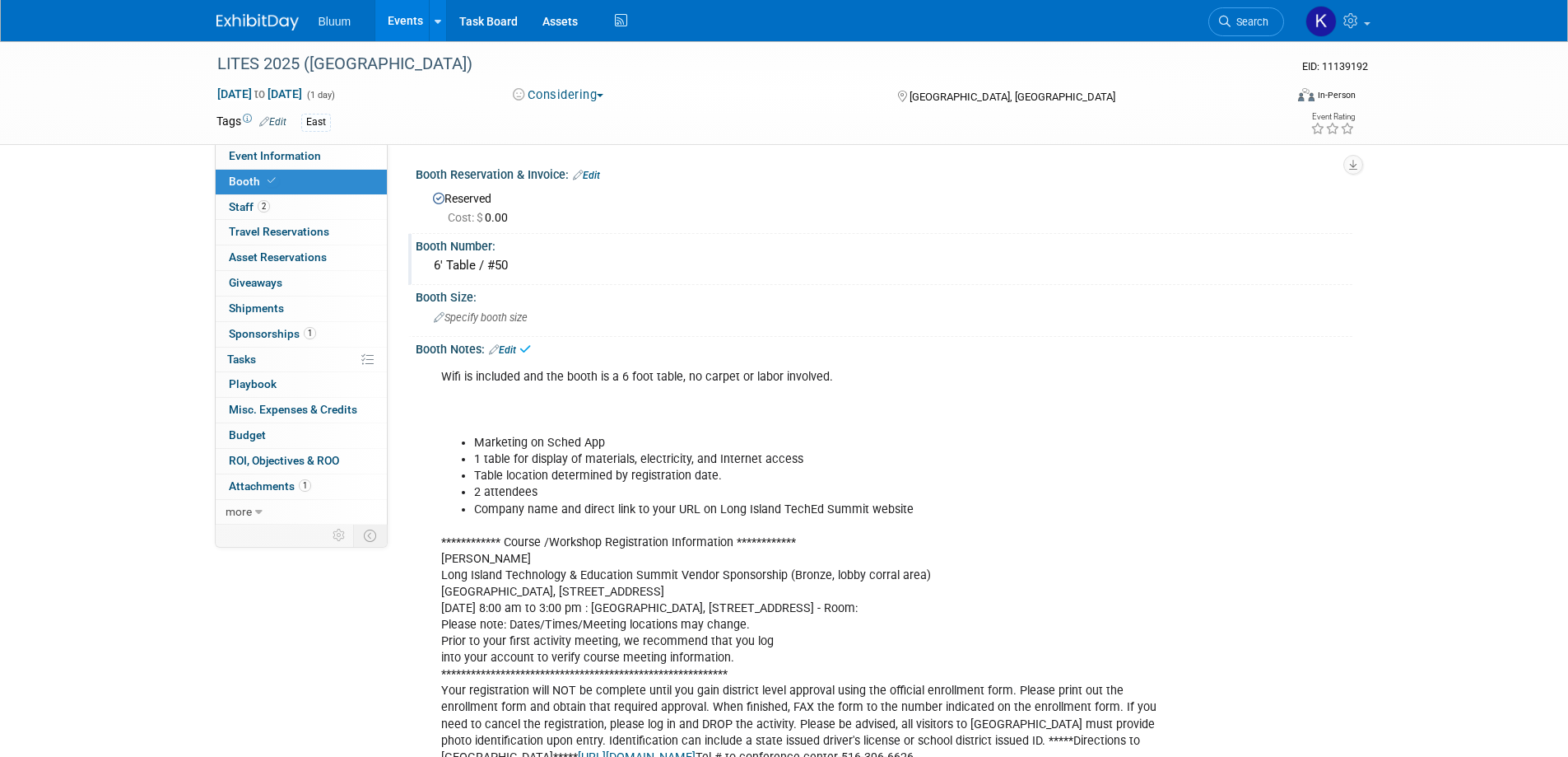
click at [488, 247] on div "Booth Number:" at bounding box center [883, 244] width 936 height 21
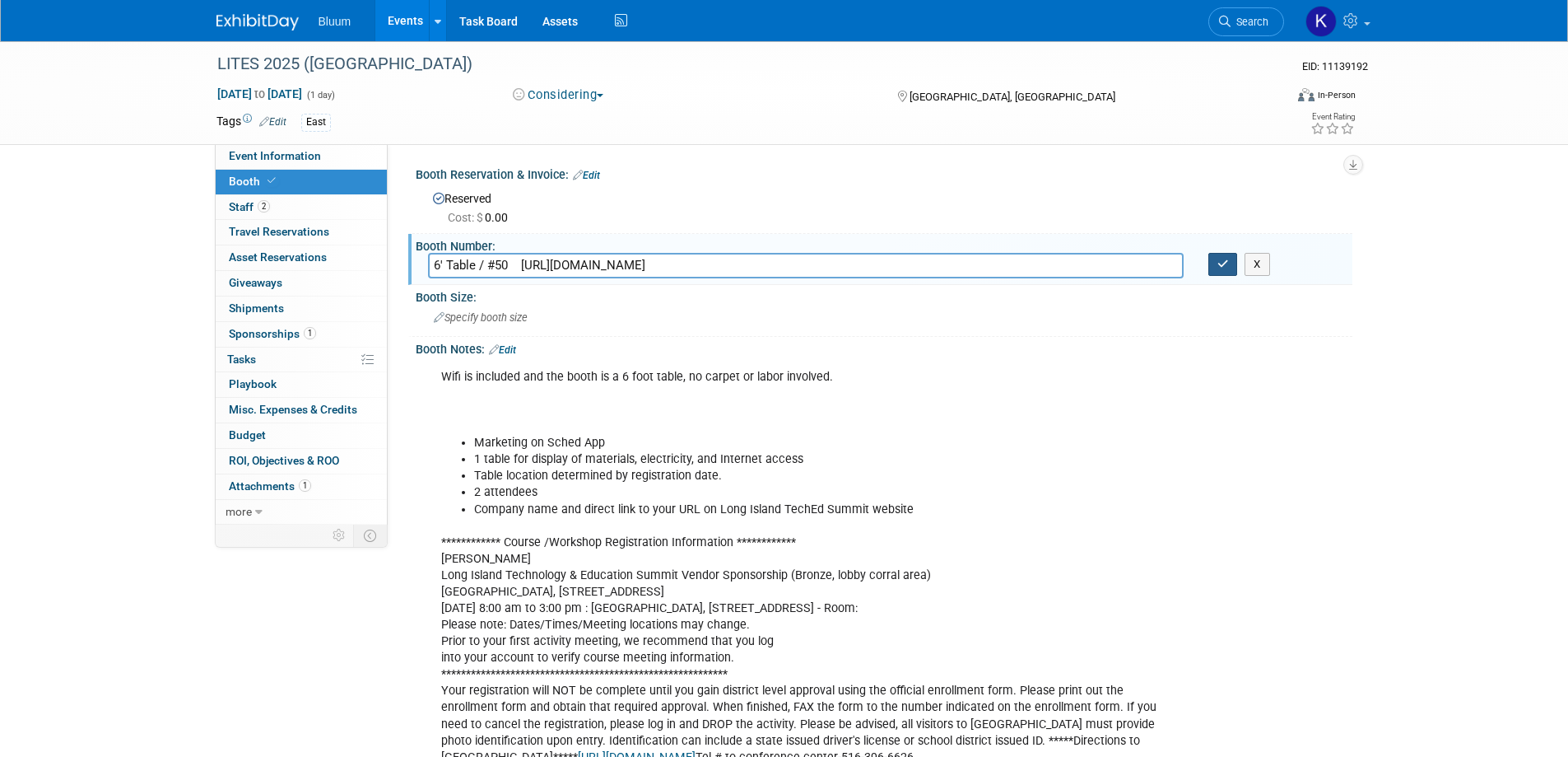
type input "6' Table / #50 [URL][DOMAIN_NAME]"
click at [1218, 260] on icon "button" at bounding box center [1223, 264] width 12 height 11
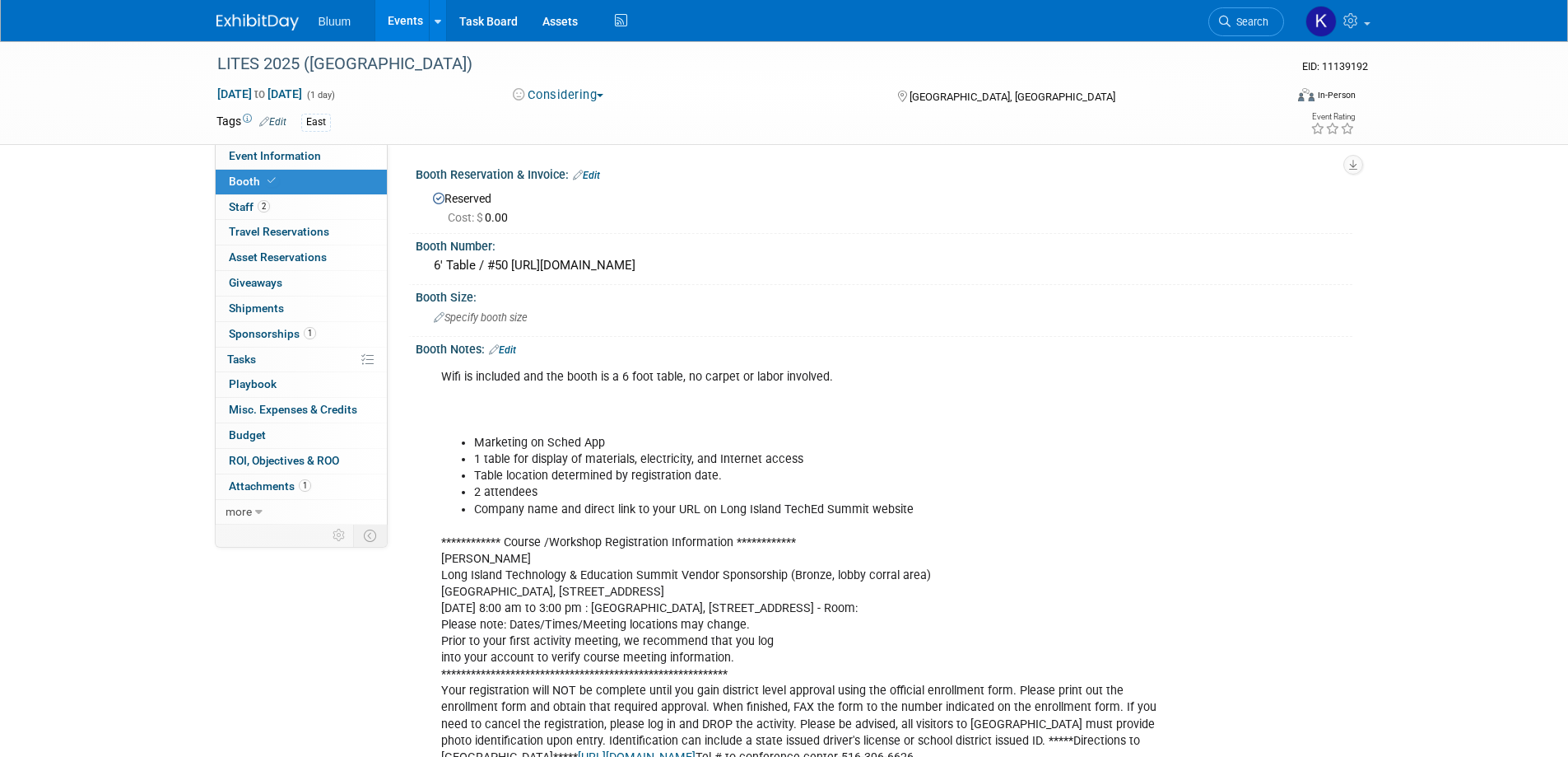
click at [416, 29] on link "Events" at bounding box center [405, 20] width 60 height 41
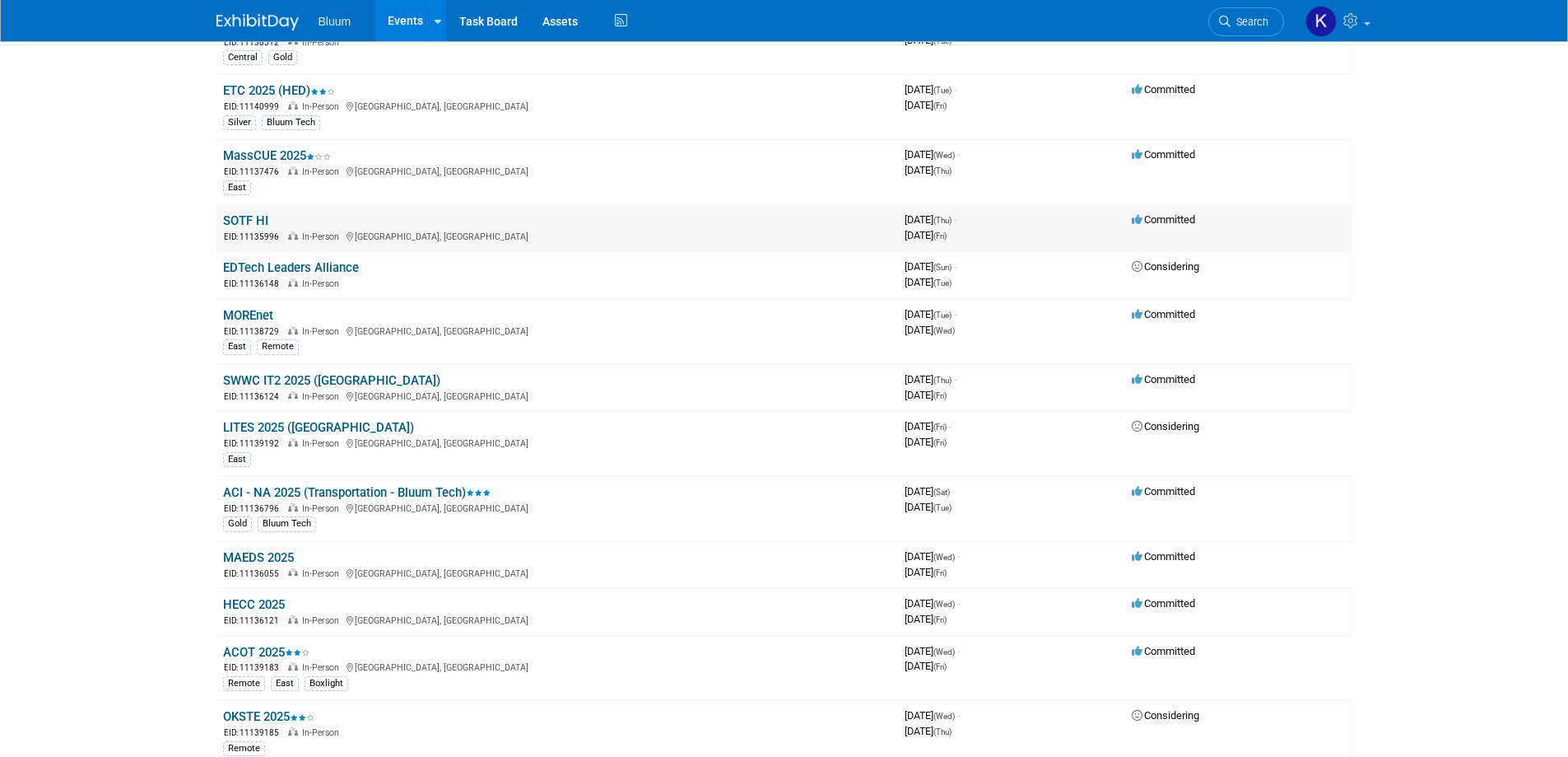
scroll to position [412, 0]
click at [277, 551] on link "MAEDS 2025" at bounding box center [258, 556] width 71 height 15
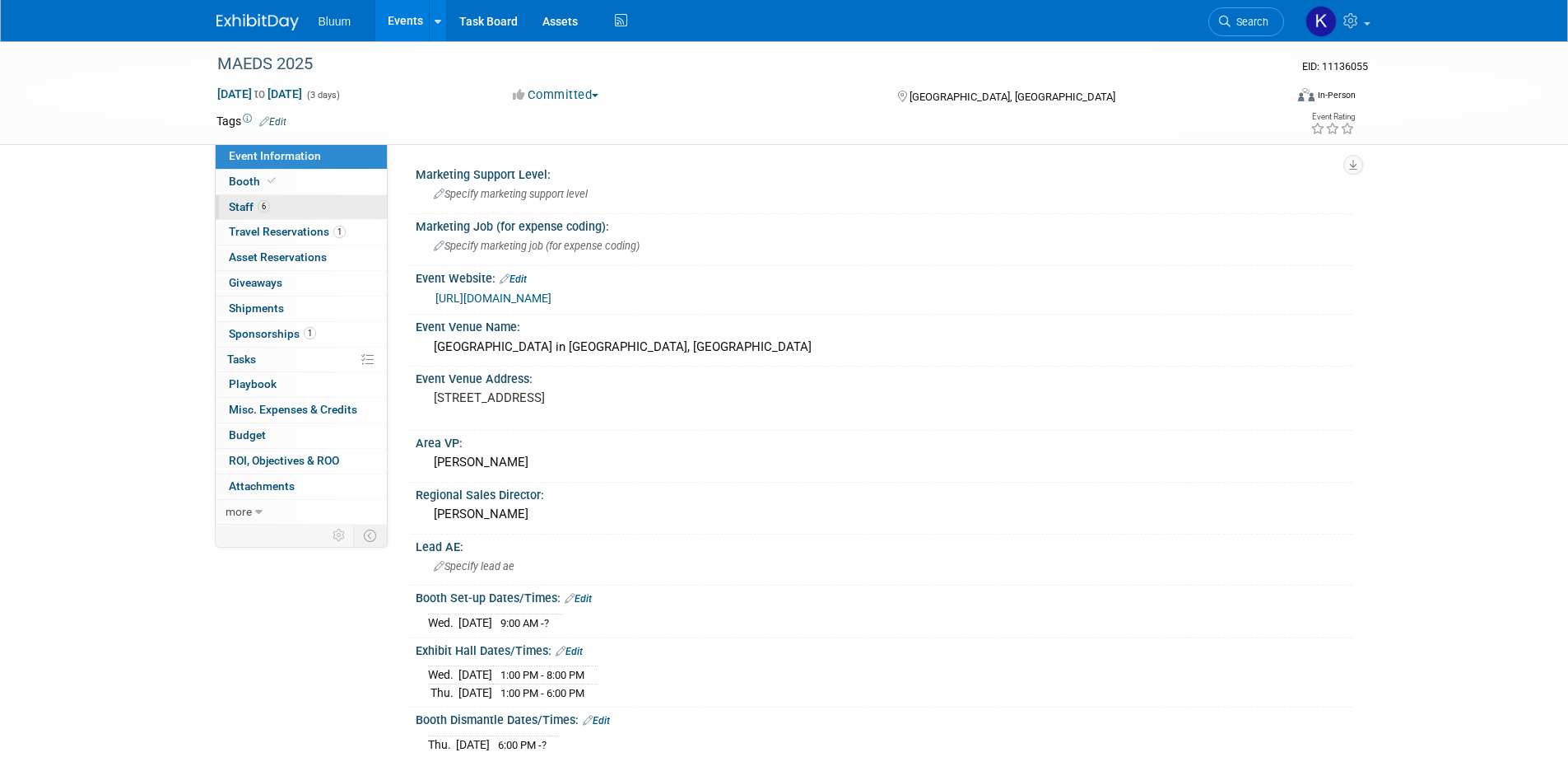
click at [244, 214] on link "6 Staff 6" at bounding box center [301, 207] width 172 height 25
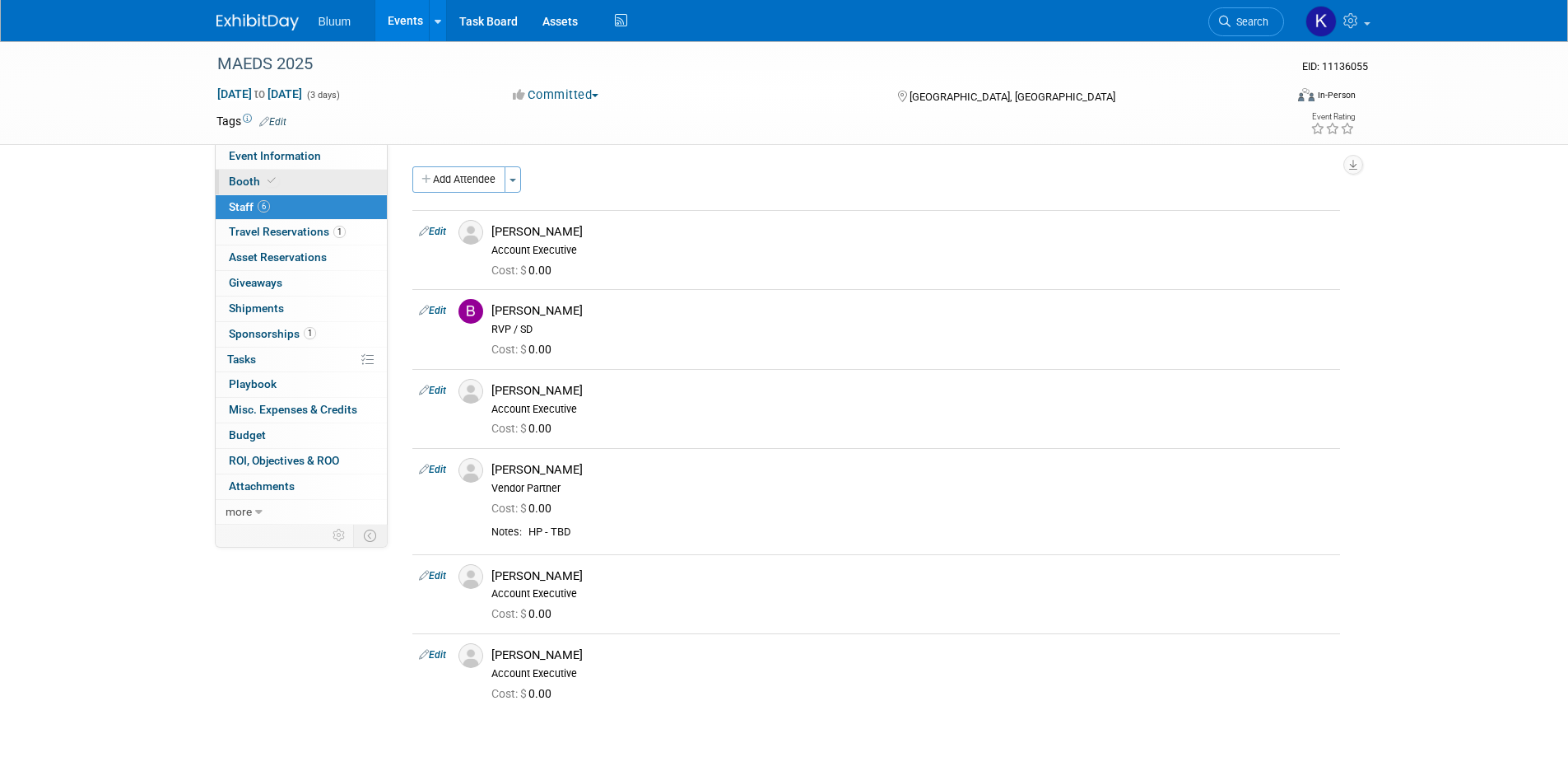
click at [248, 183] on span "Booth" at bounding box center [254, 181] width 50 height 13
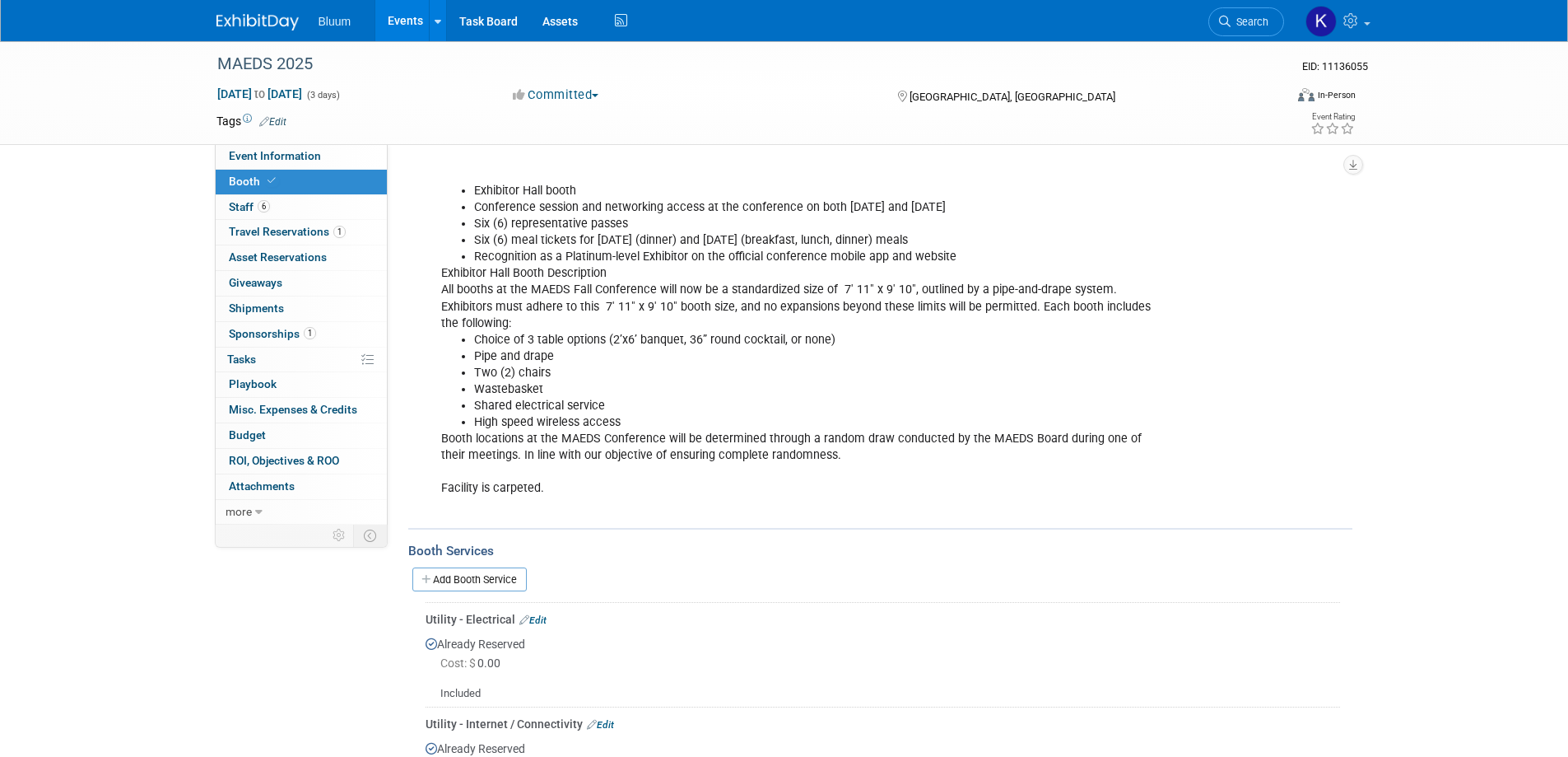
scroll to position [247, 0]
